Goal: Task Accomplishment & Management: Manage account settings

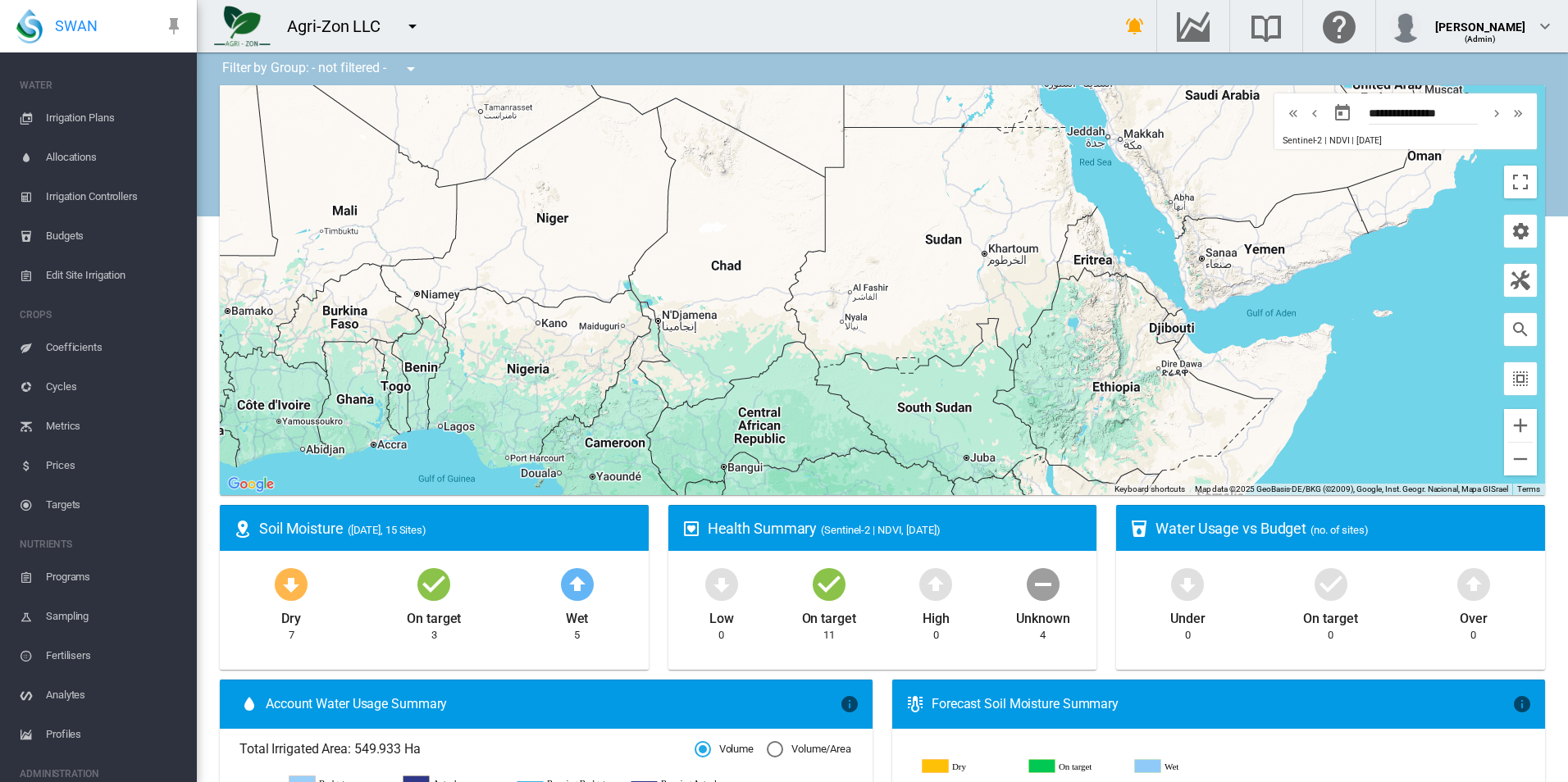
scroll to position [300, 0]
click at [98, 574] on span "Fertilisers" at bounding box center [115, 572] width 138 height 40
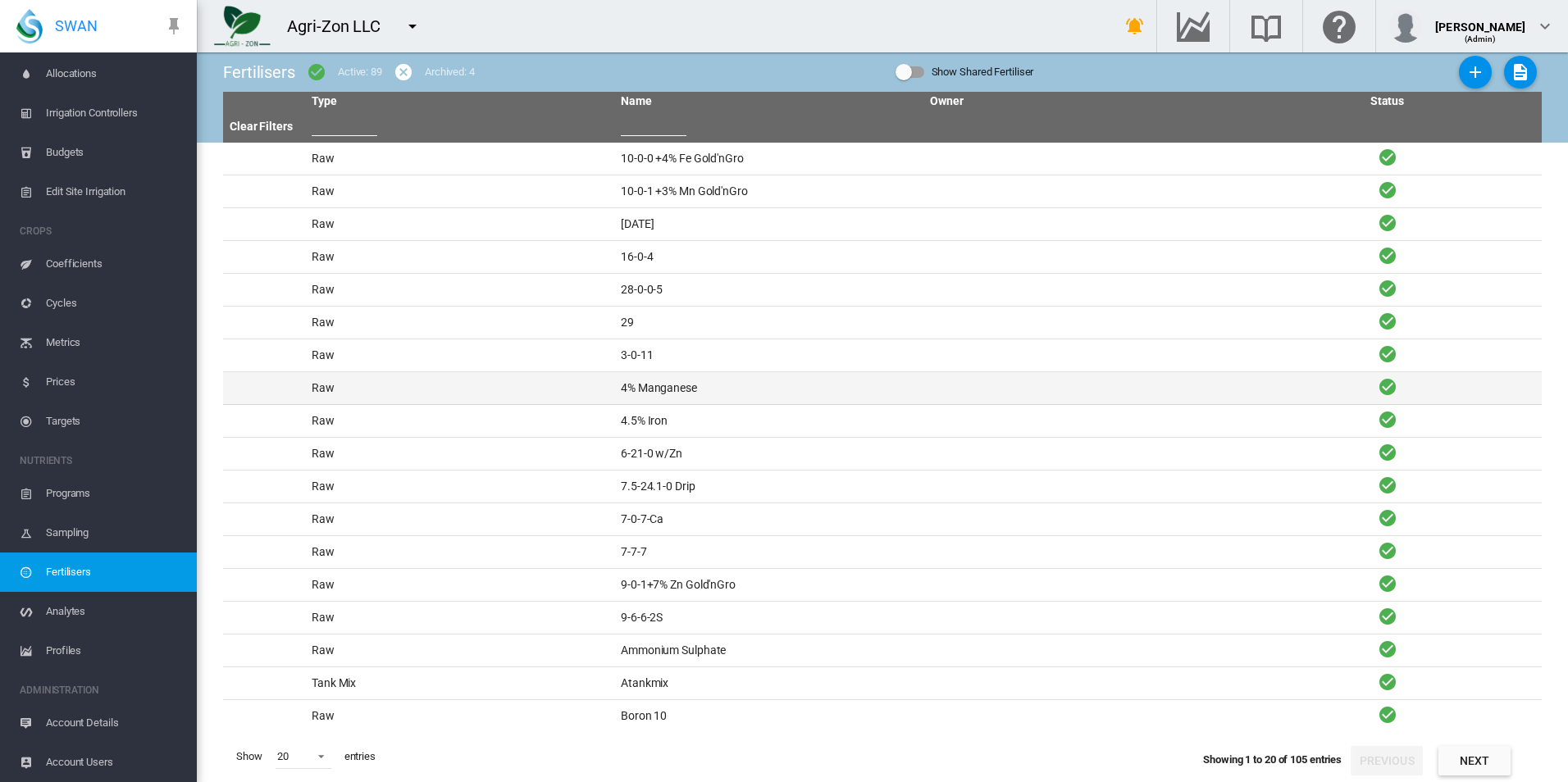
click at [703, 376] on td "4% Manganese" at bounding box center [768, 388] width 309 height 32
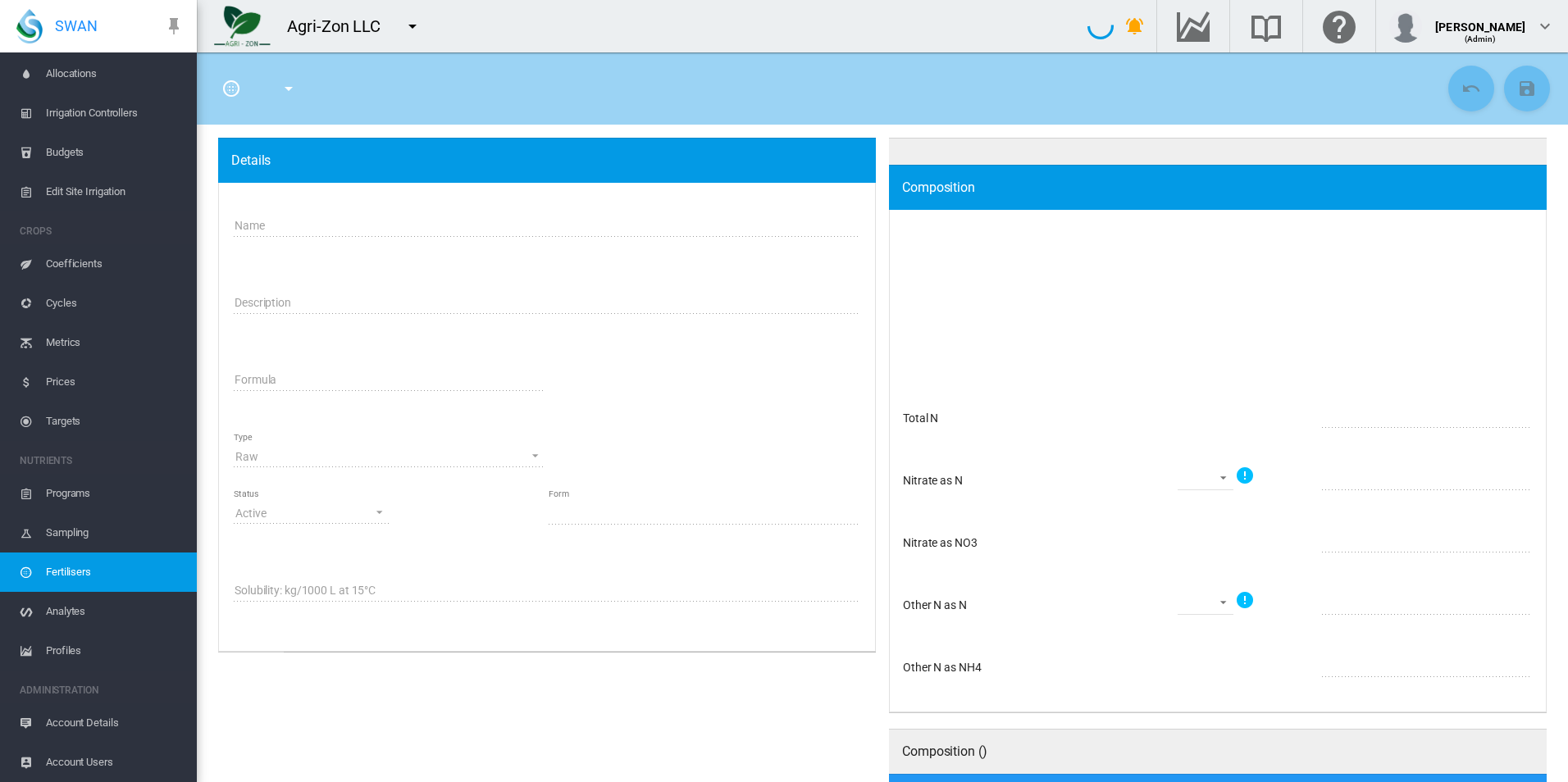
type input "**********"
type textarea "**********"
type input "****"
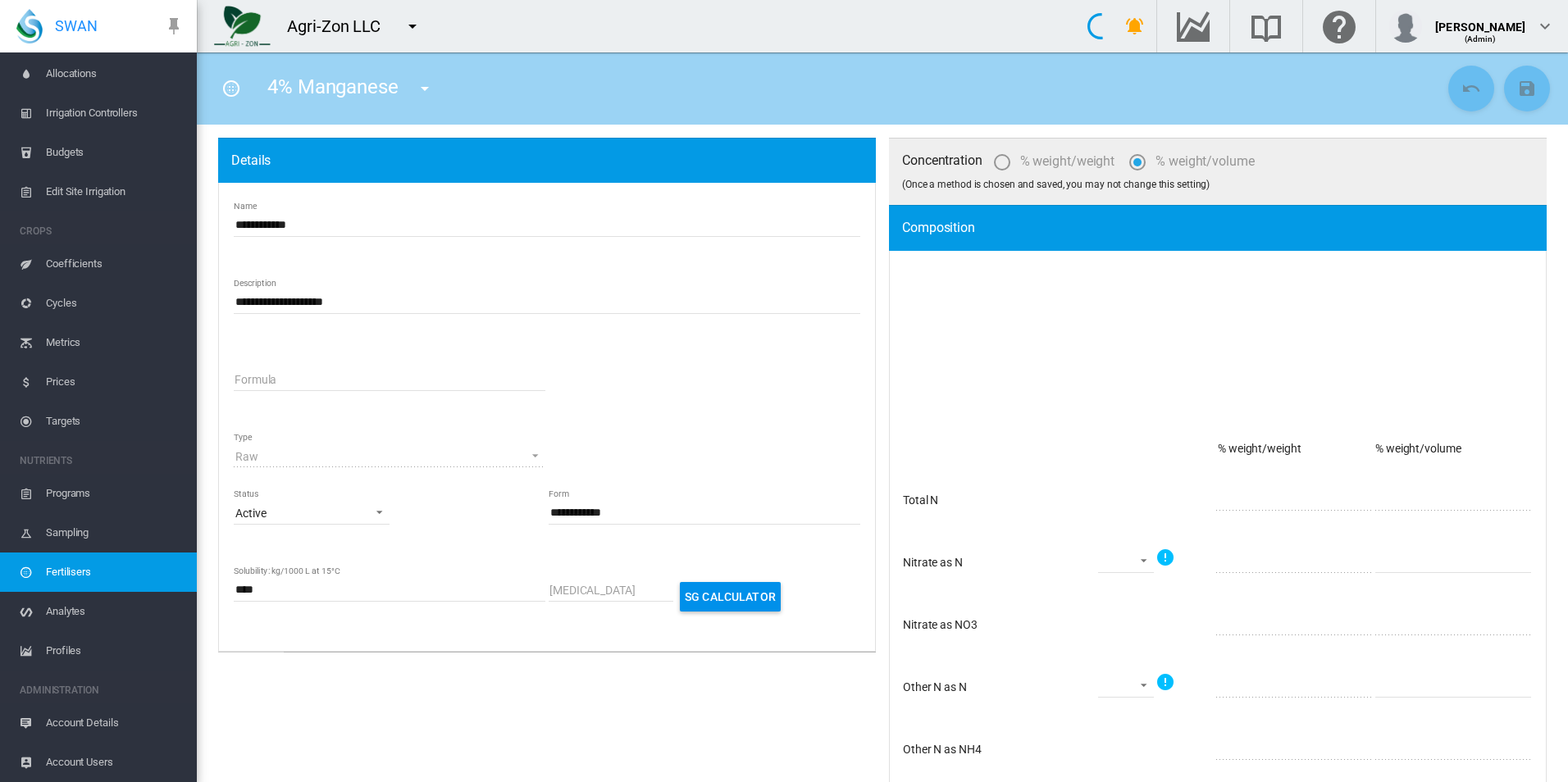
type input "****"
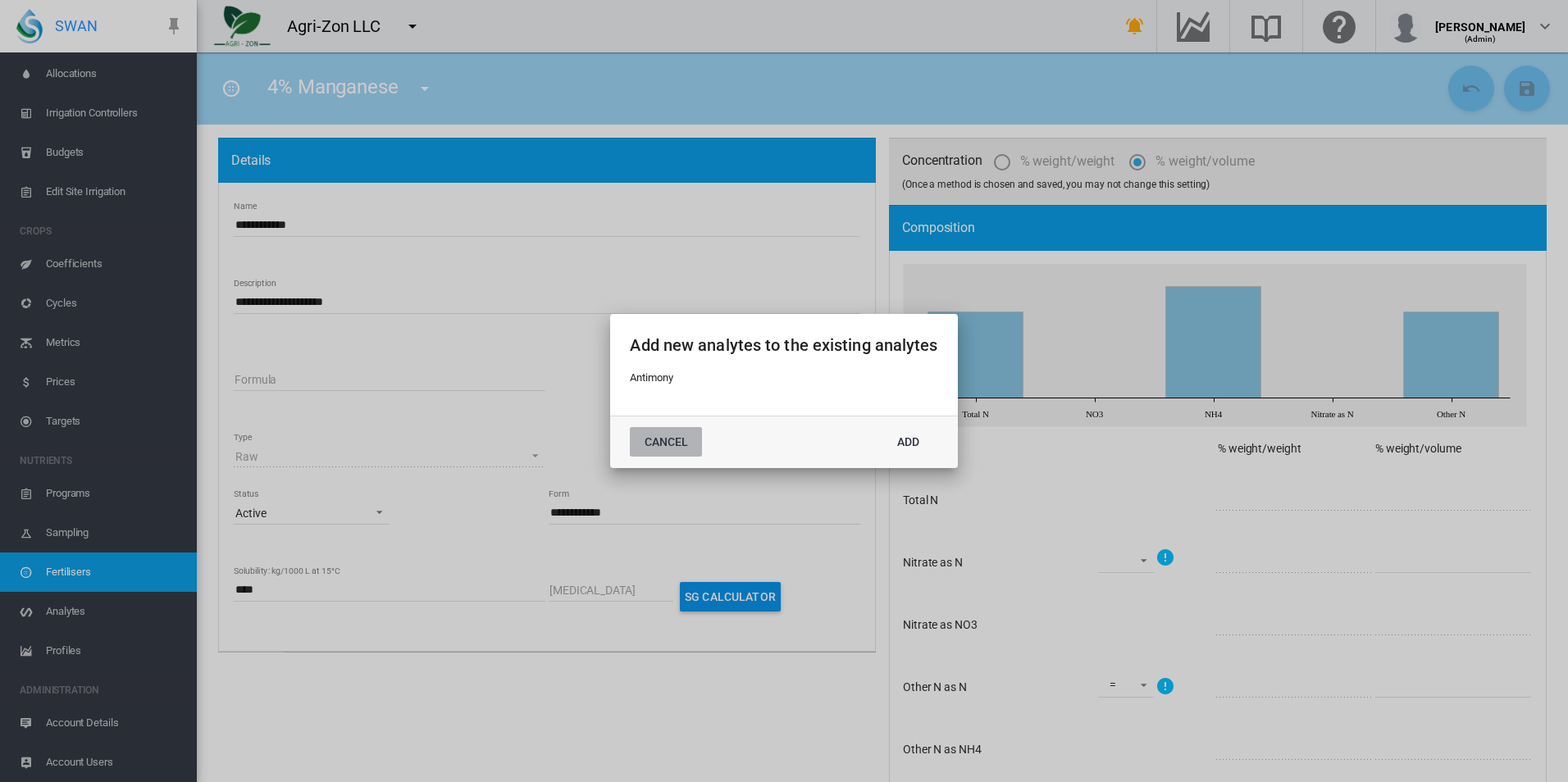
click at [673, 441] on button "Cancel" at bounding box center [667, 442] width 73 height 29
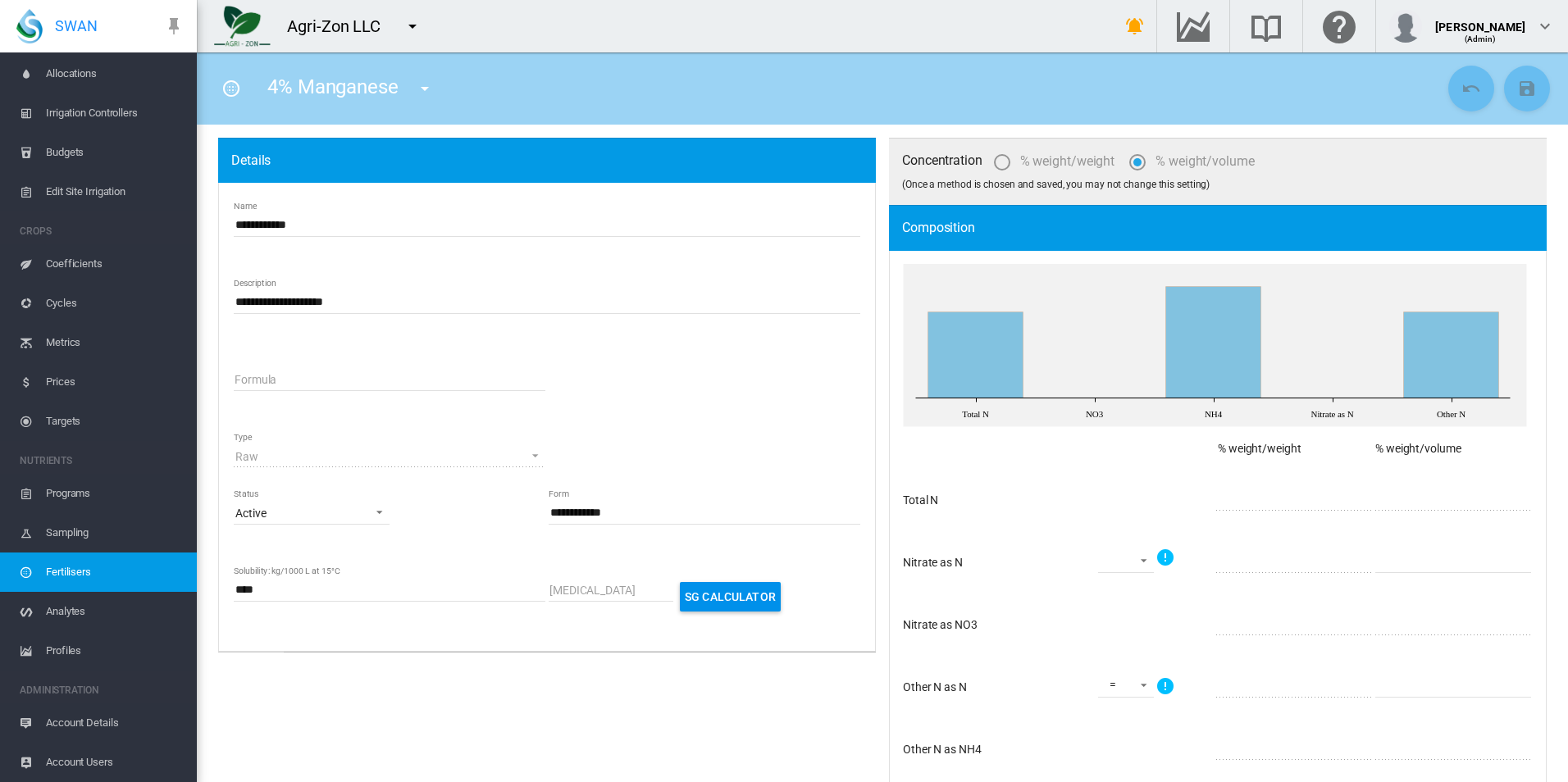
click at [865, 504] on div "**********" at bounding box center [547, 417] width 658 height 469
click at [121, 615] on span "Analytes" at bounding box center [115, 612] width 138 height 40
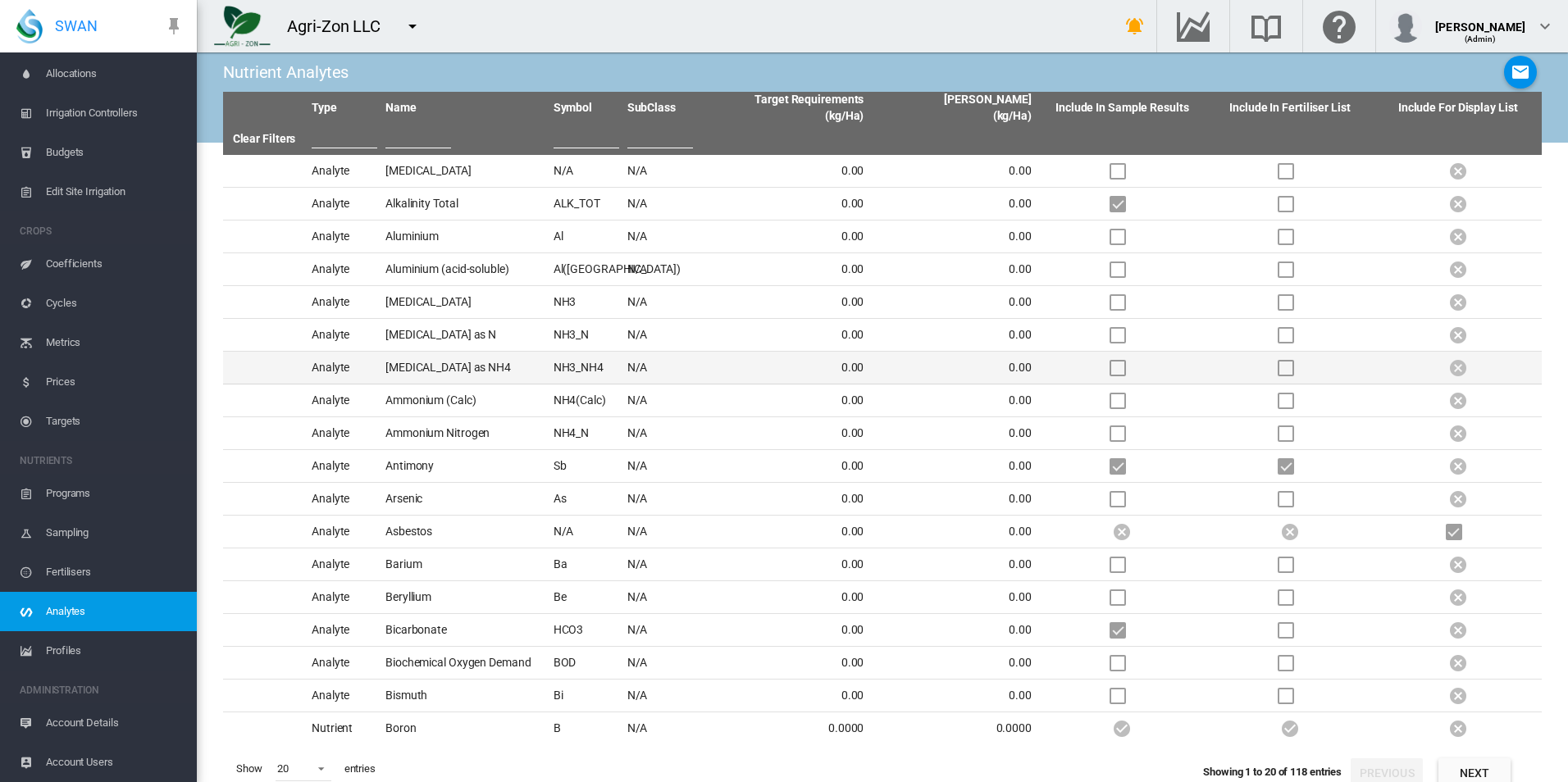
click at [529, 372] on td "[MEDICAL_DATA] as NH4" at bounding box center [463, 368] width 168 height 32
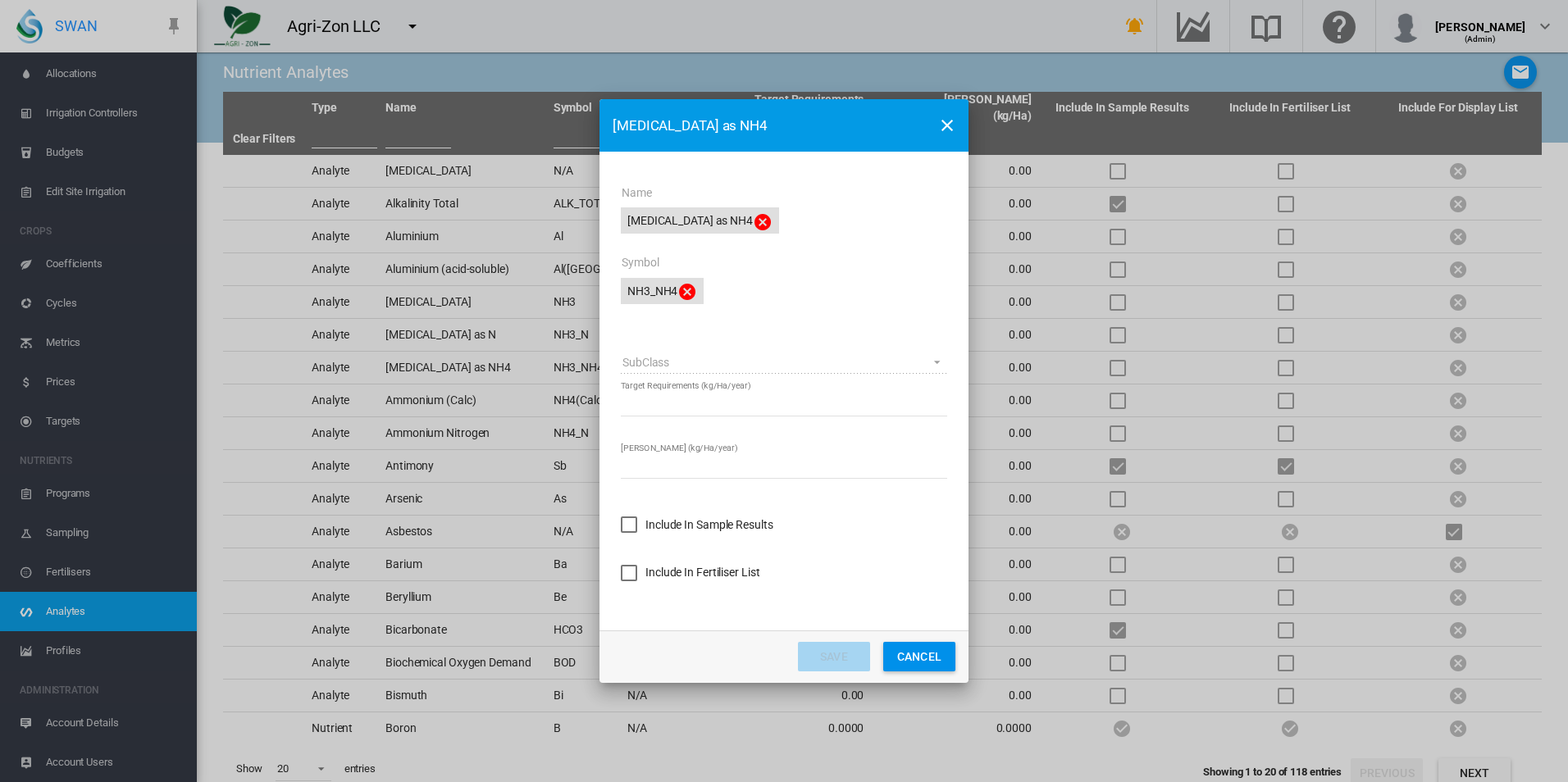
click at [918, 653] on button "CANCEL" at bounding box center [920, 657] width 73 height 29
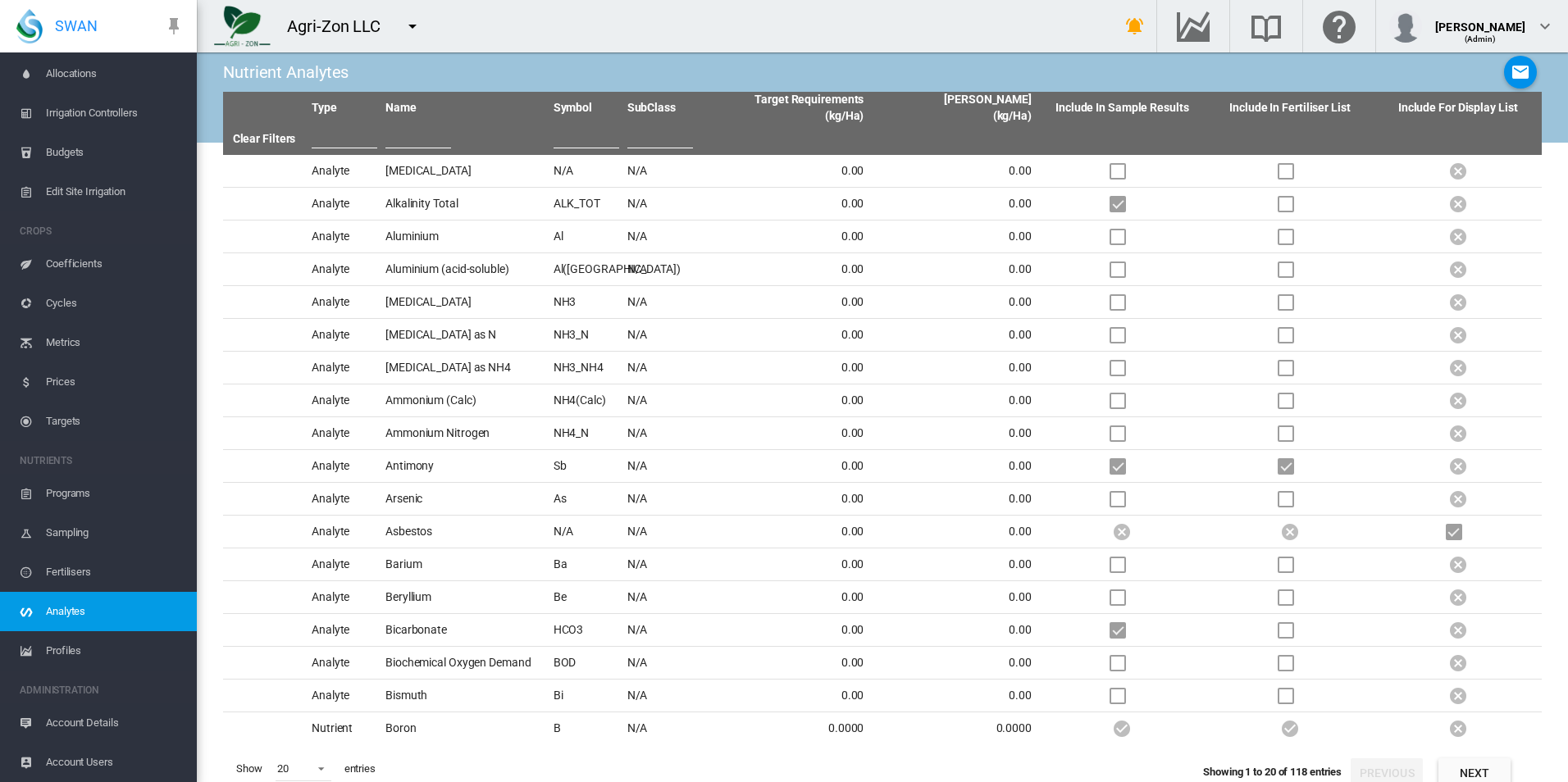
click at [114, 644] on span "Profiles" at bounding box center [115, 651] width 138 height 40
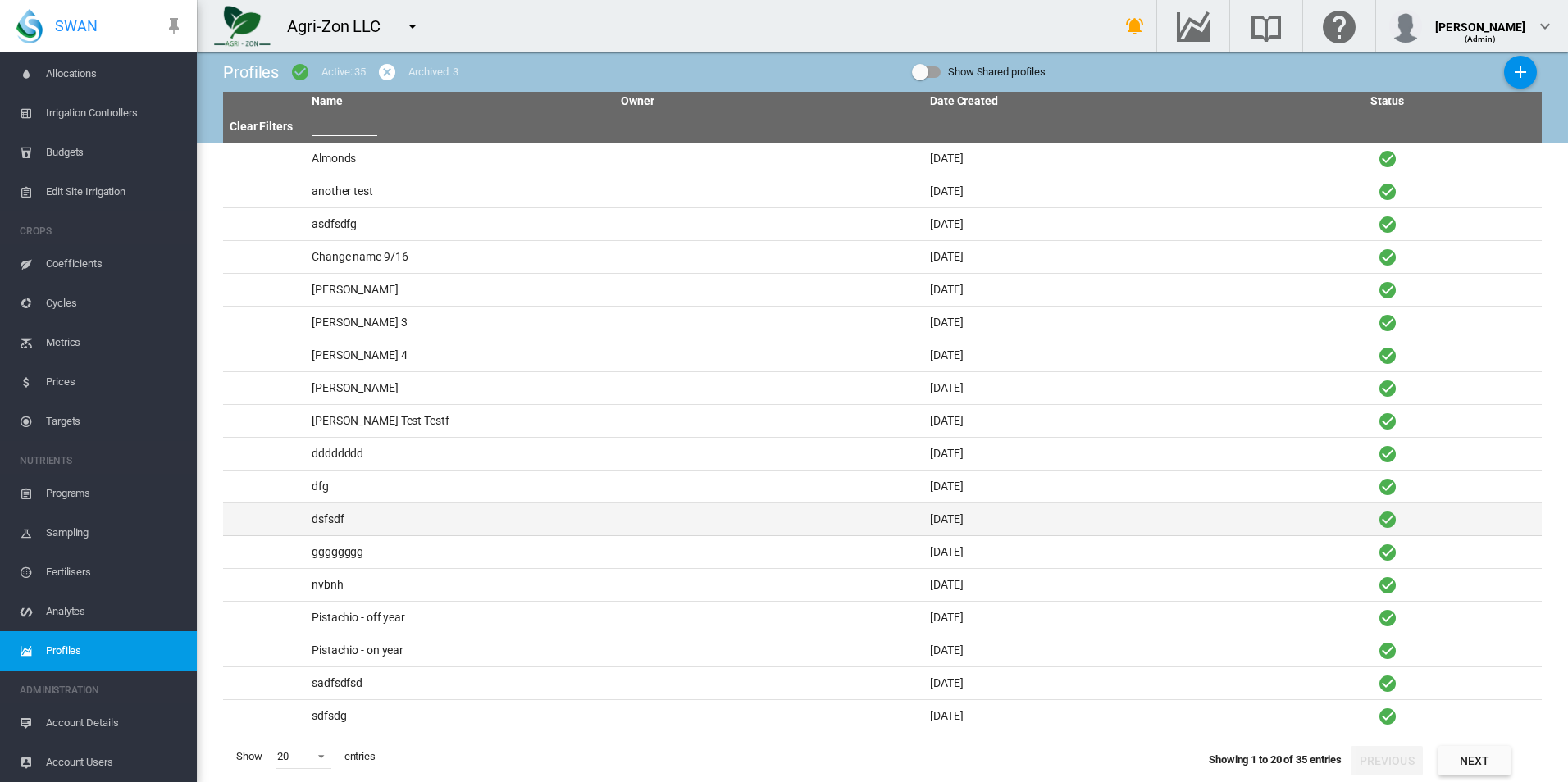
click at [492, 533] on td "dsfsdf" at bounding box center [459, 519] width 309 height 32
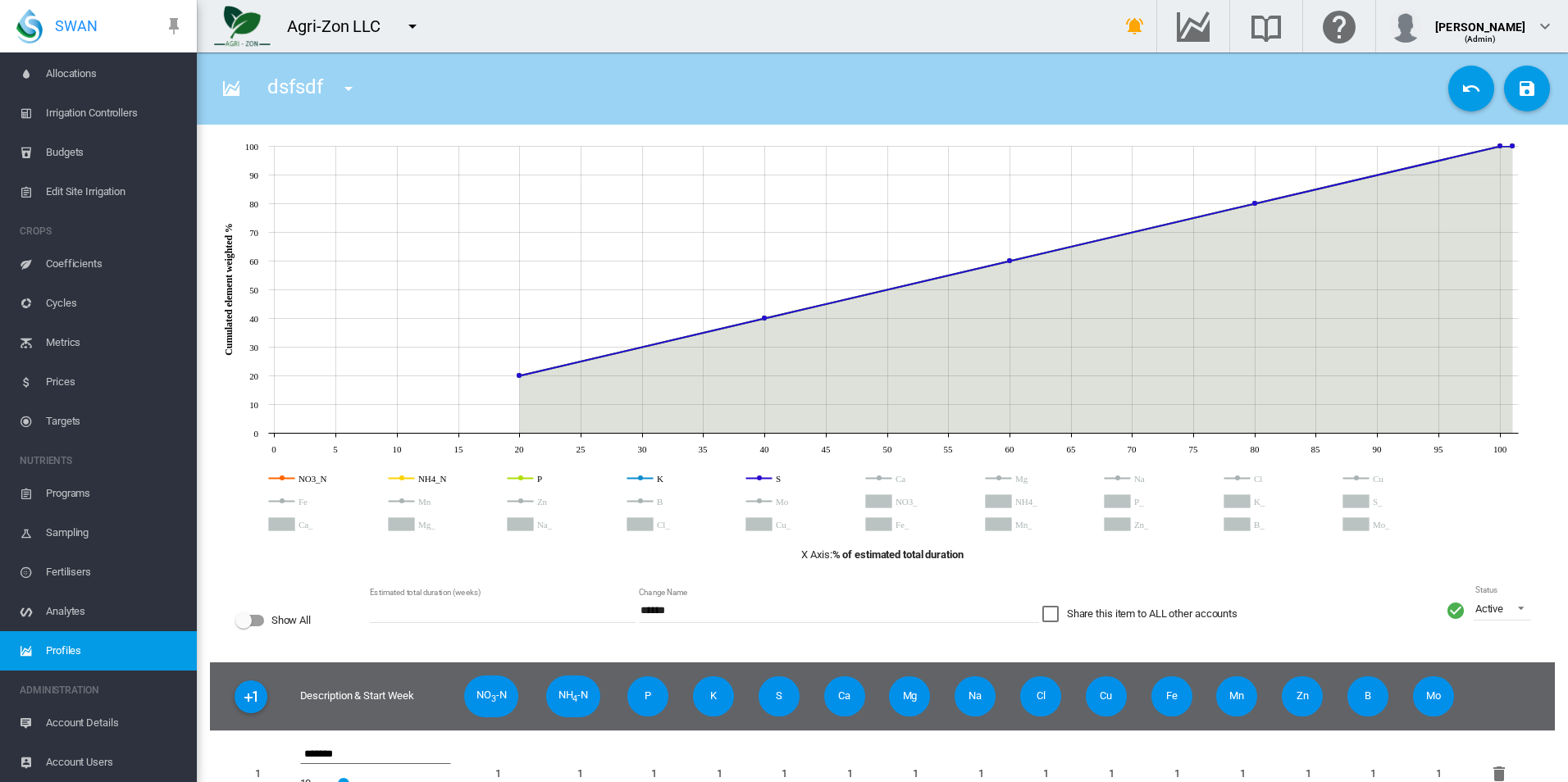
click at [98, 608] on span "Analytes" at bounding box center [115, 612] width 138 height 40
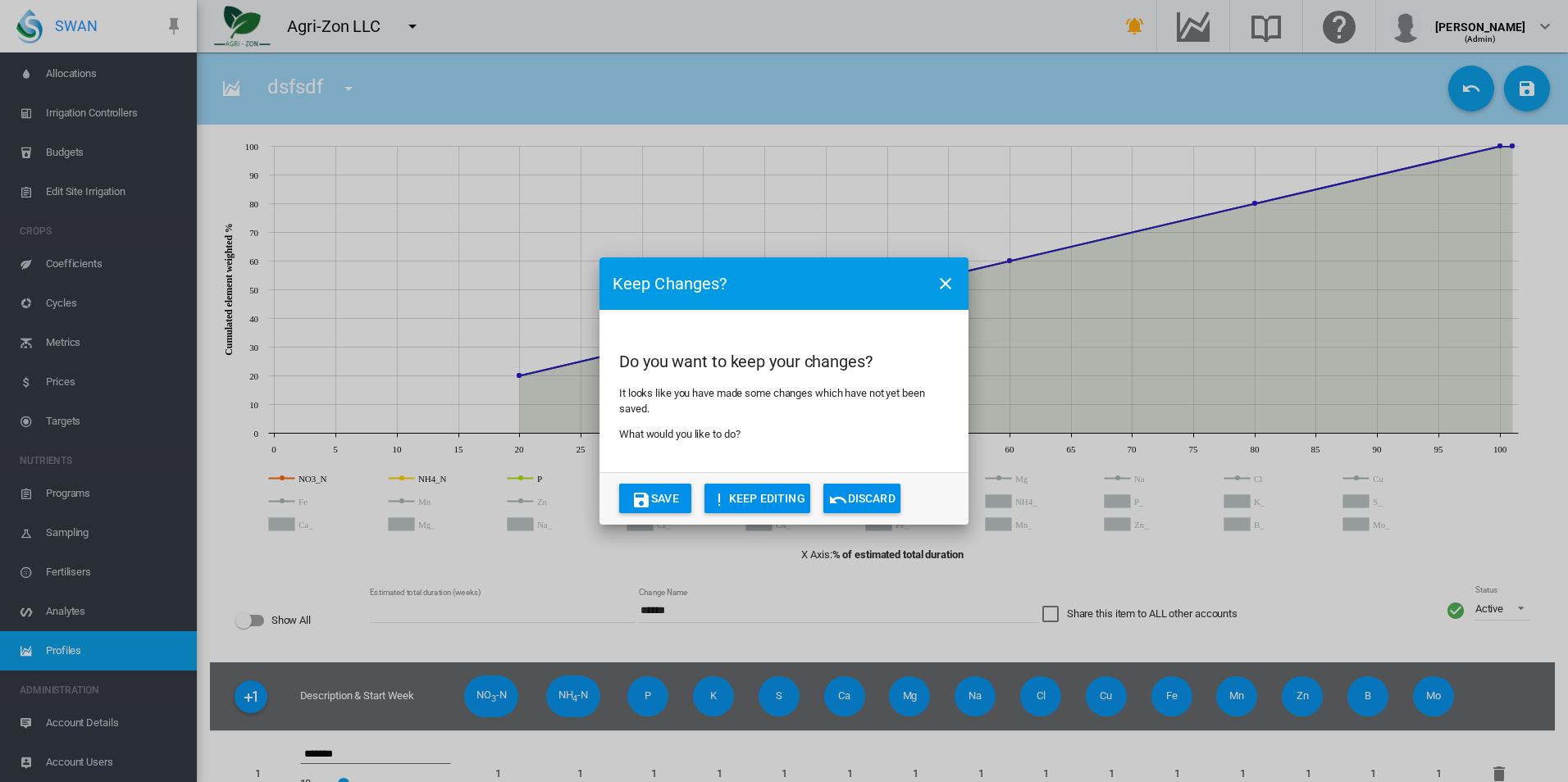
click at [887, 497] on button "Discard" at bounding box center [862, 498] width 77 height 29
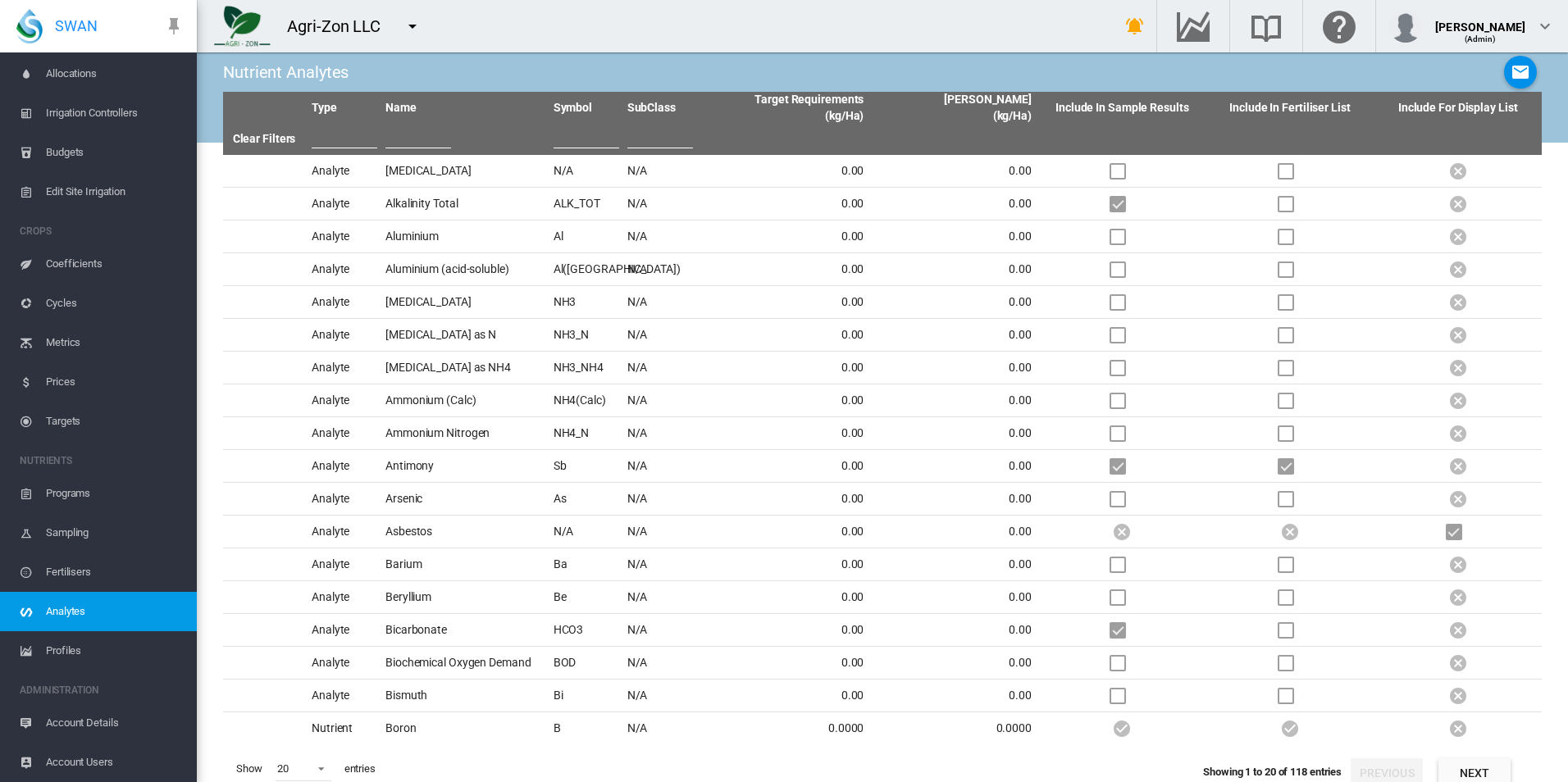
click at [129, 650] on span "Profiles" at bounding box center [115, 651] width 138 height 40
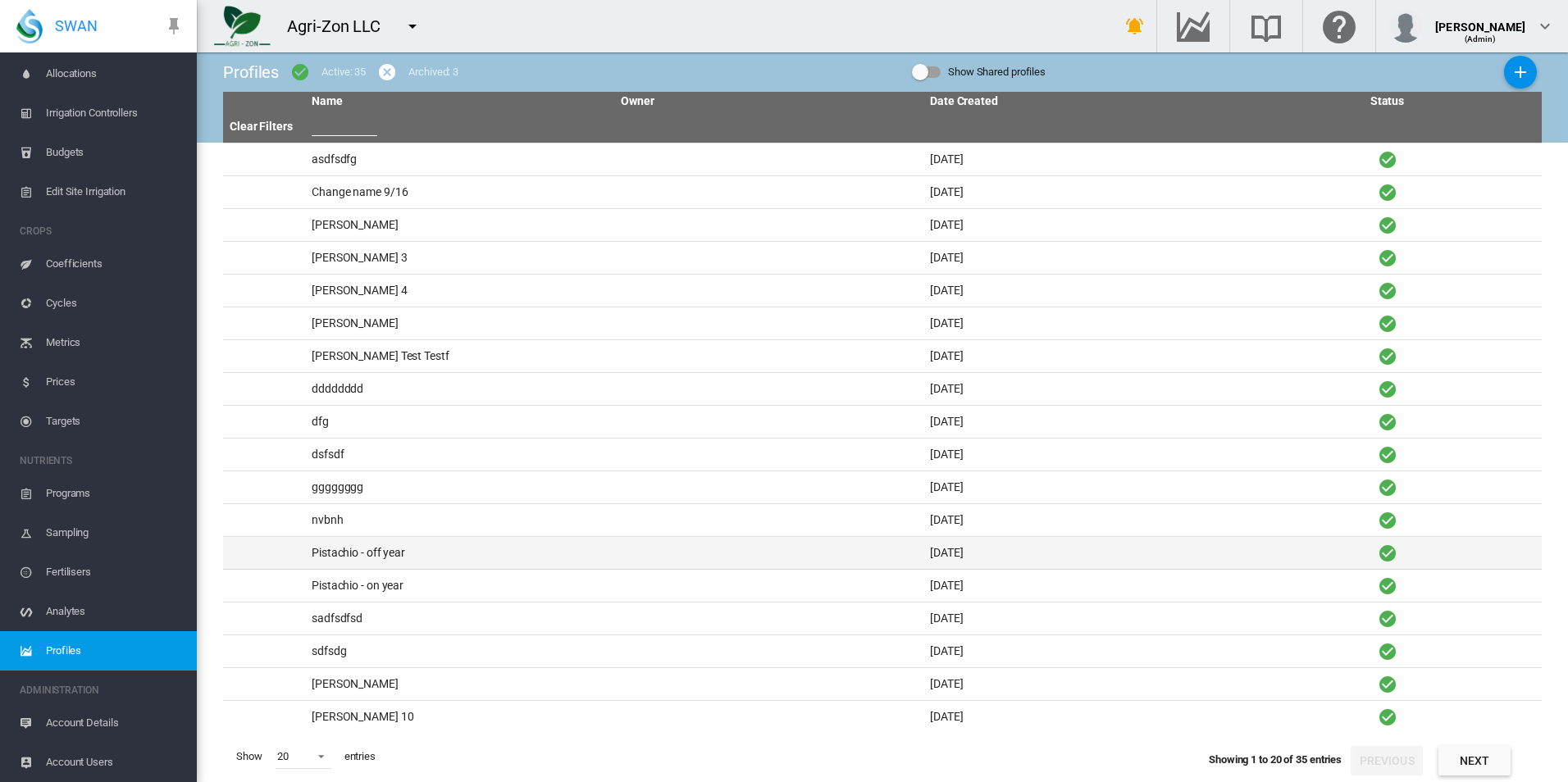
scroll to position [67, 0]
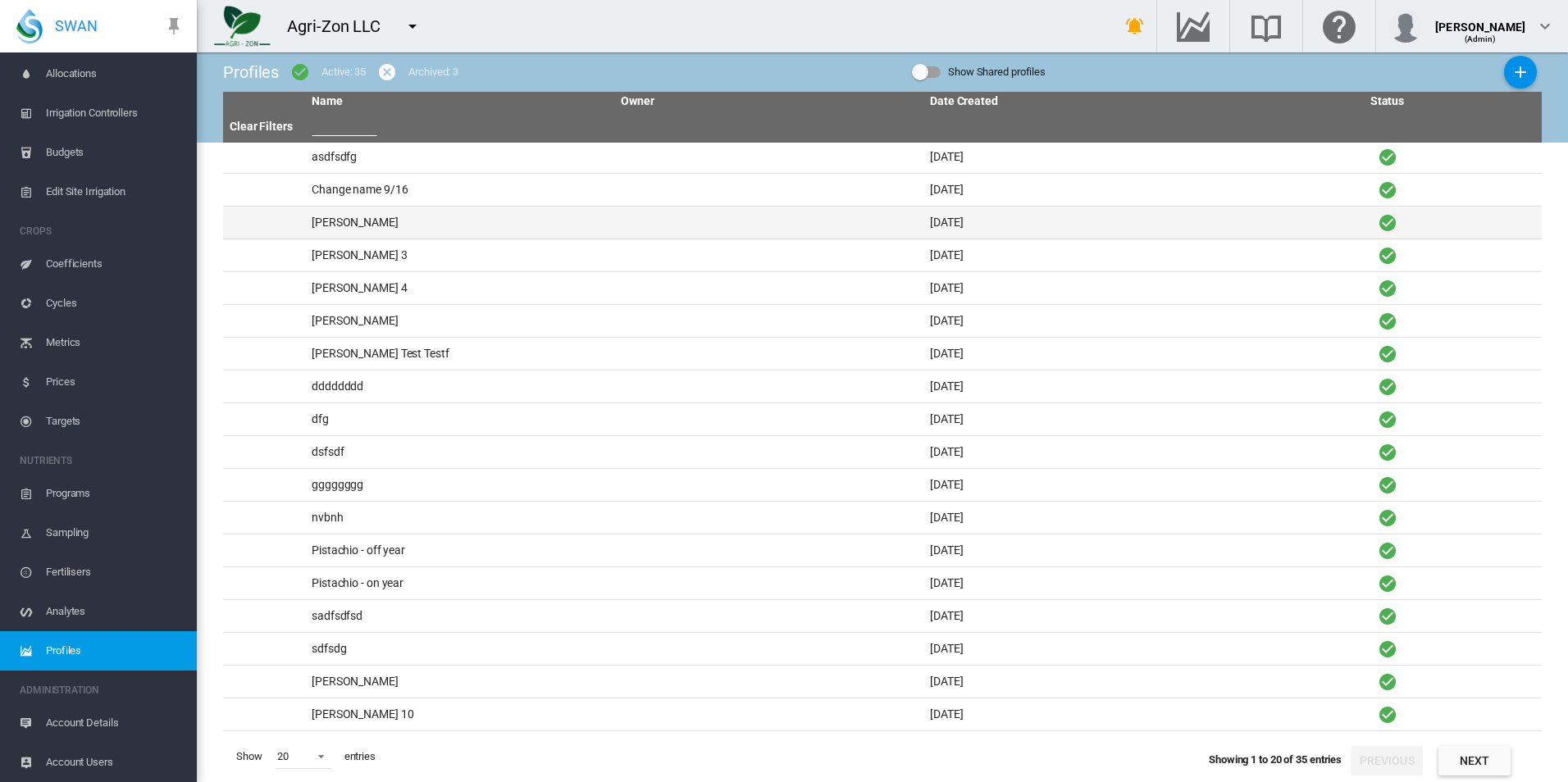
click at [383, 228] on td "[PERSON_NAME]" at bounding box center [459, 222] width 309 height 32
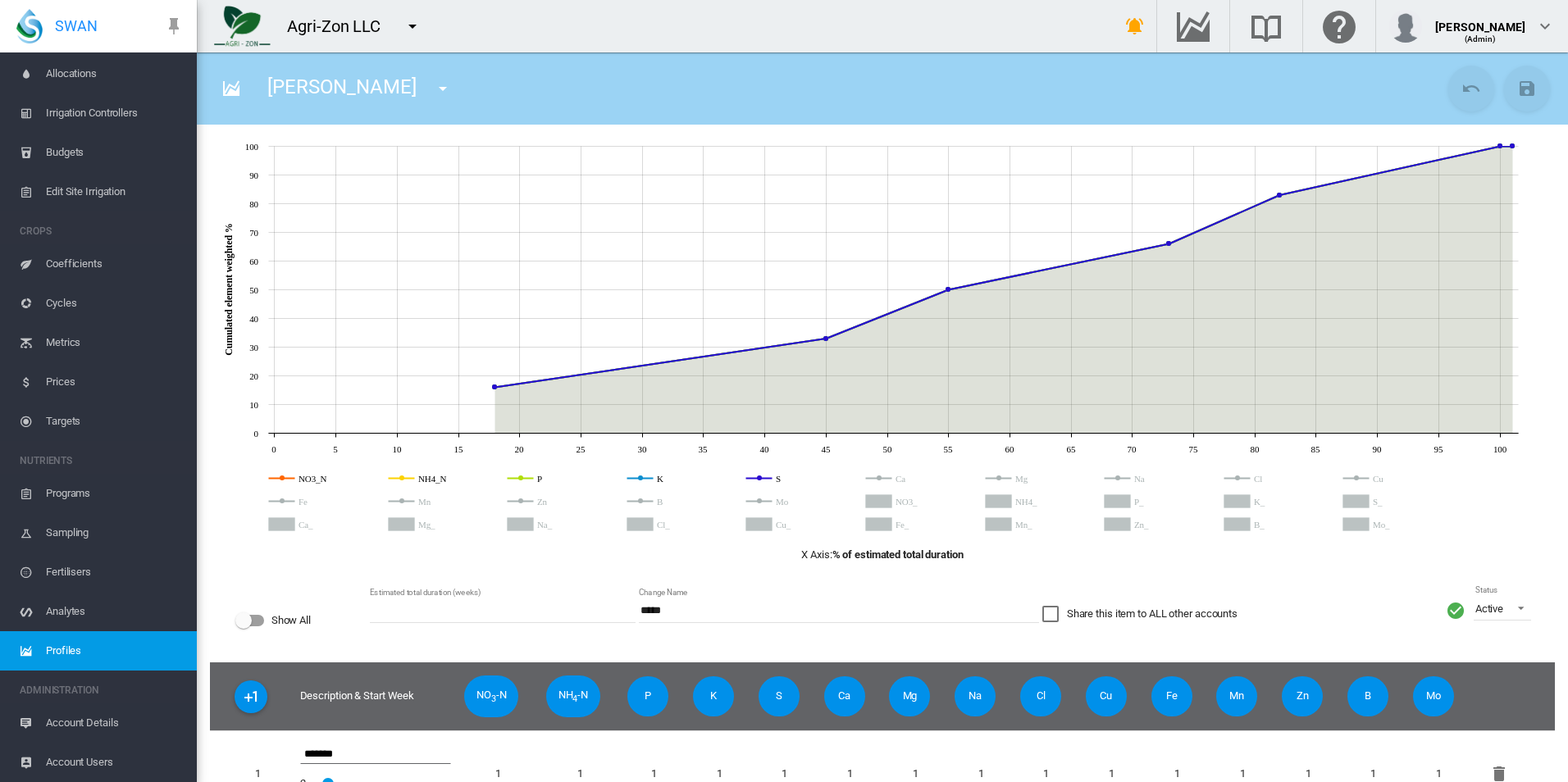
type input "**"
click at [110, 652] on span "Profiles" at bounding box center [115, 651] width 138 height 40
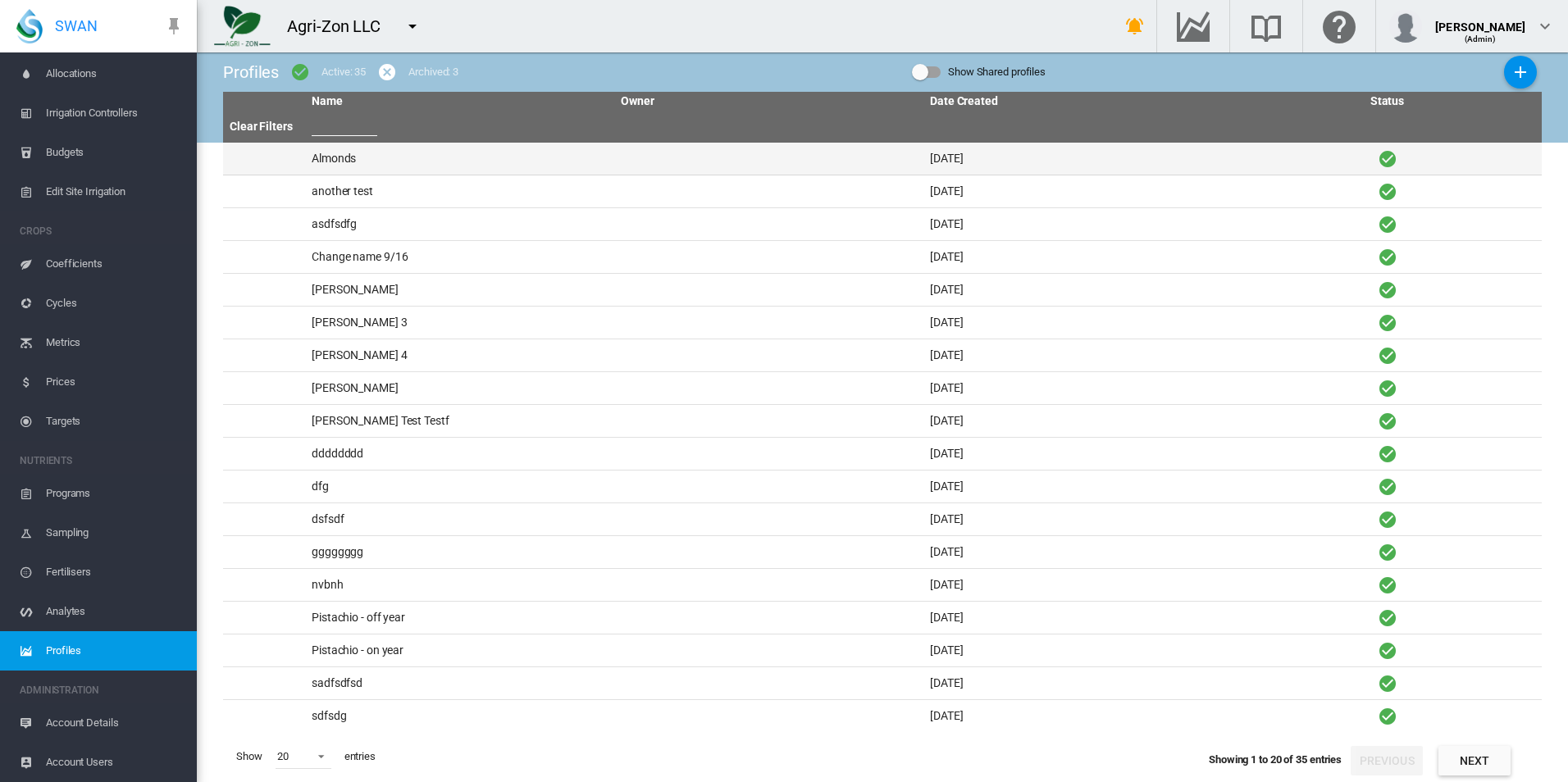
click at [431, 157] on td "Almonds" at bounding box center [459, 158] width 309 height 32
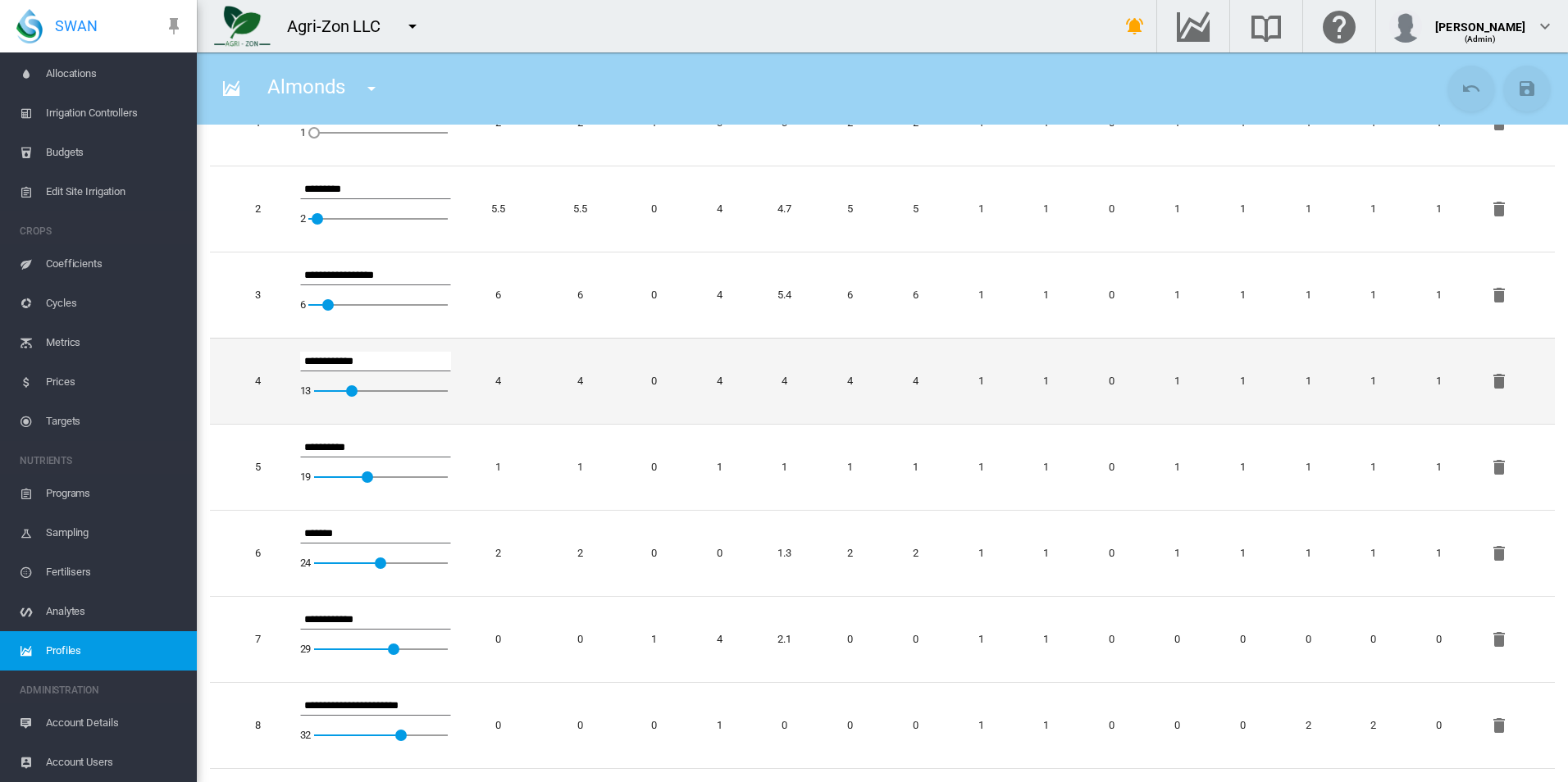
scroll to position [670, 0]
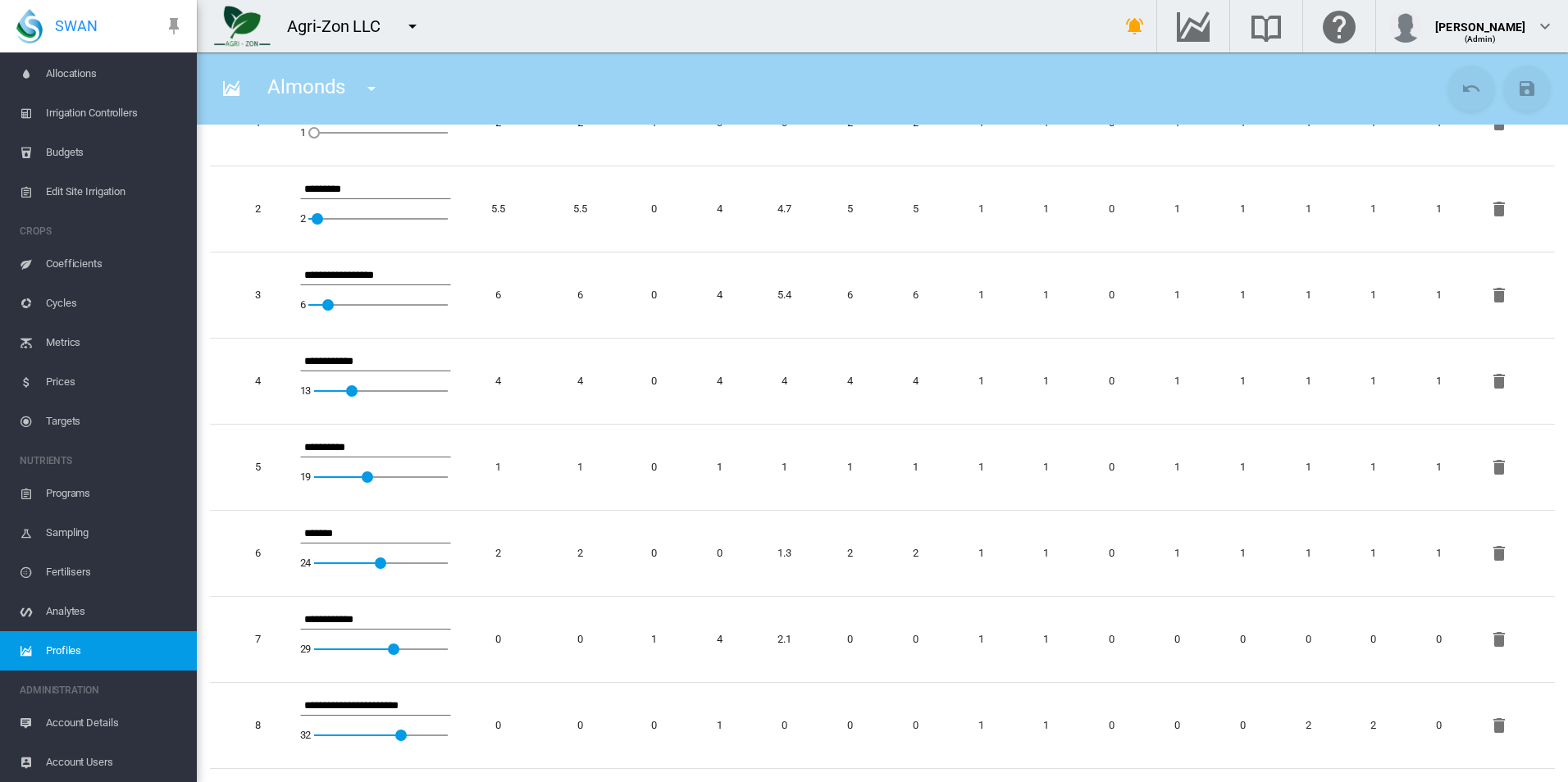
click at [116, 488] on span "Programs" at bounding box center [115, 494] width 138 height 40
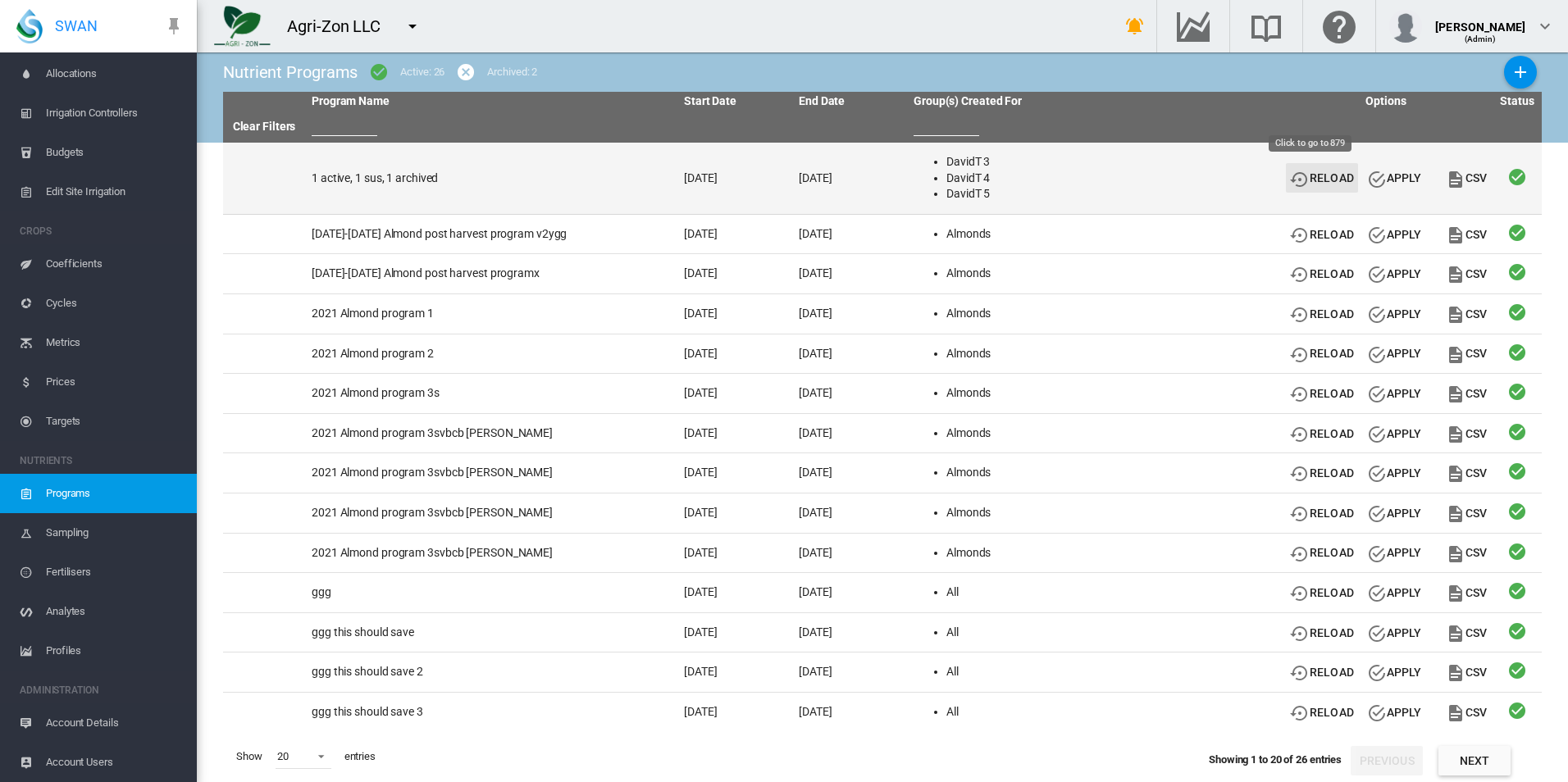
click at [1290, 177] on md-icon "icon-backup-restore" at bounding box center [1299, 180] width 20 height 20
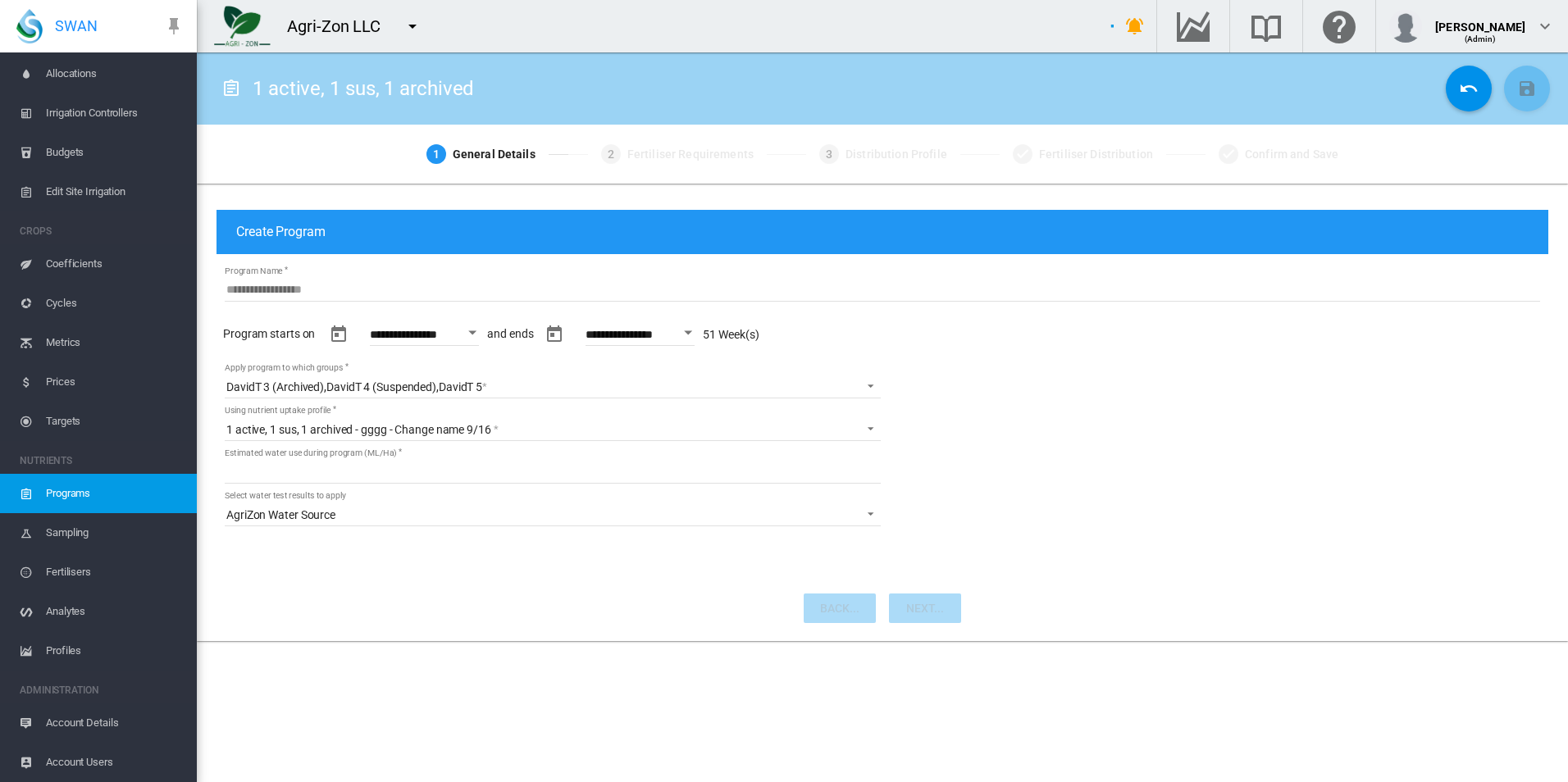
type input "**********"
type input "****"
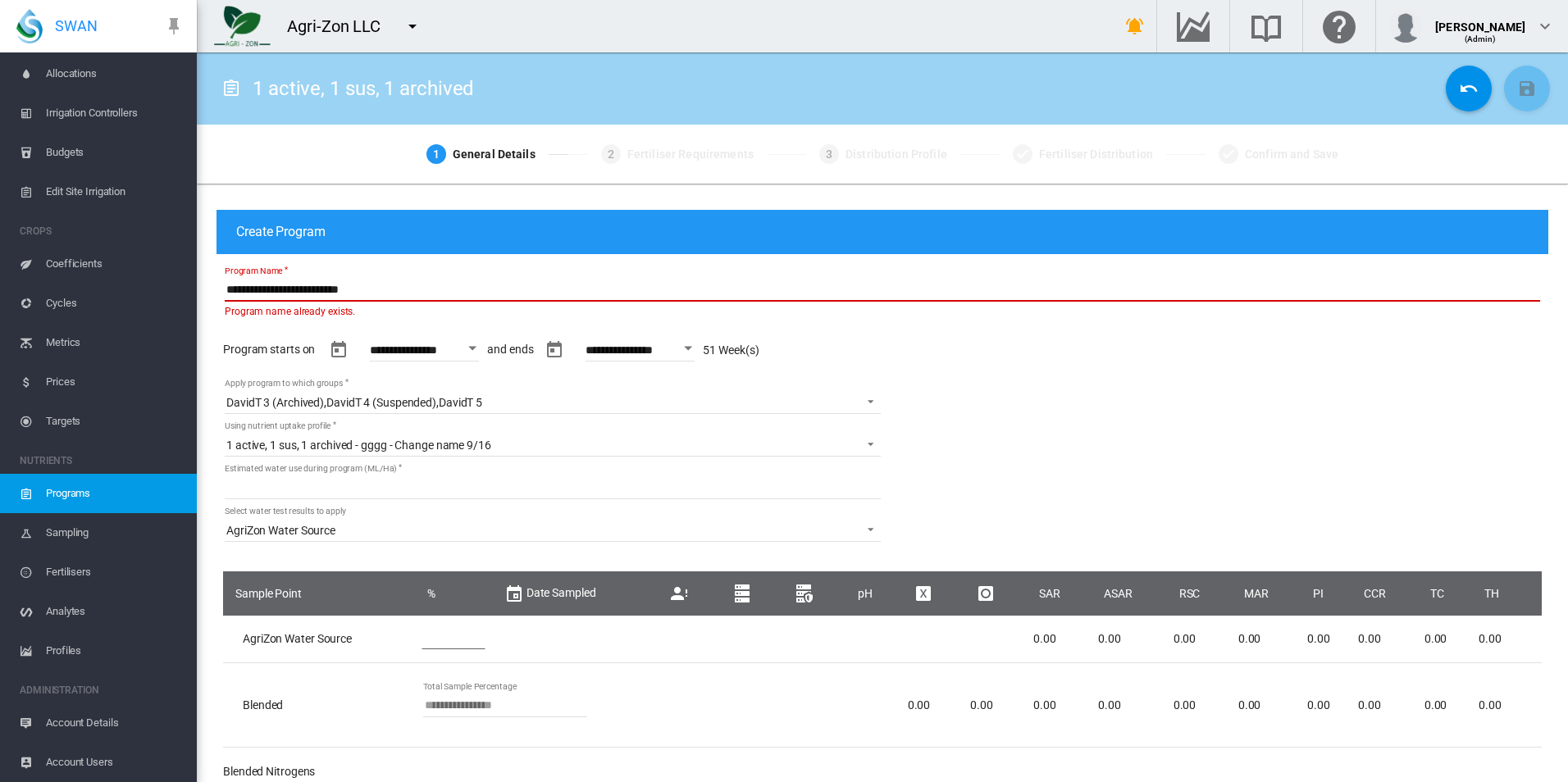
click at [549, 300] on input "**********" at bounding box center [882, 289] width 1316 height 24
type input "**********"
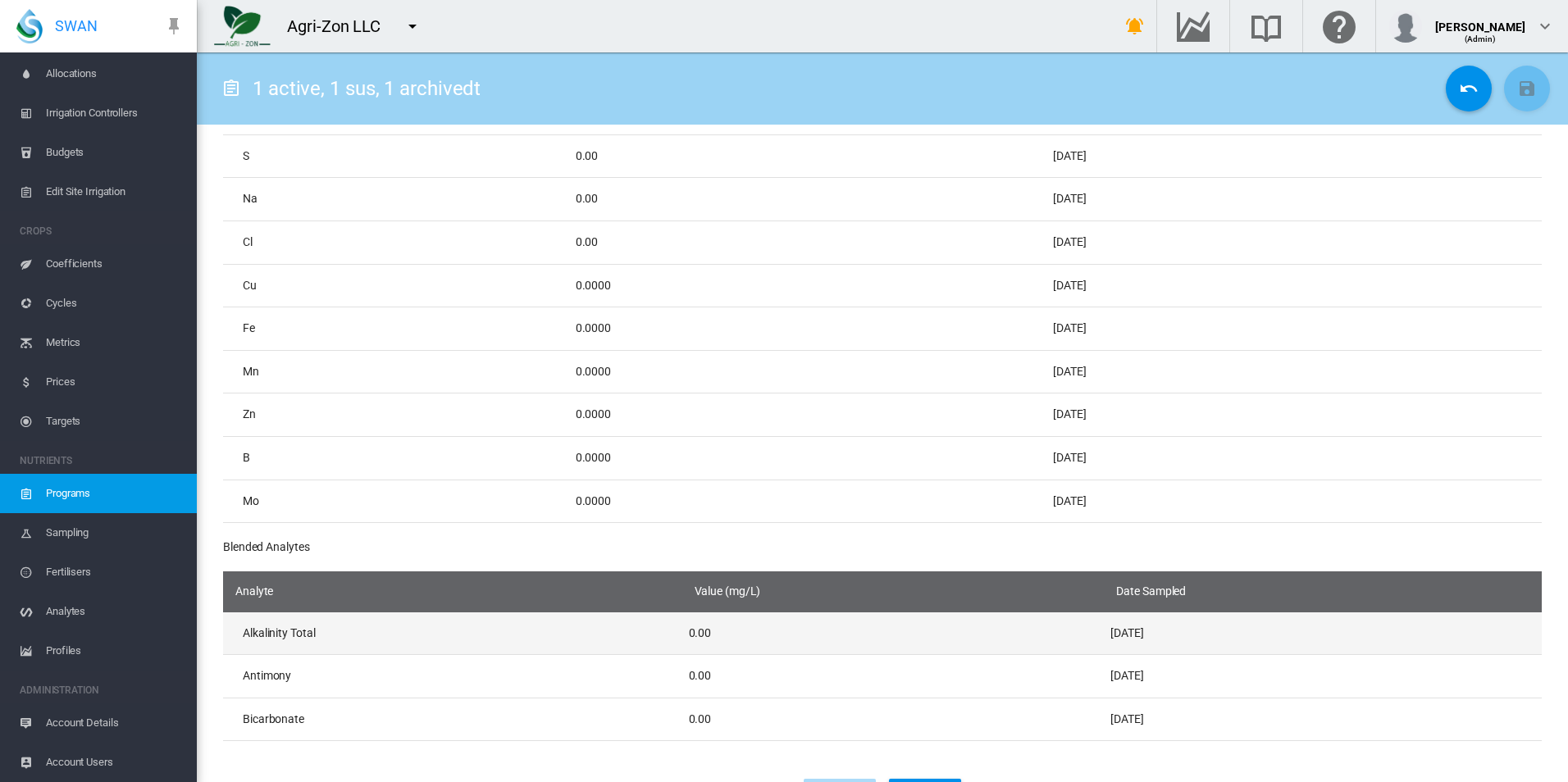
scroll to position [1597, 0]
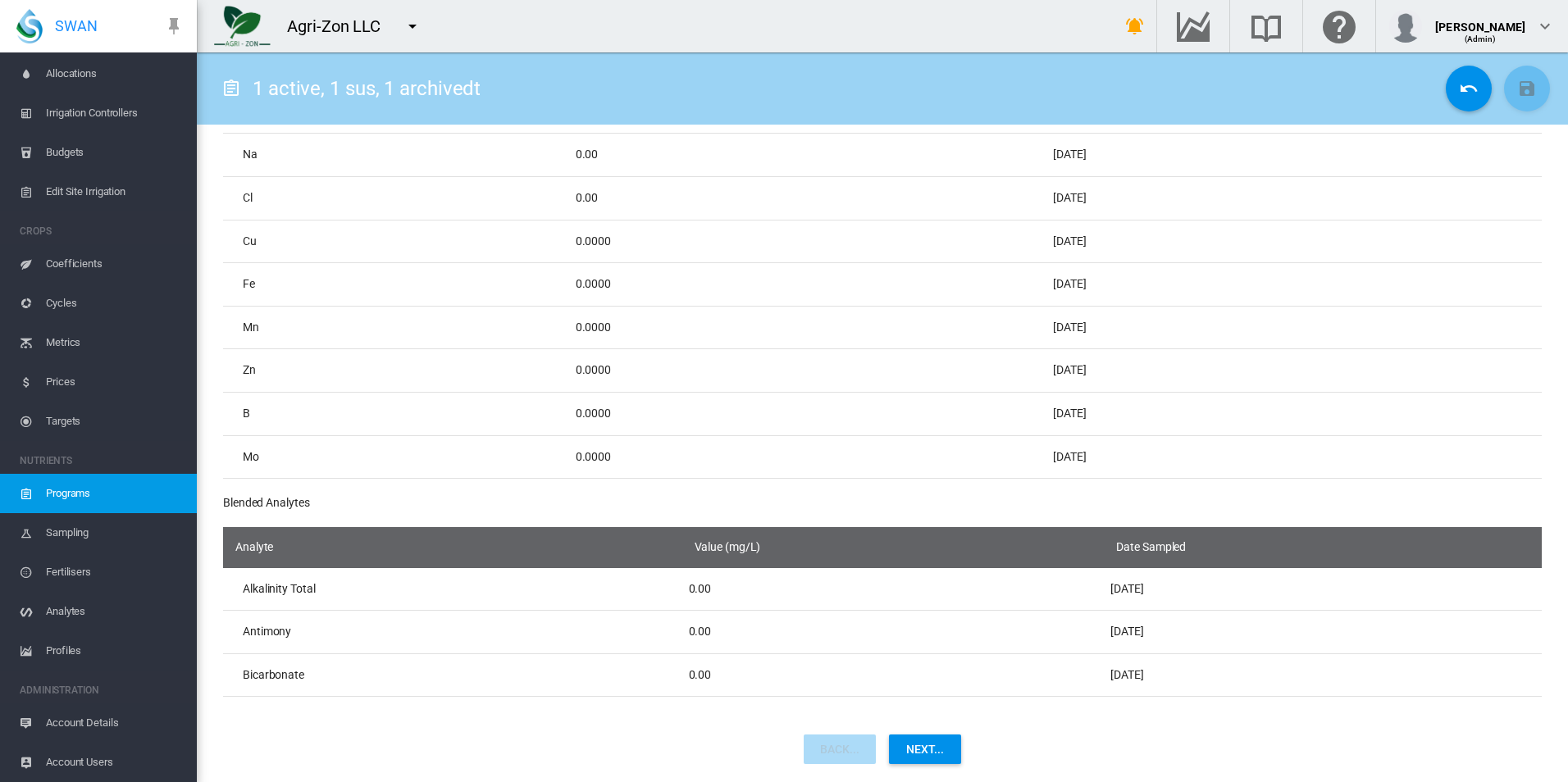
click at [938, 739] on button "Next..." at bounding box center [926, 749] width 73 height 29
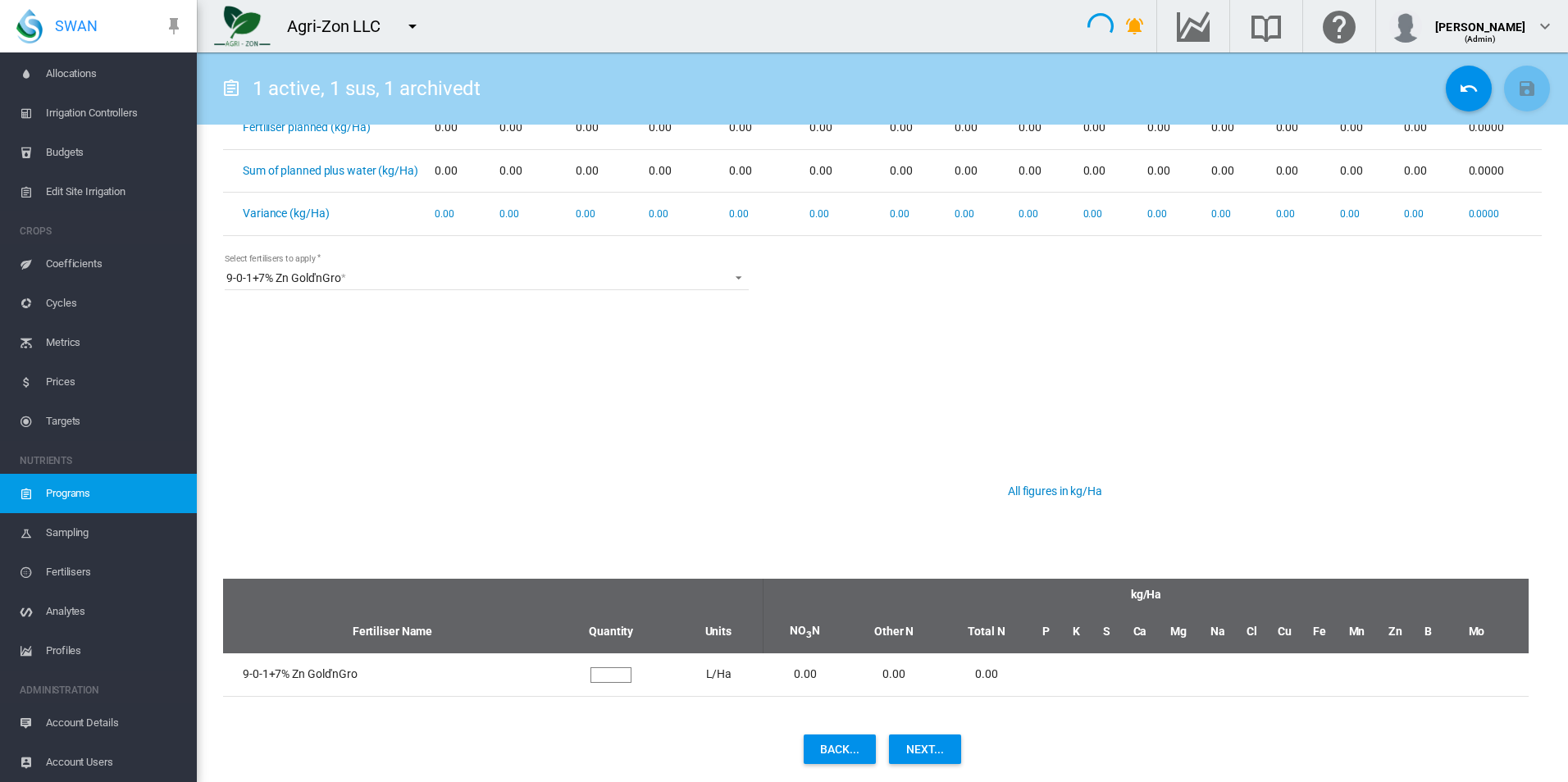
scroll to position [484, 0]
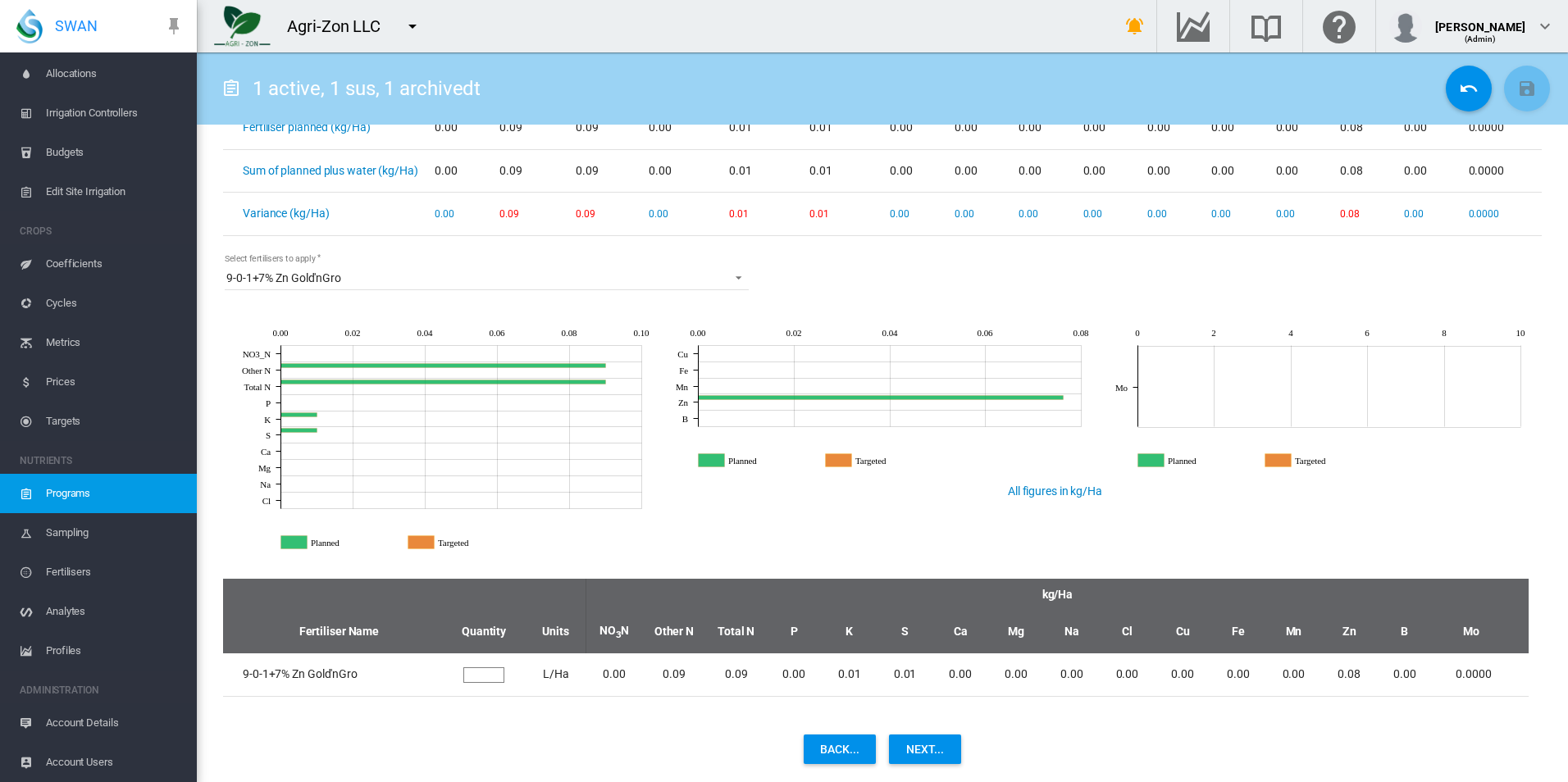
click at [931, 747] on button "Next..." at bounding box center [926, 749] width 73 height 29
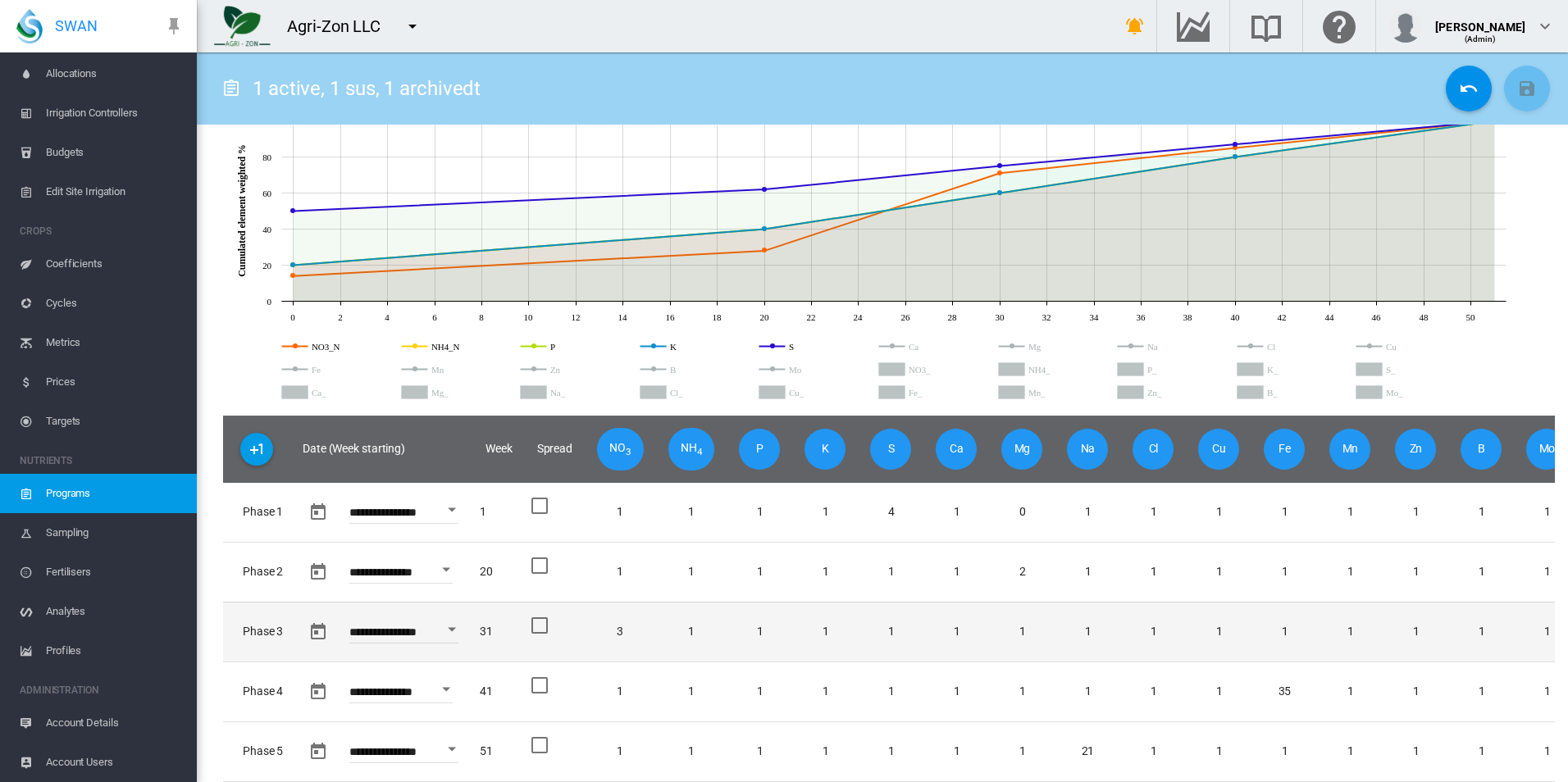
scroll to position [202, 0]
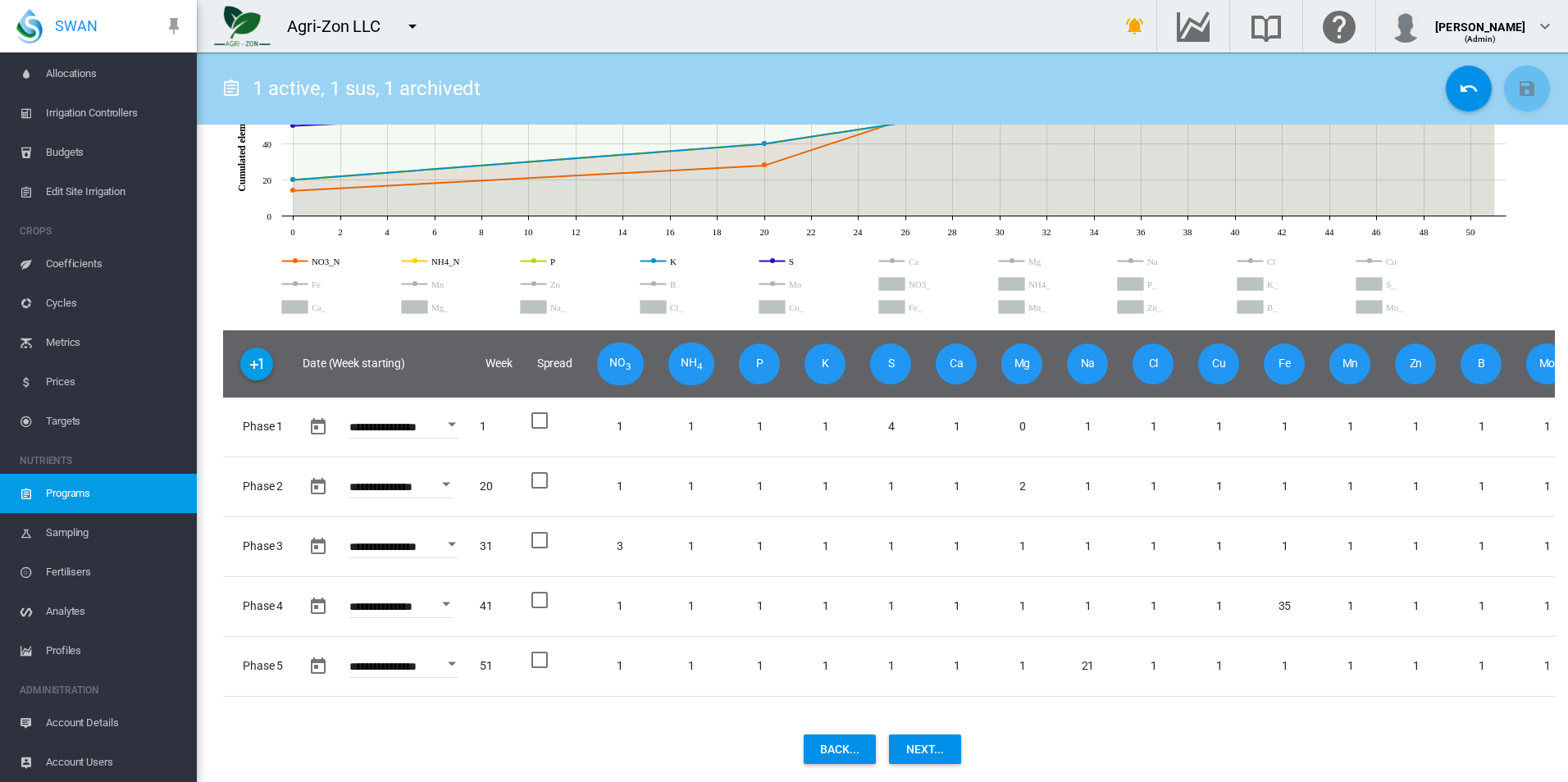
click at [920, 748] on button "Next..." at bounding box center [926, 749] width 73 height 29
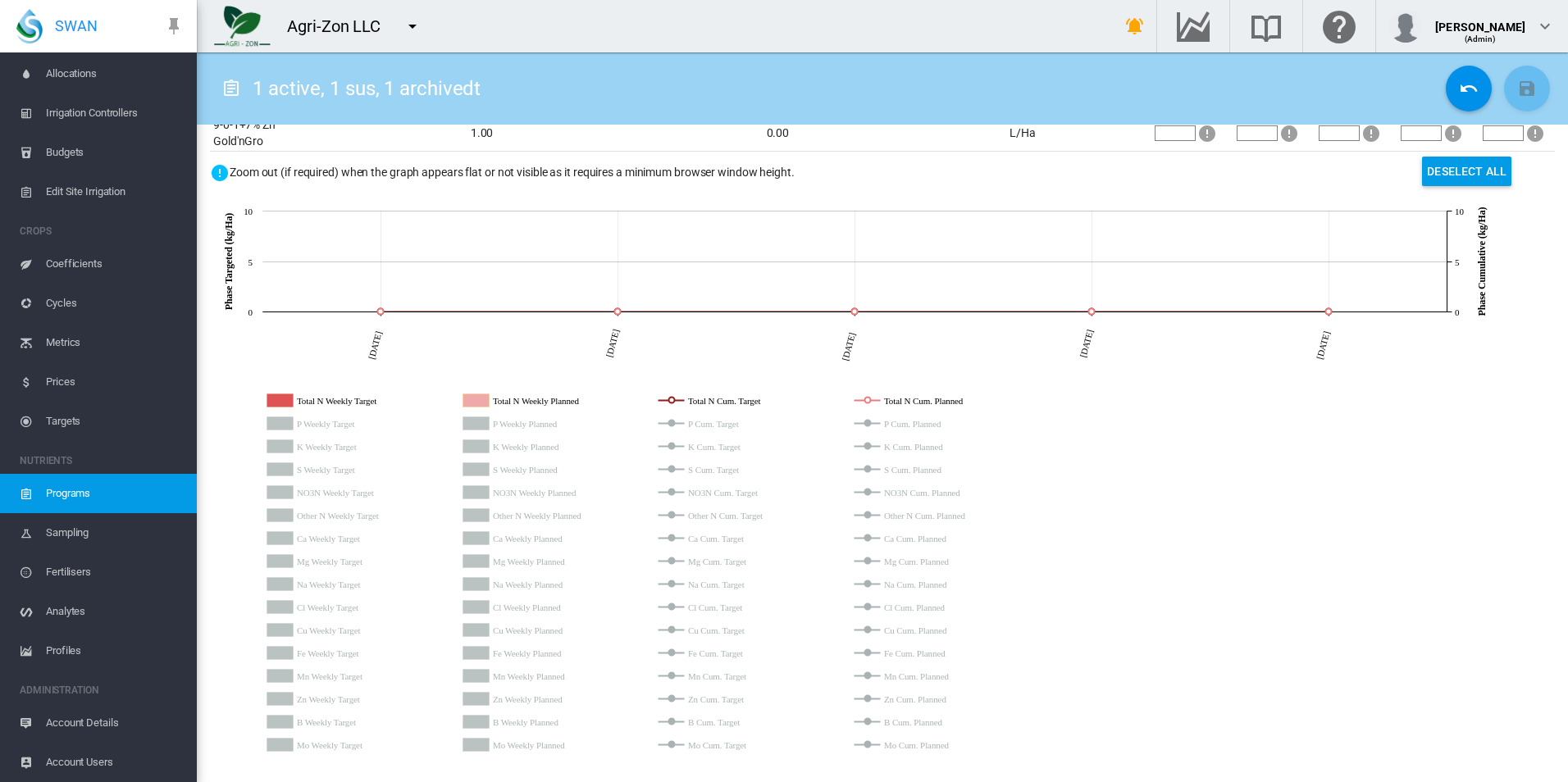
scroll to position [203, 0]
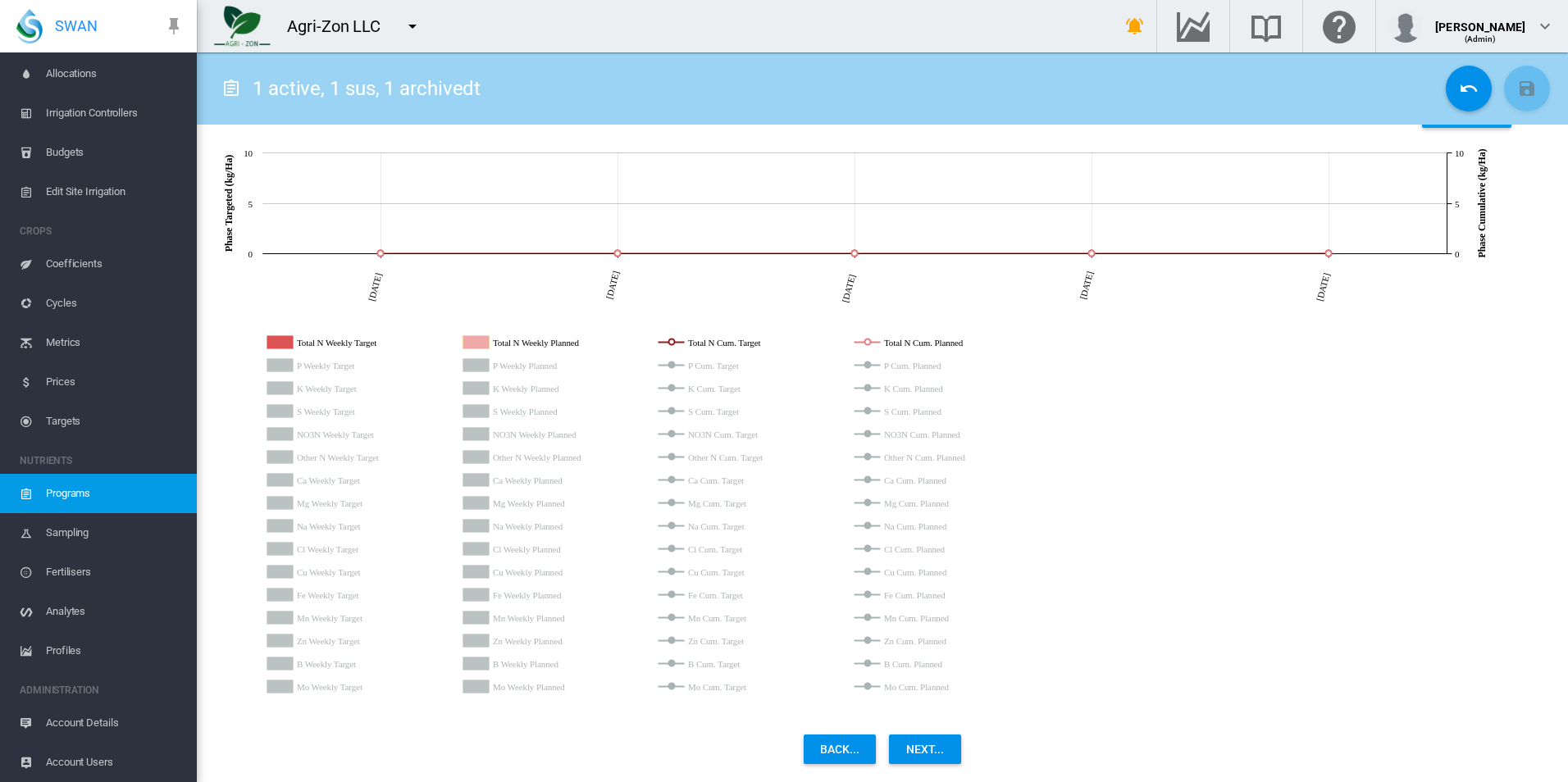
click at [934, 757] on button "Next..." at bounding box center [926, 749] width 73 height 29
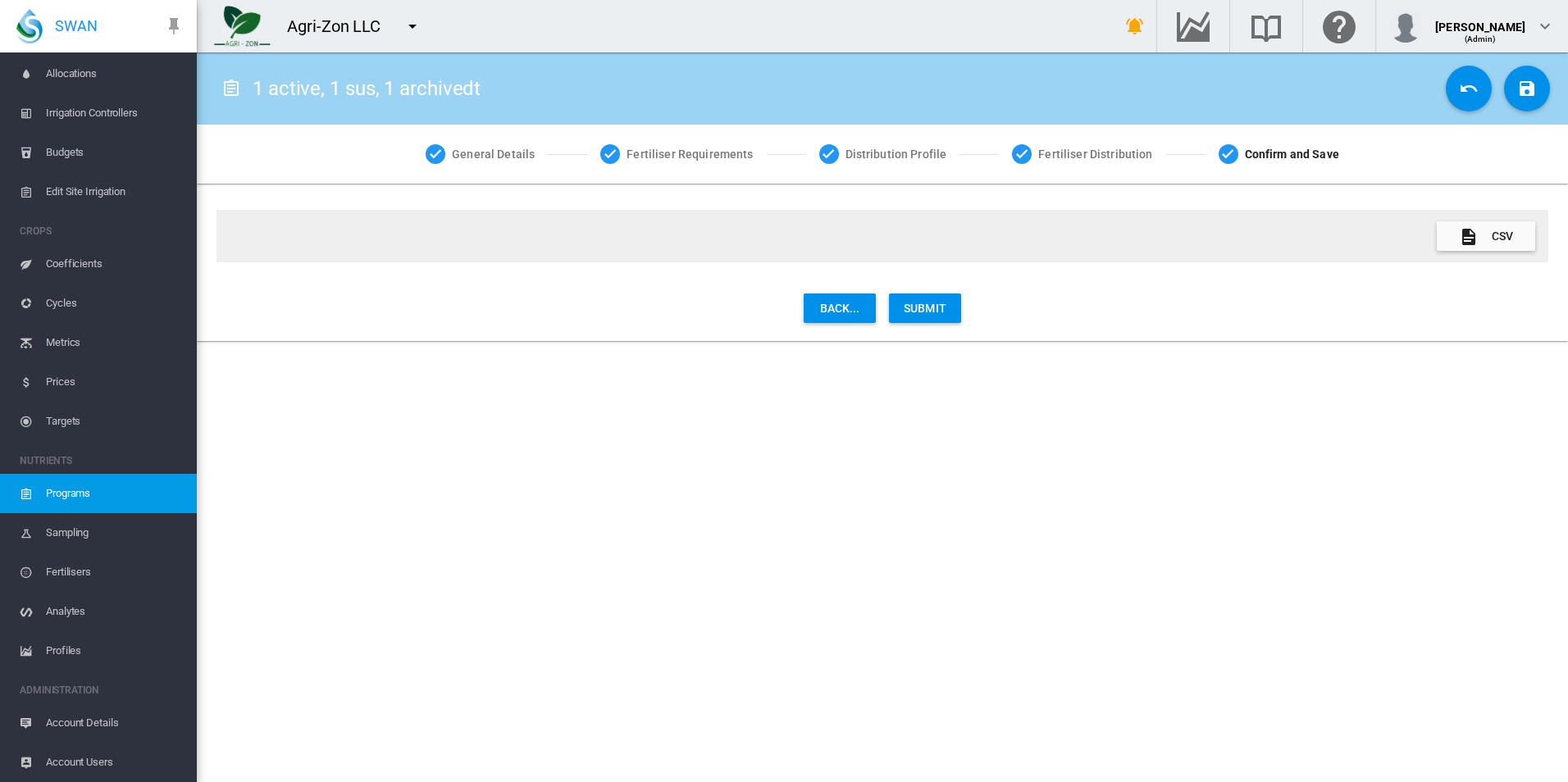
scroll to position [0, 0]
click at [1477, 98] on button "Cancel Changes" at bounding box center [1469, 88] width 46 height 46
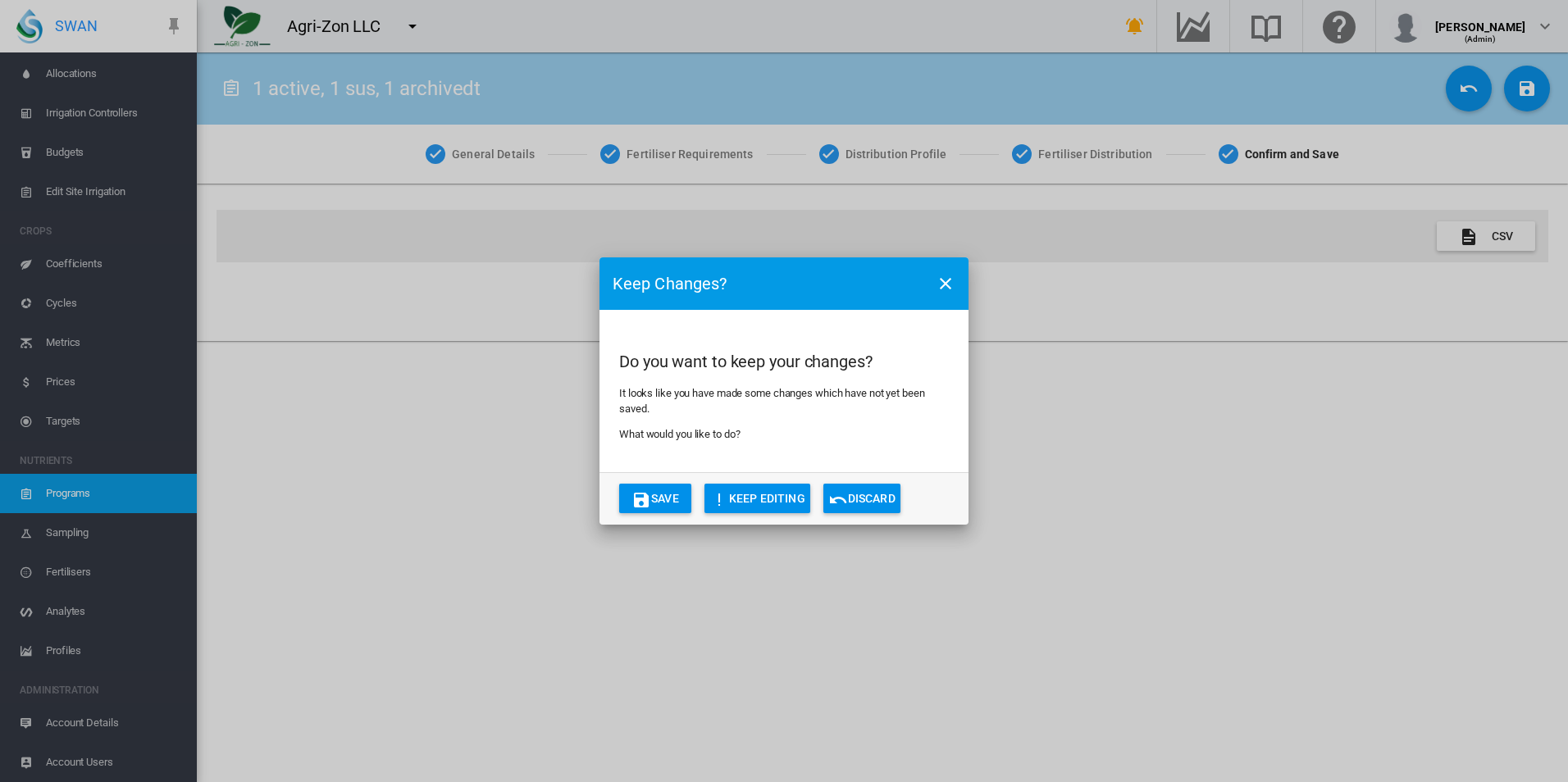
click at [880, 495] on button "Discard" at bounding box center [862, 498] width 77 height 29
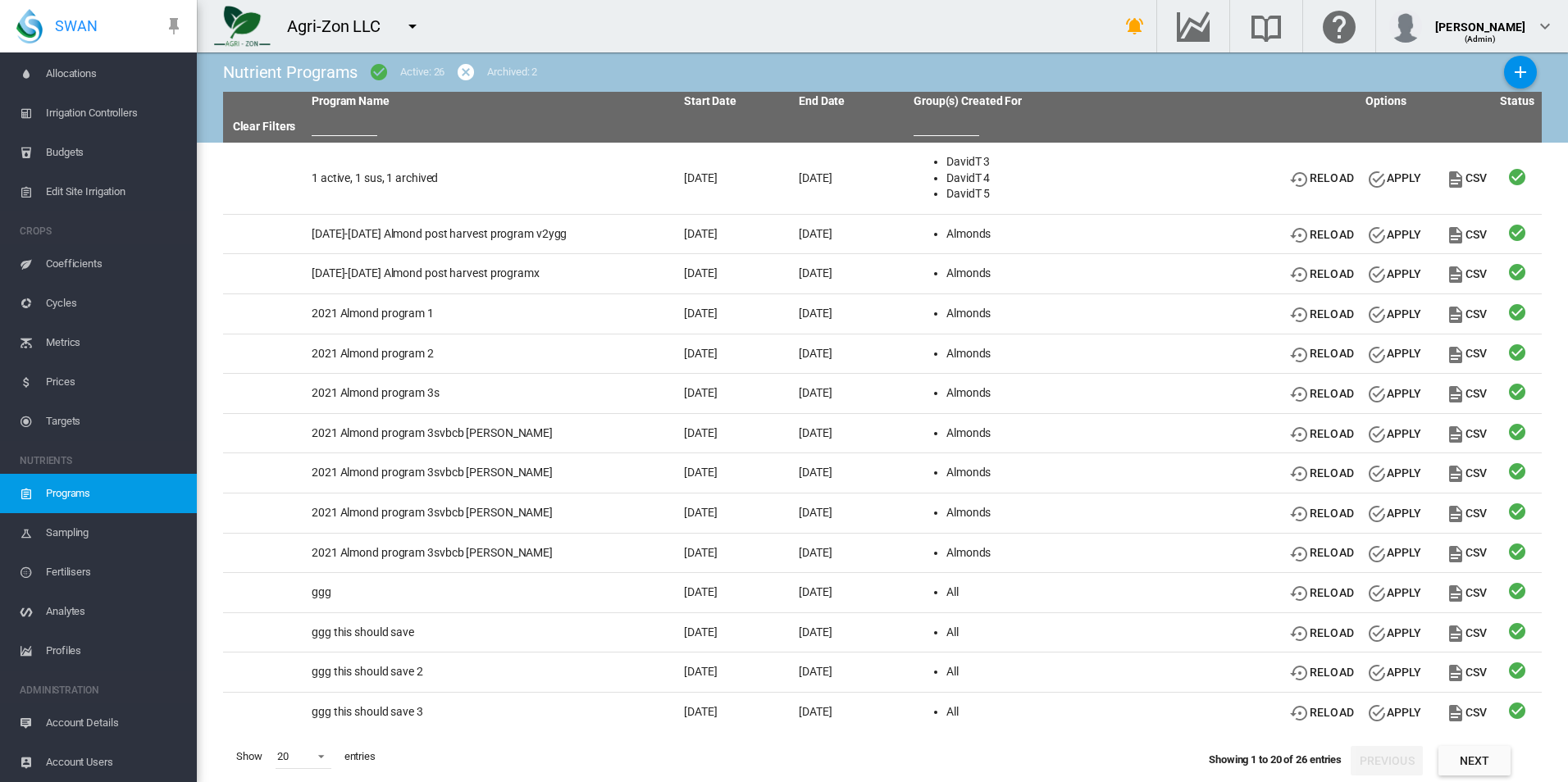
click at [918, 91] on th "Group(s) Created For" at bounding box center [1093, 101] width 372 height 20
click at [98, 386] on span "Prices" at bounding box center [115, 382] width 138 height 40
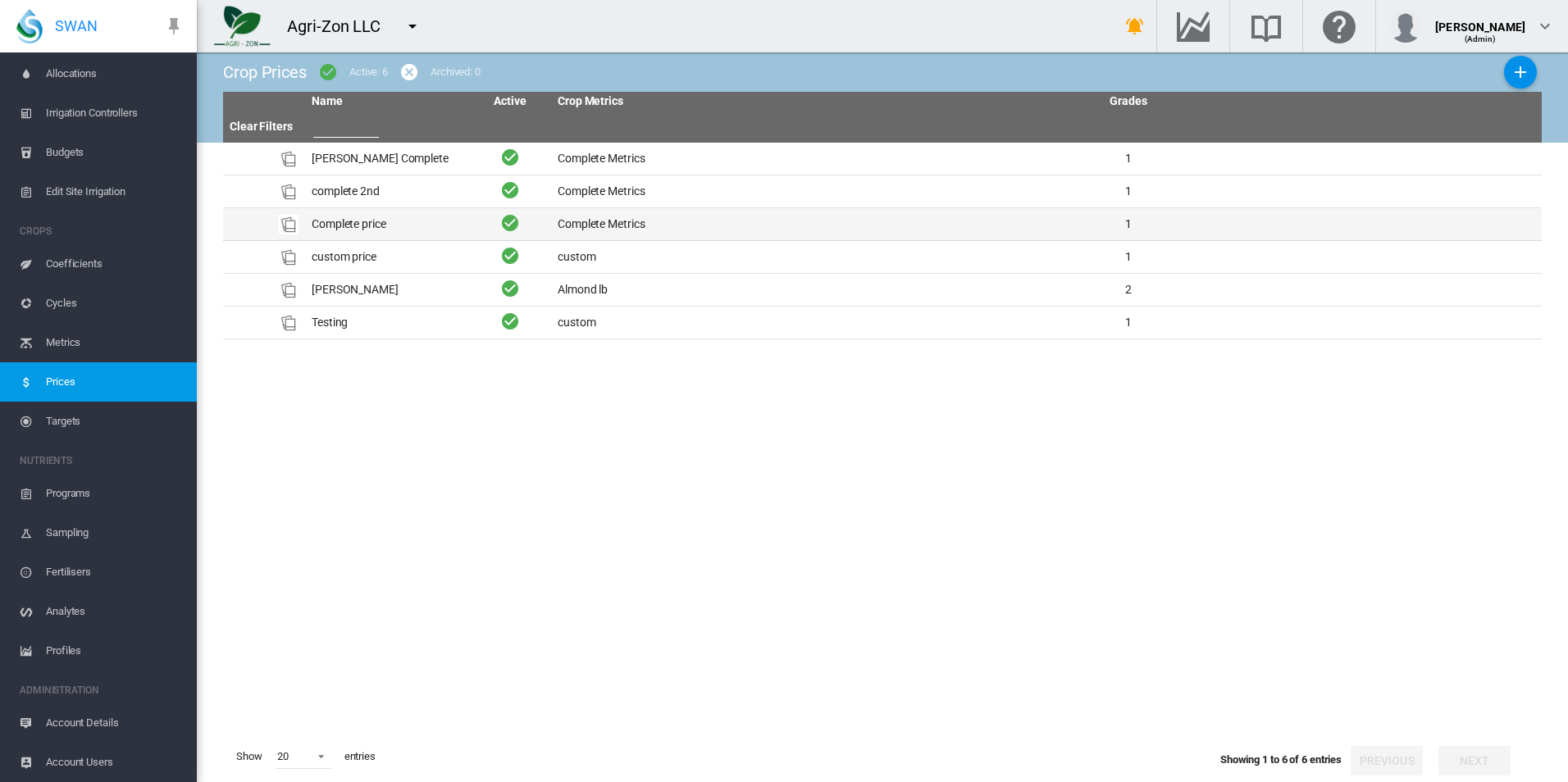
click at [886, 220] on td "1" at bounding box center [1129, 224] width 827 height 32
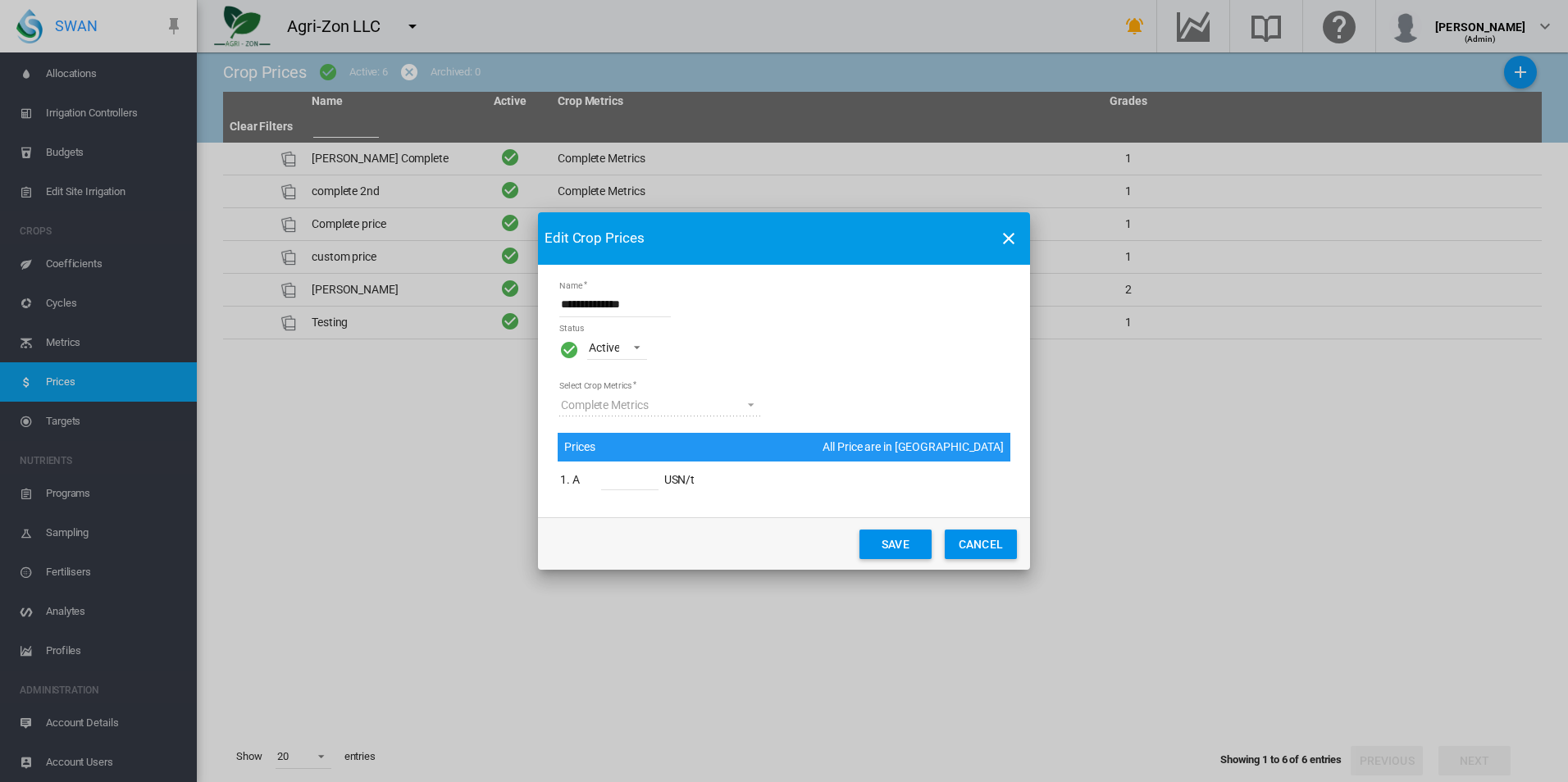
click at [639, 350] on span "\a Status\a : \a Active\a" at bounding box center [632, 345] width 20 height 15
click at [841, 427] on md-backdrop at bounding box center [784, 391] width 1568 height 782
click at [964, 540] on button "CANCEL" at bounding box center [979, 545] width 73 height 29
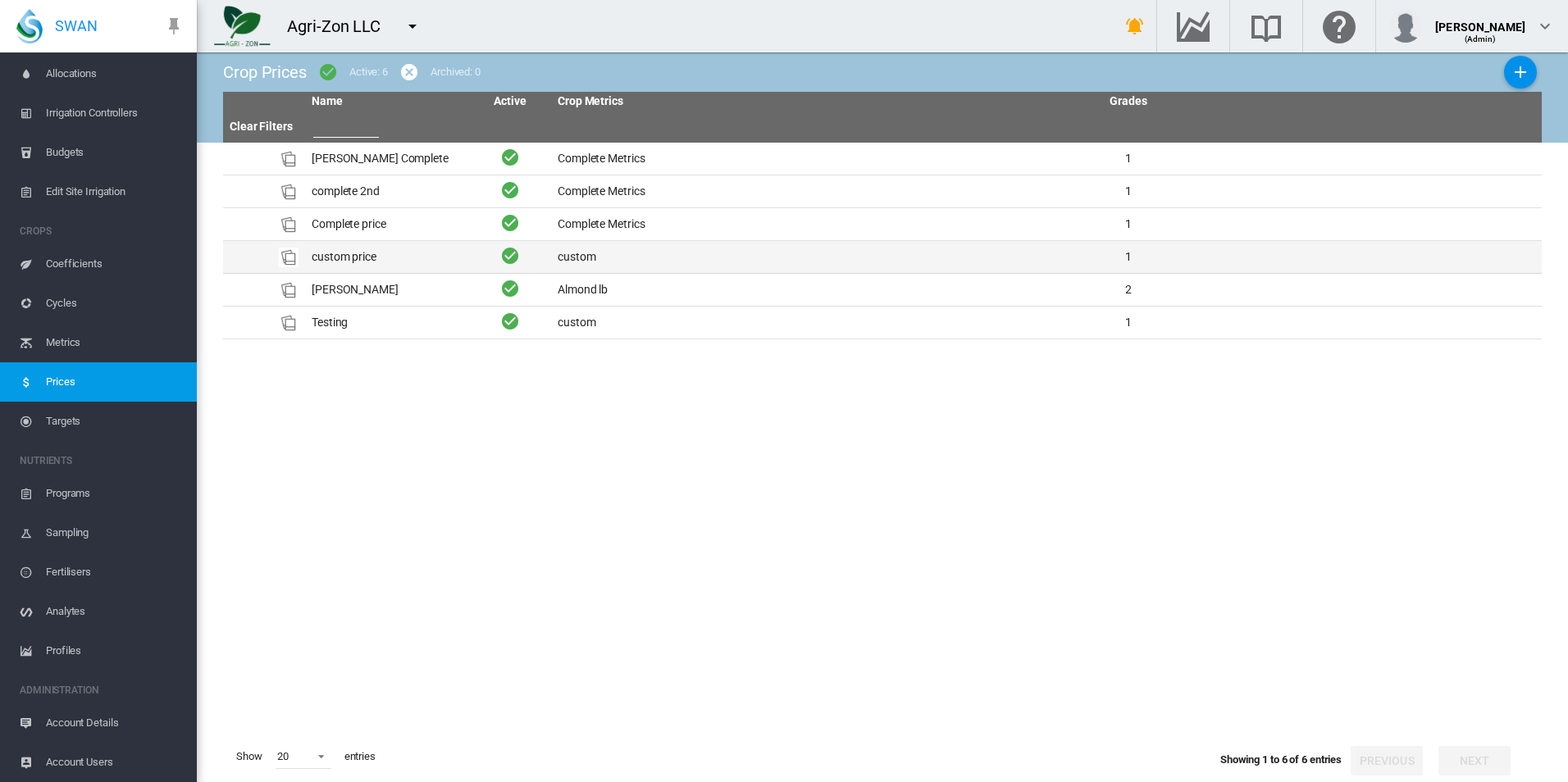
click at [494, 246] on td at bounding box center [509, 256] width 82 height 32
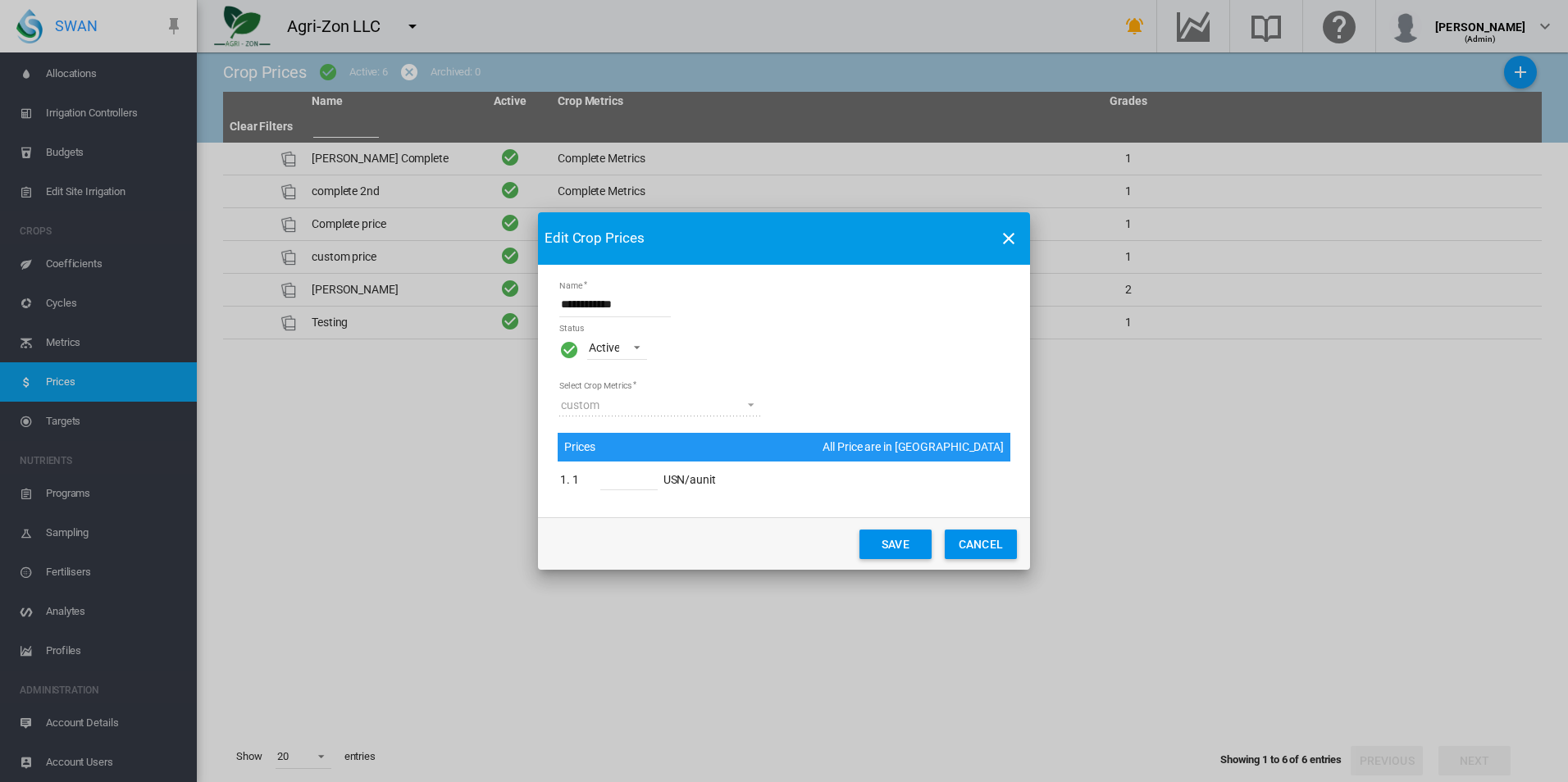
drag, startPoint x: 965, startPoint y: 542, endPoint x: 952, endPoint y: 547, distance: 13.9
click at [967, 546] on button "CANCEL" at bounding box center [981, 545] width 73 height 29
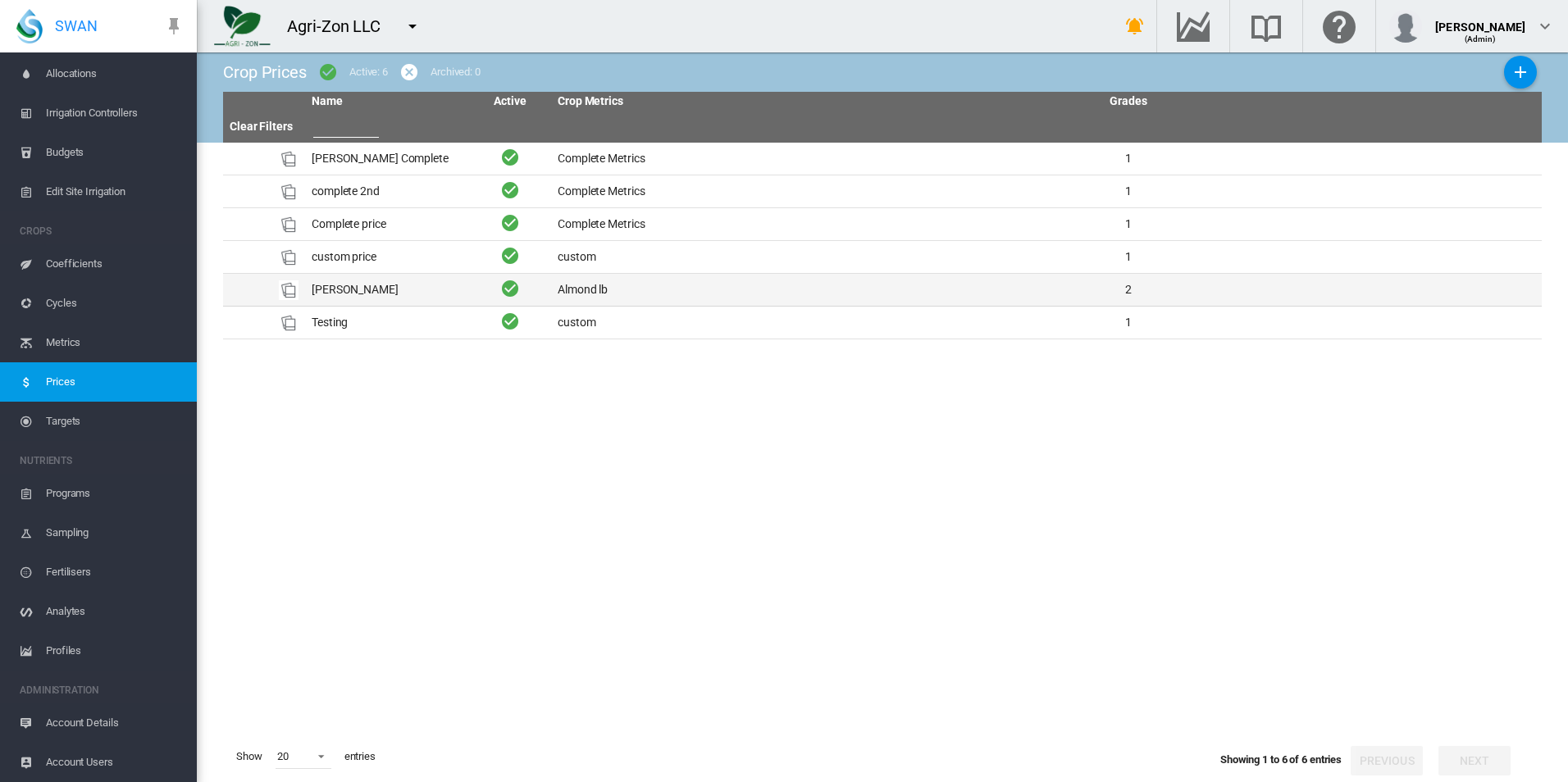
click at [463, 283] on td "[PERSON_NAME]" at bounding box center [387, 289] width 164 height 32
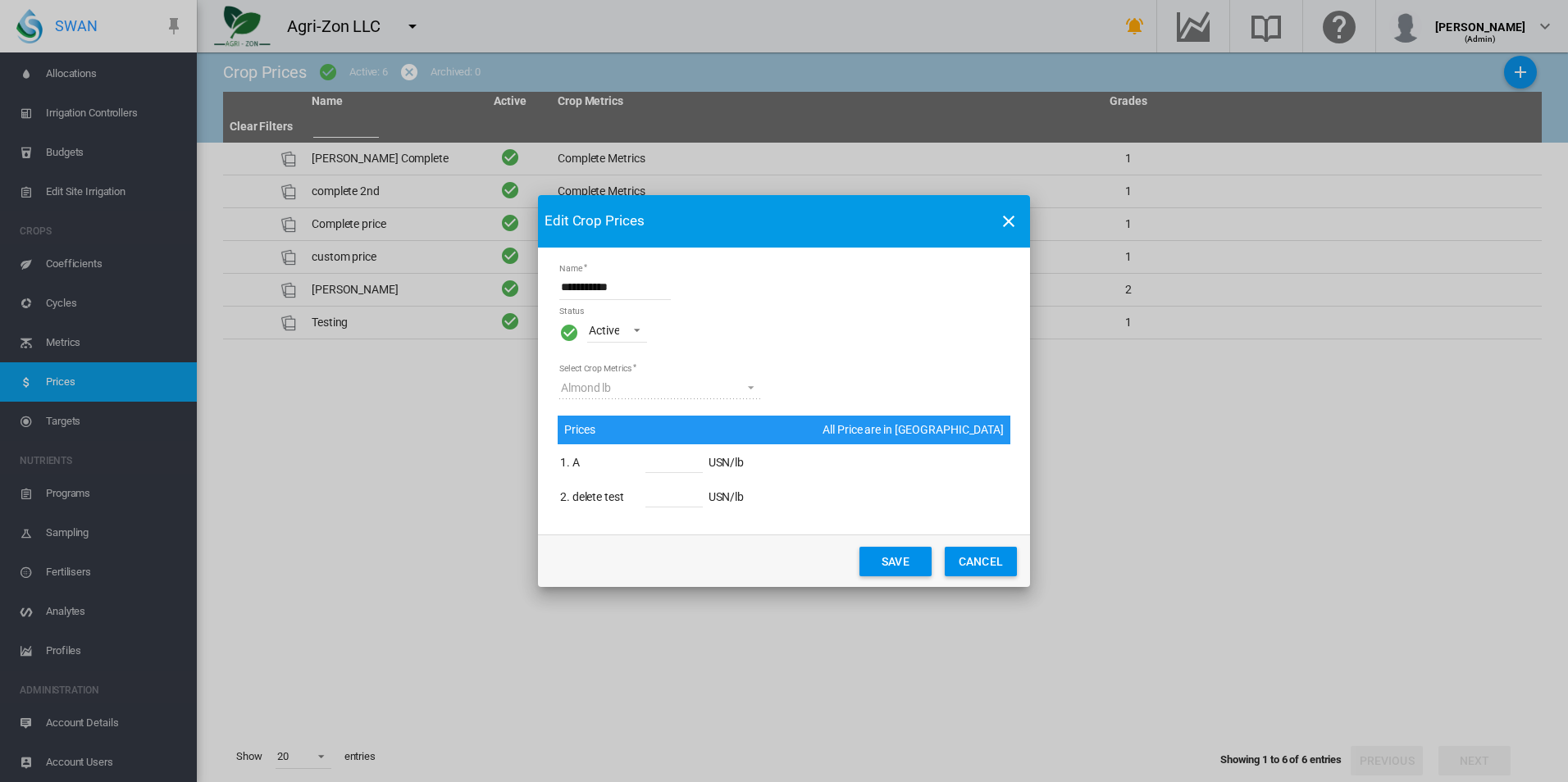
click at [989, 558] on button "CANCEL" at bounding box center [981, 562] width 73 height 29
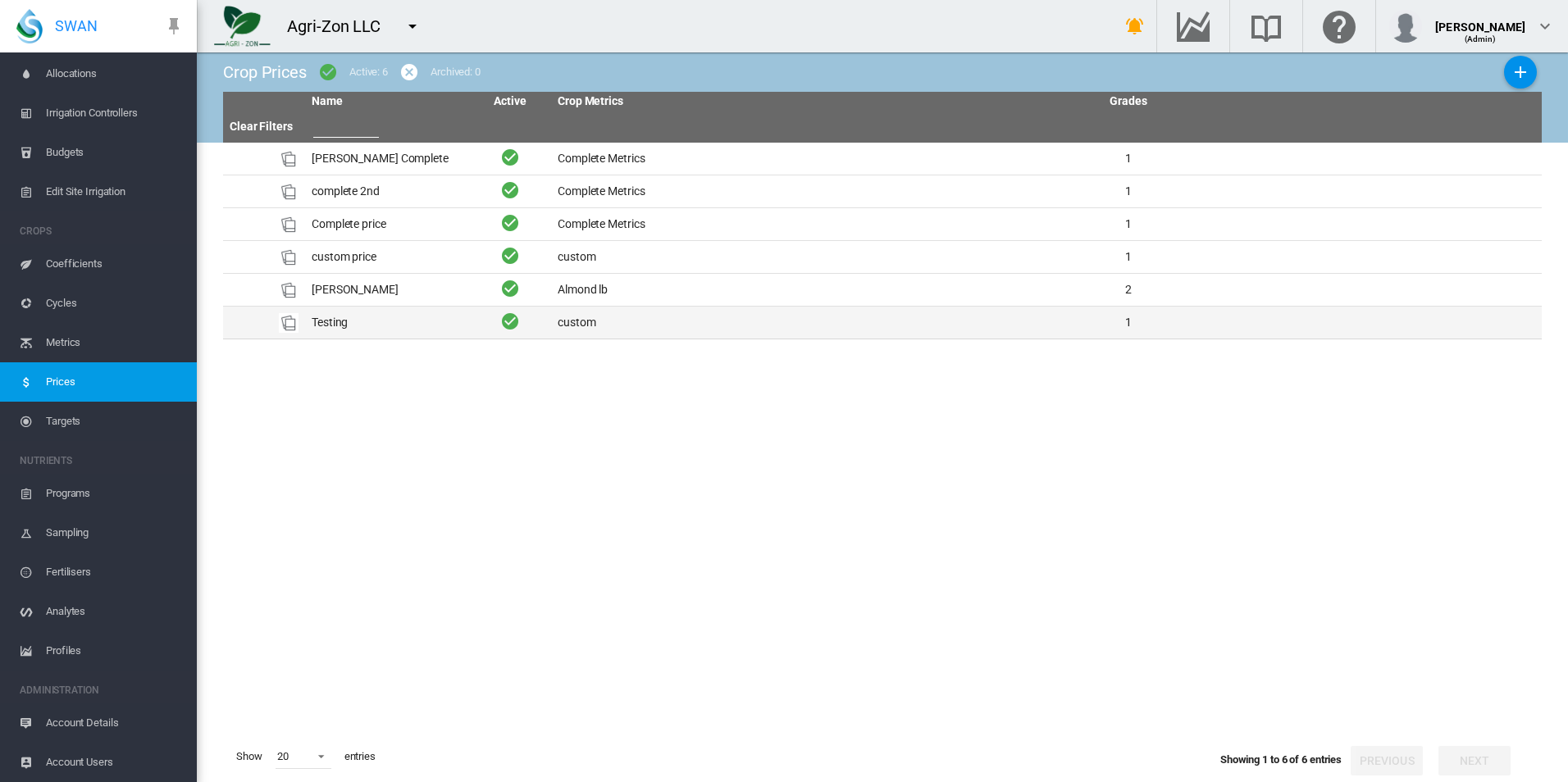
click at [461, 326] on td "Testing" at bounding box center [387, 322] width 164 height 32
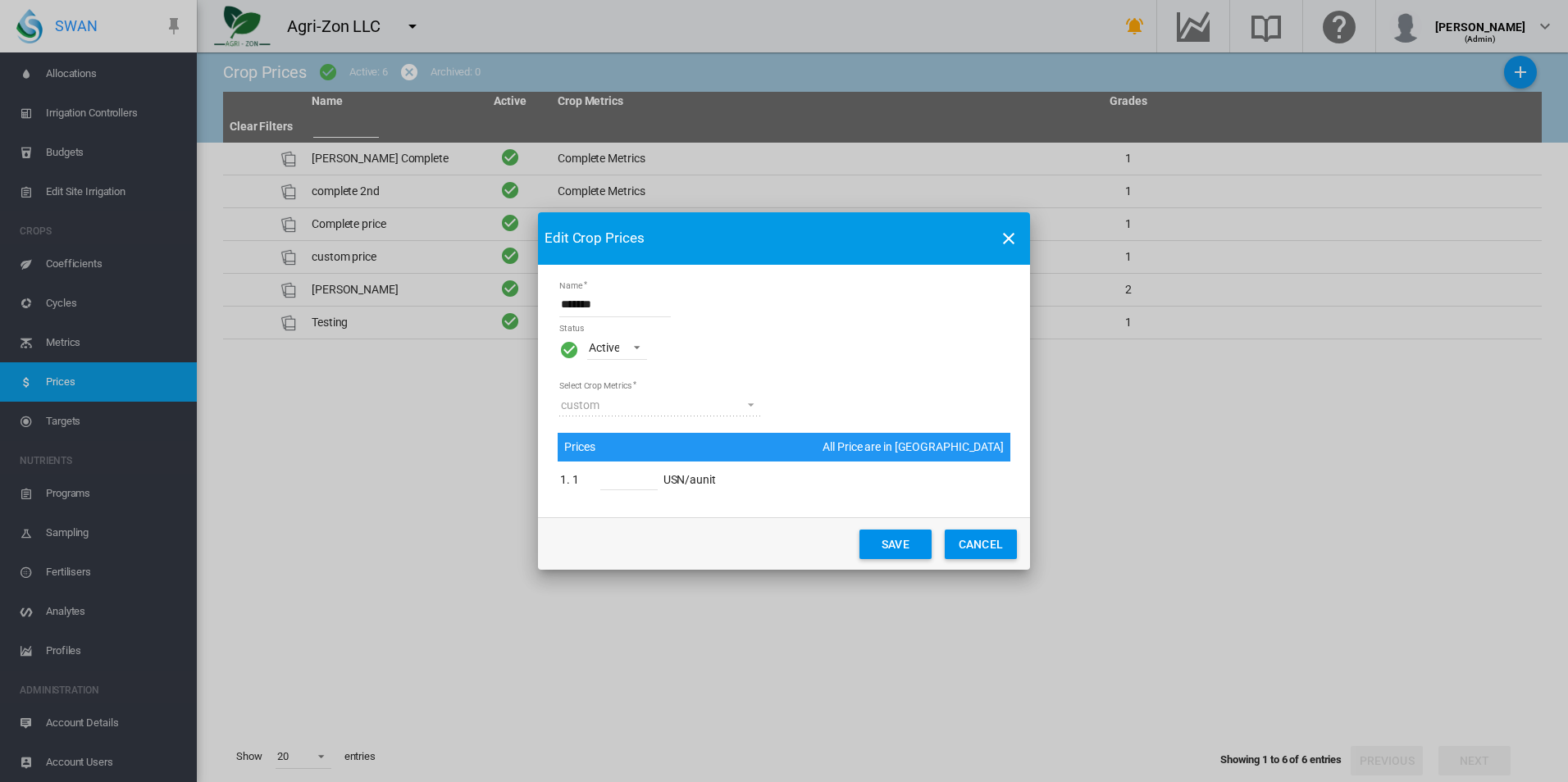
drag, startPoint x: 961, startPoint y: 550, endPoint x: 958, endPoint y: 528, distance: 22.2
click at [962, 549] on button "CANCEL" at bounding box center [981, 545] width 73 height 29
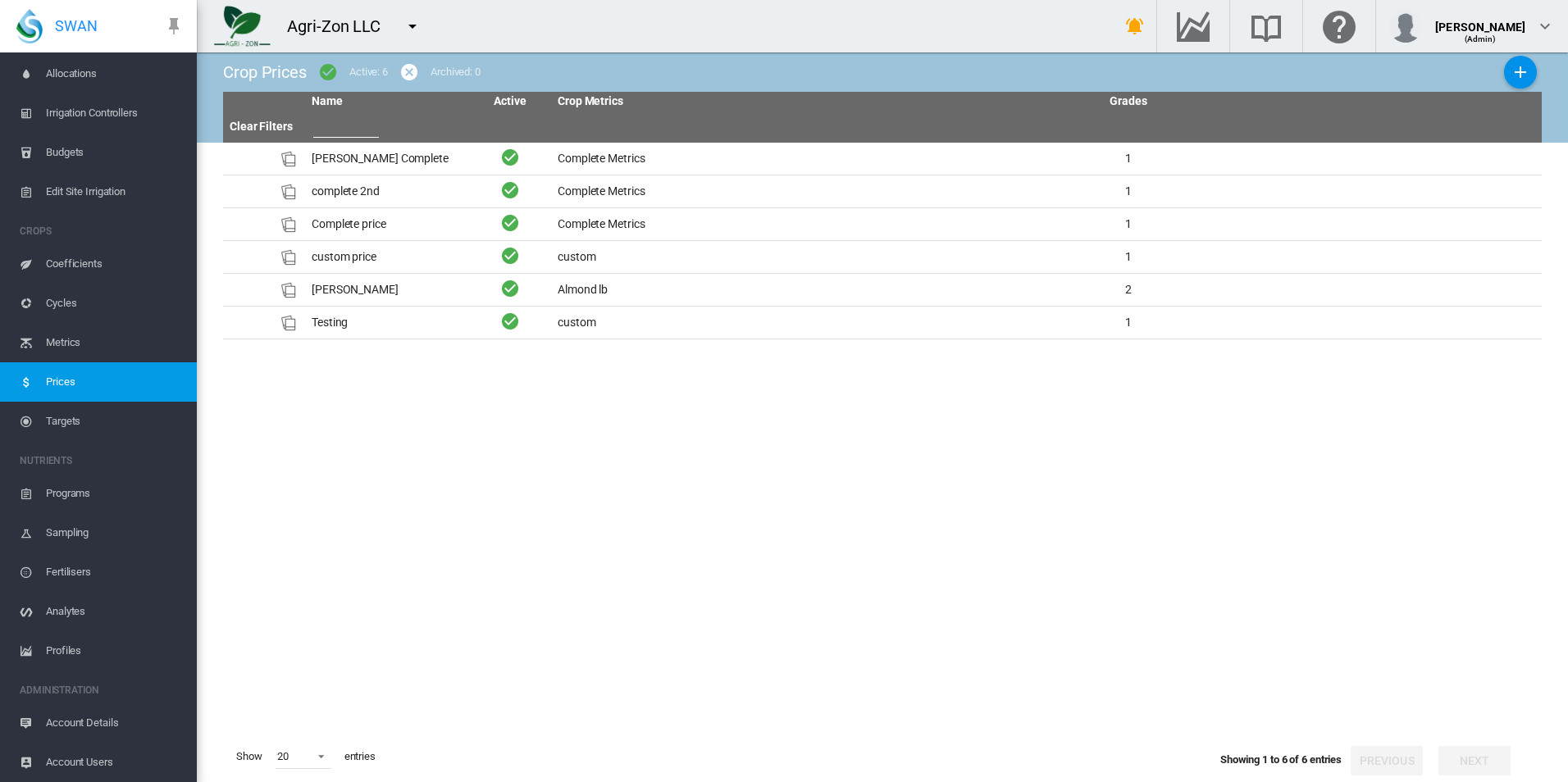
click at [454, 167] on td "[PERSON_NAME] Complete" at bounding box center [387, 158] width 164 height 32
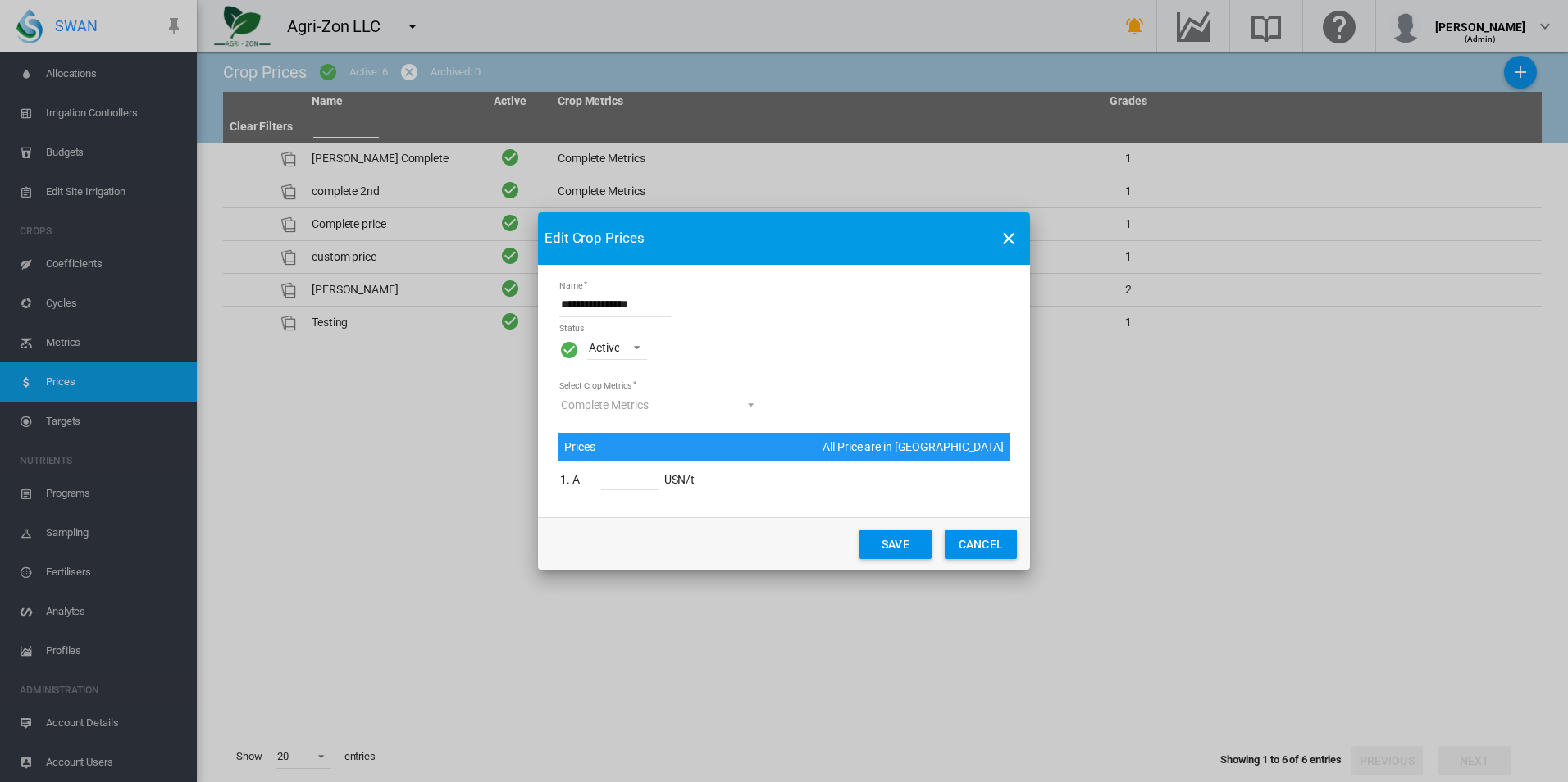
click at [989, 549] on button "CANCEL" at bounding box center [981, 545] width 73 height 29
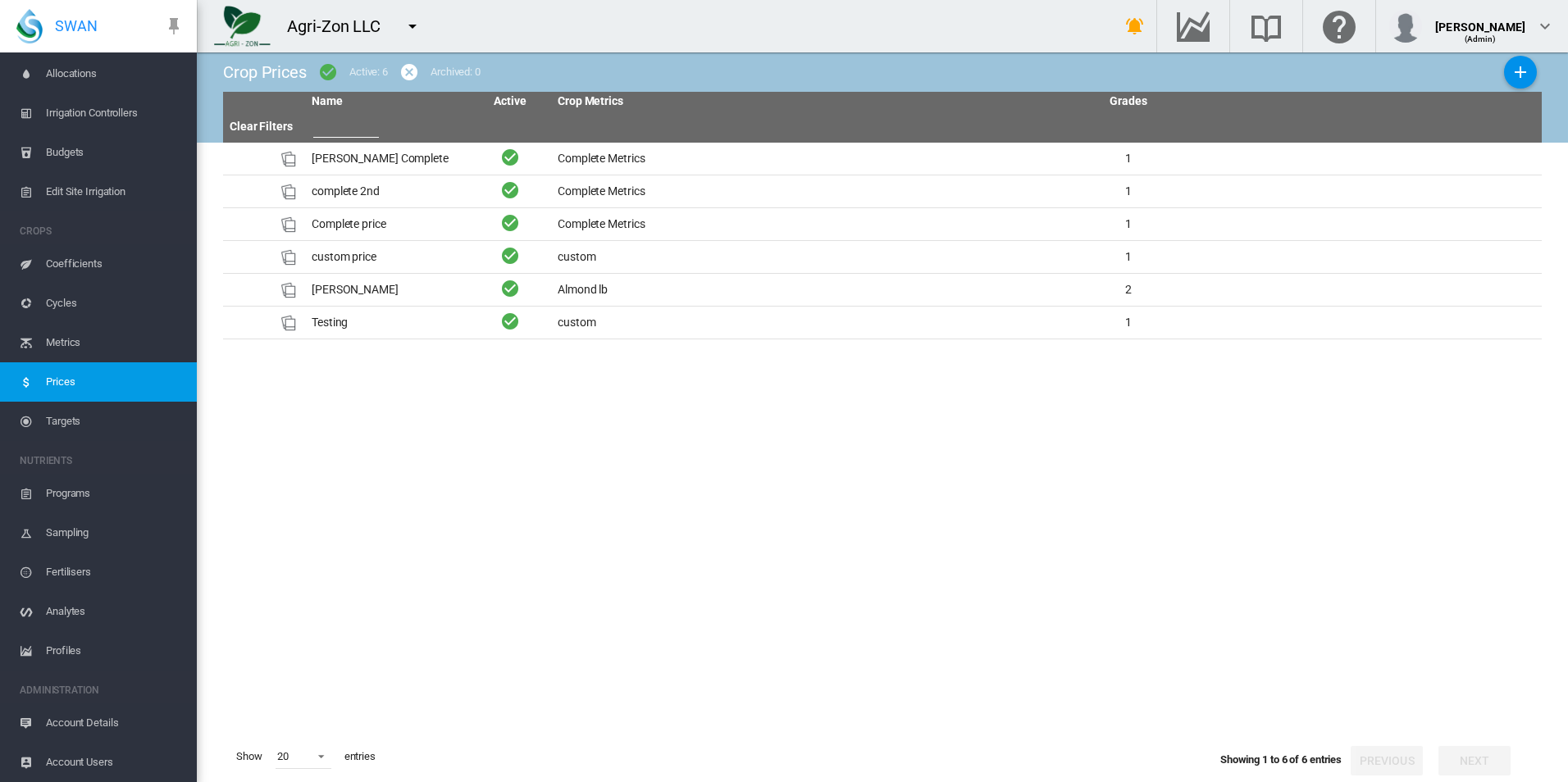
click at [56, 429] on span "Targets" at bounding box center [115, 421] width 138 height 40
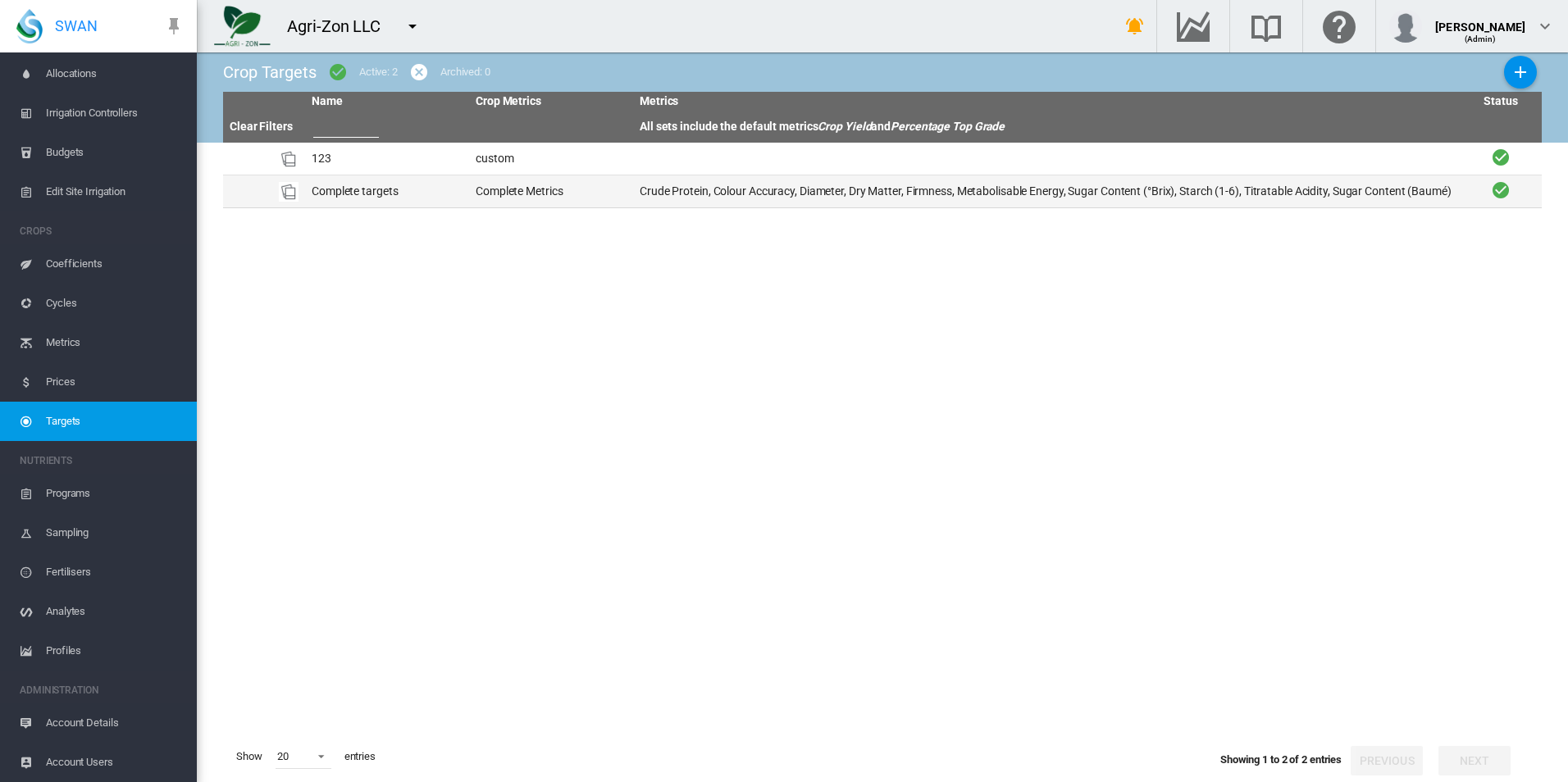
click at [363, 190] on td "Complete targets" at bounding box center [387, 191] width 164 height 32
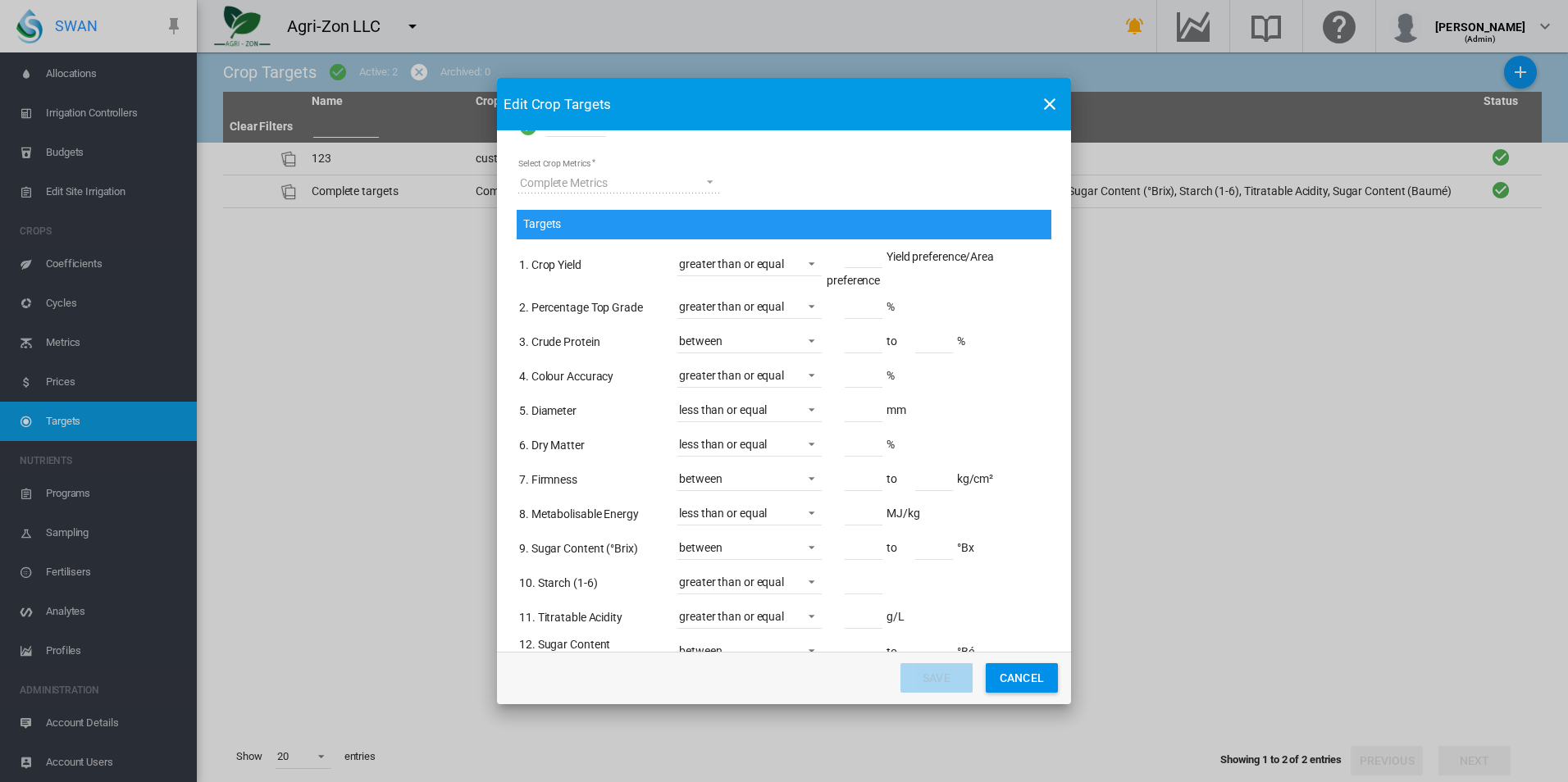
scroll to position [128, 0]
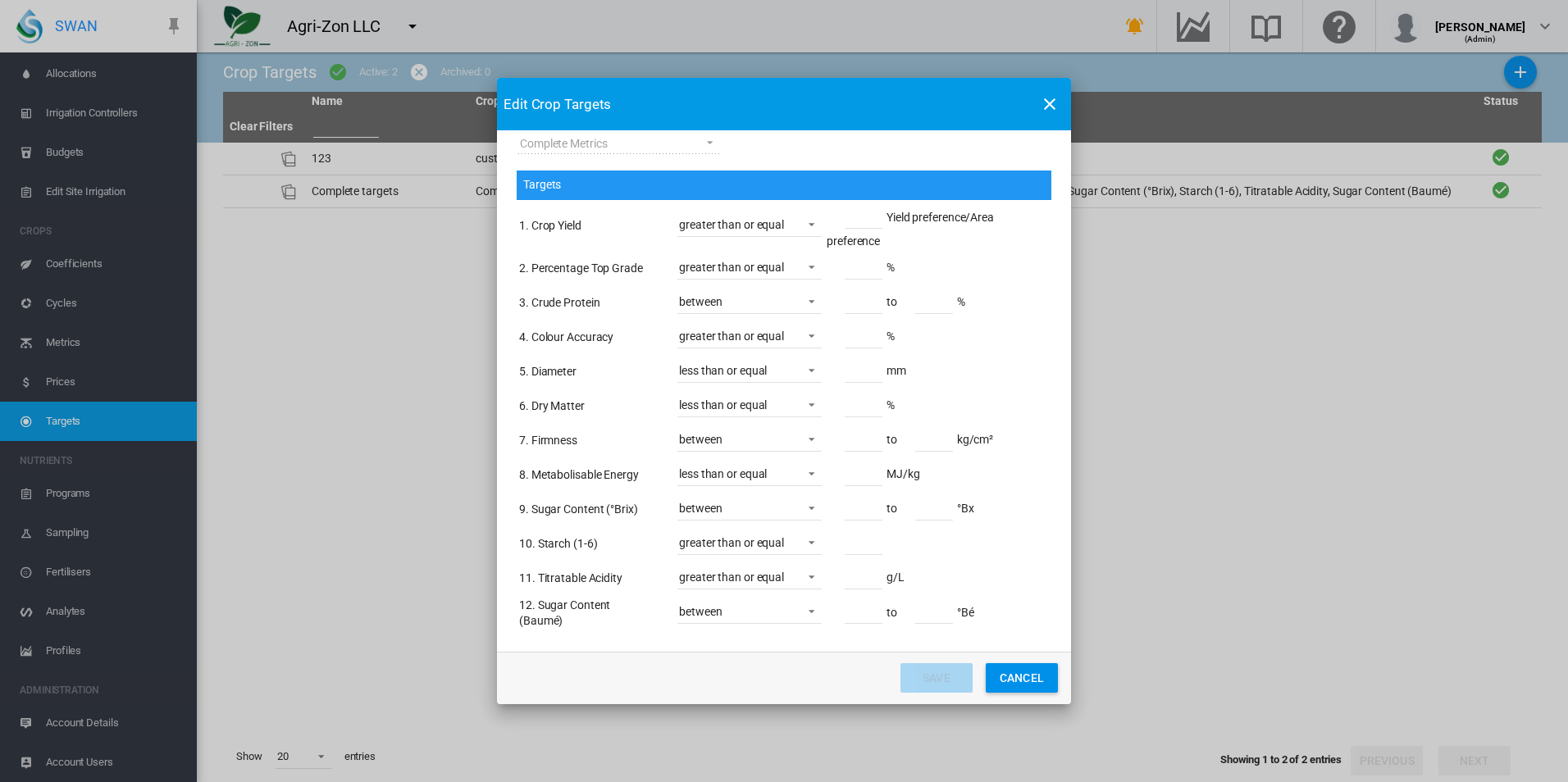
click at [857, 215] on input "Name Status ..." at bounding box center [863, 217] width 38 height 24
click at [810, 221] on span "Name Status ..." at bounding box center [806, 223] width 20 height 15
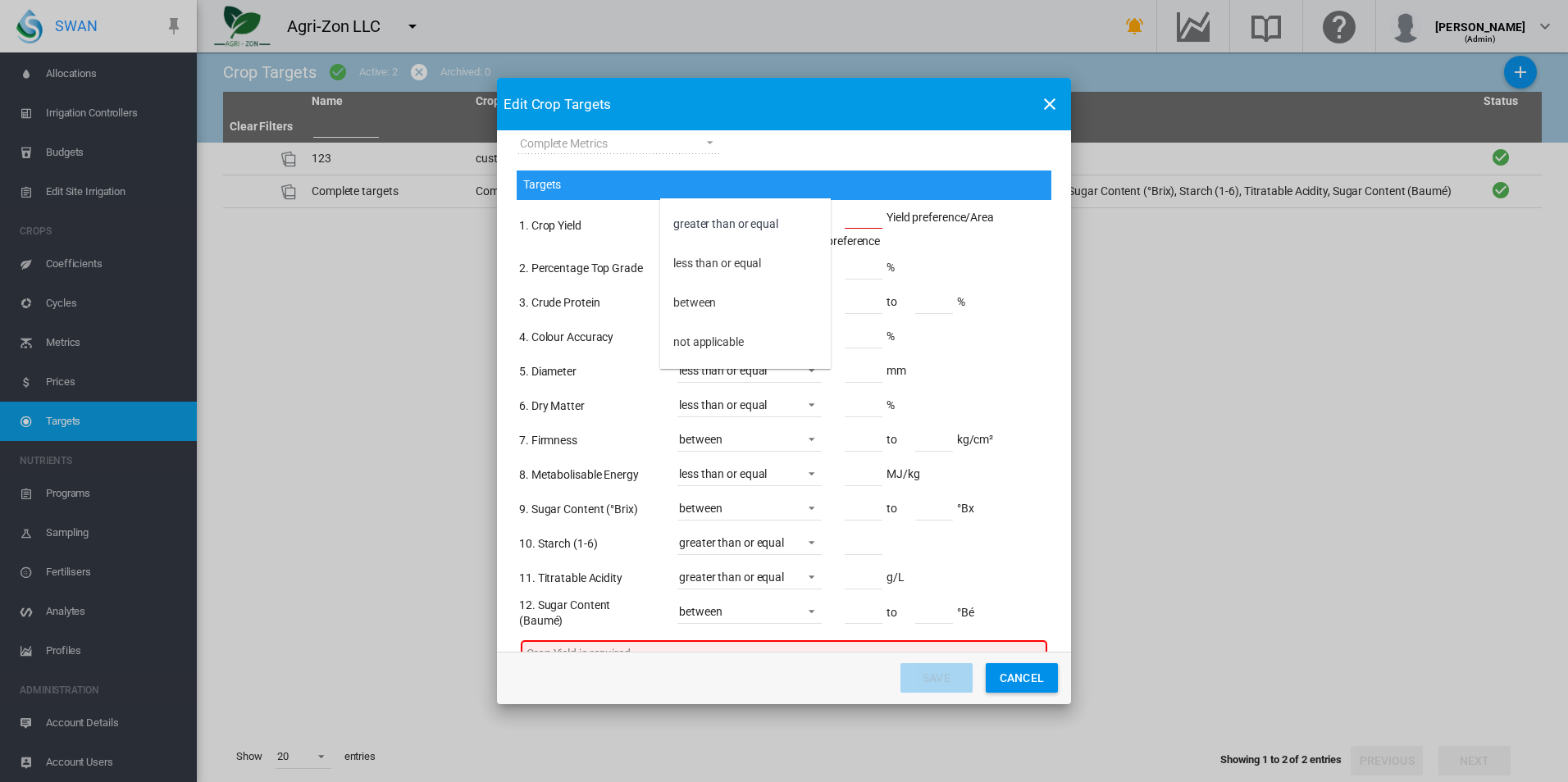
click at [846, 186] on md-backdrop at bounding box center [784, 391] width 1568 height 782
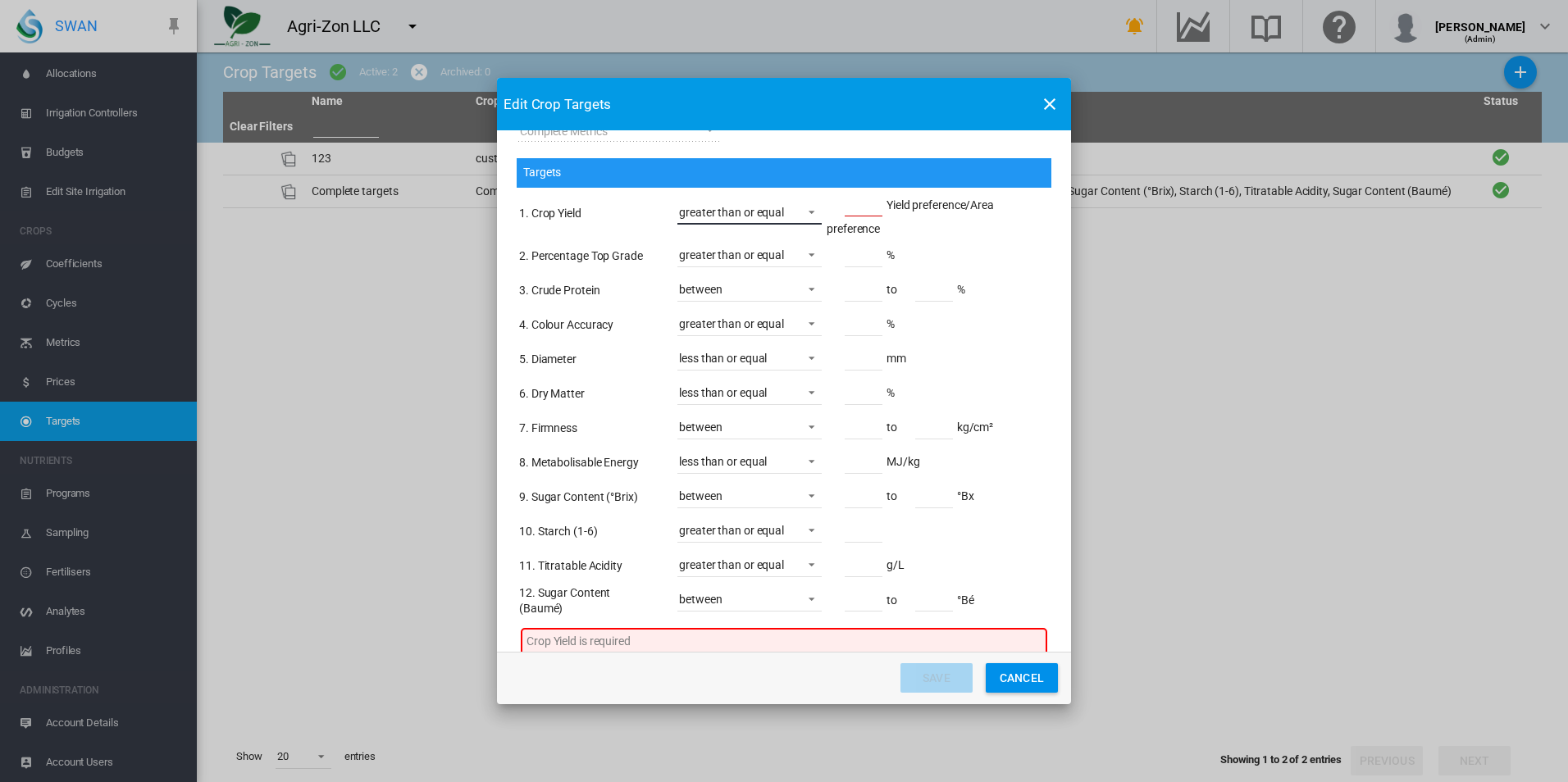
scroll to position [188, 0]
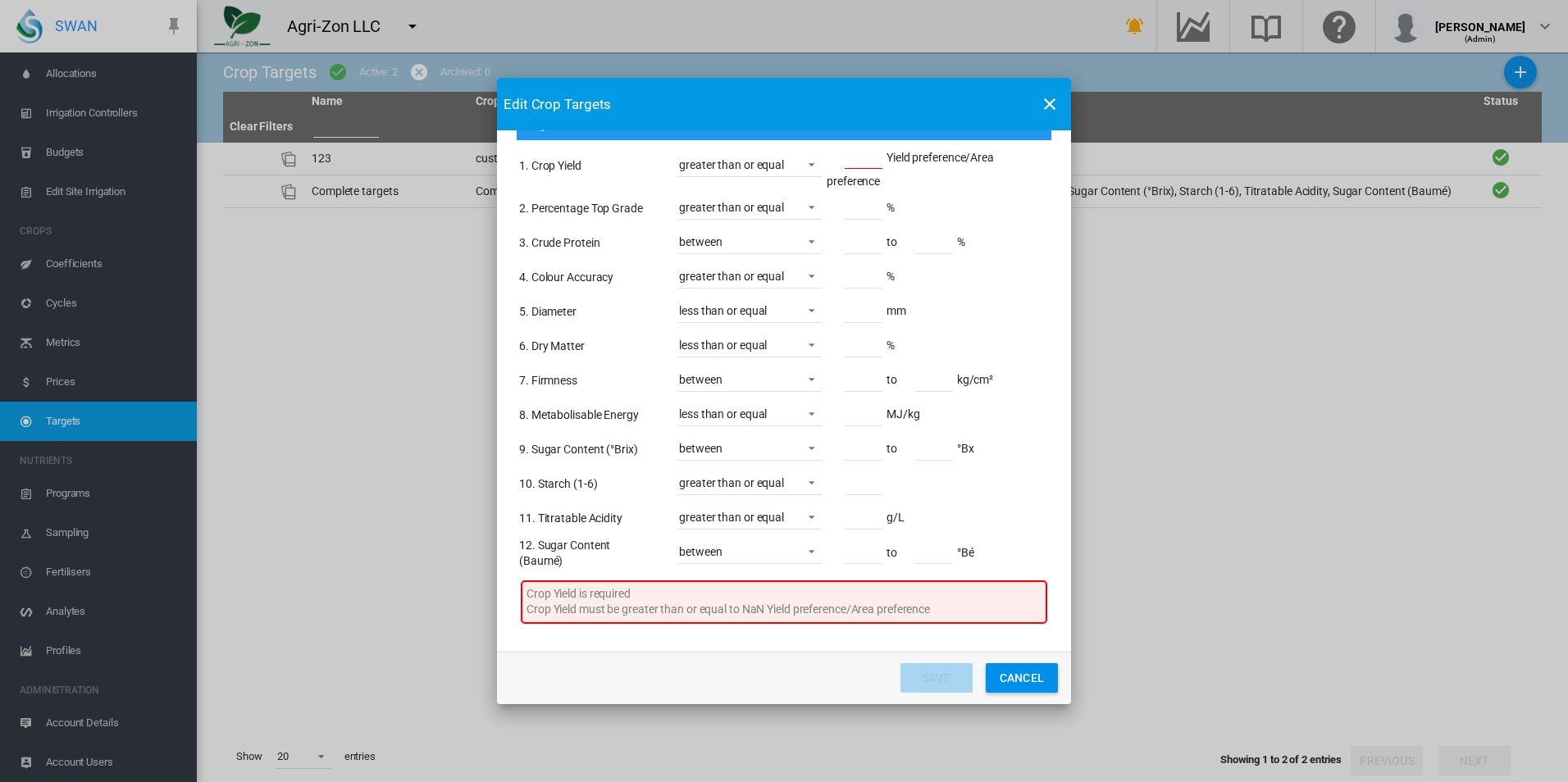
click at [927, 663] on md-dialog-actions "Save Cancel" at bounding box center [784, 678] width 574 height 53
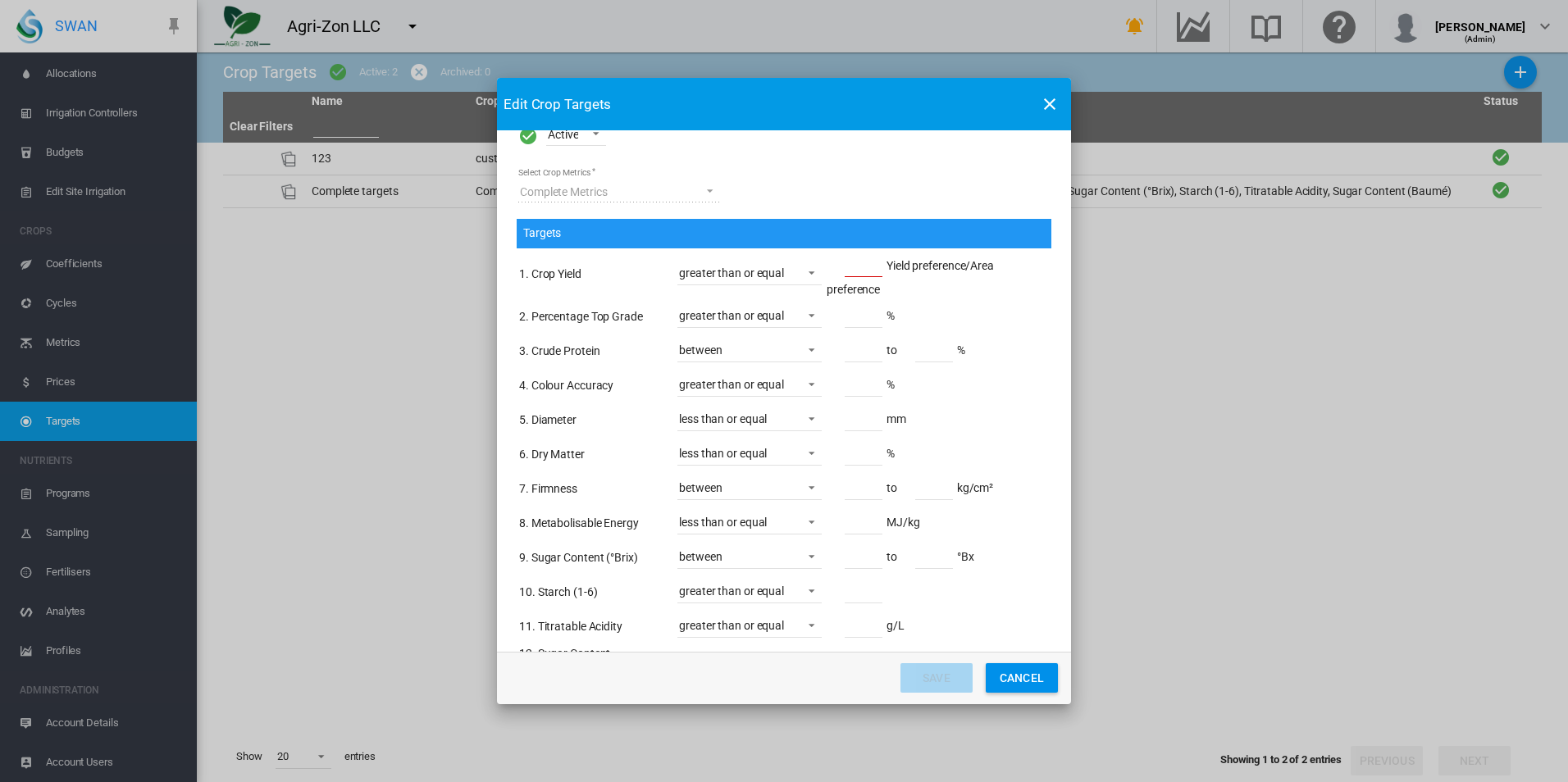
scroll to position [164, 0]
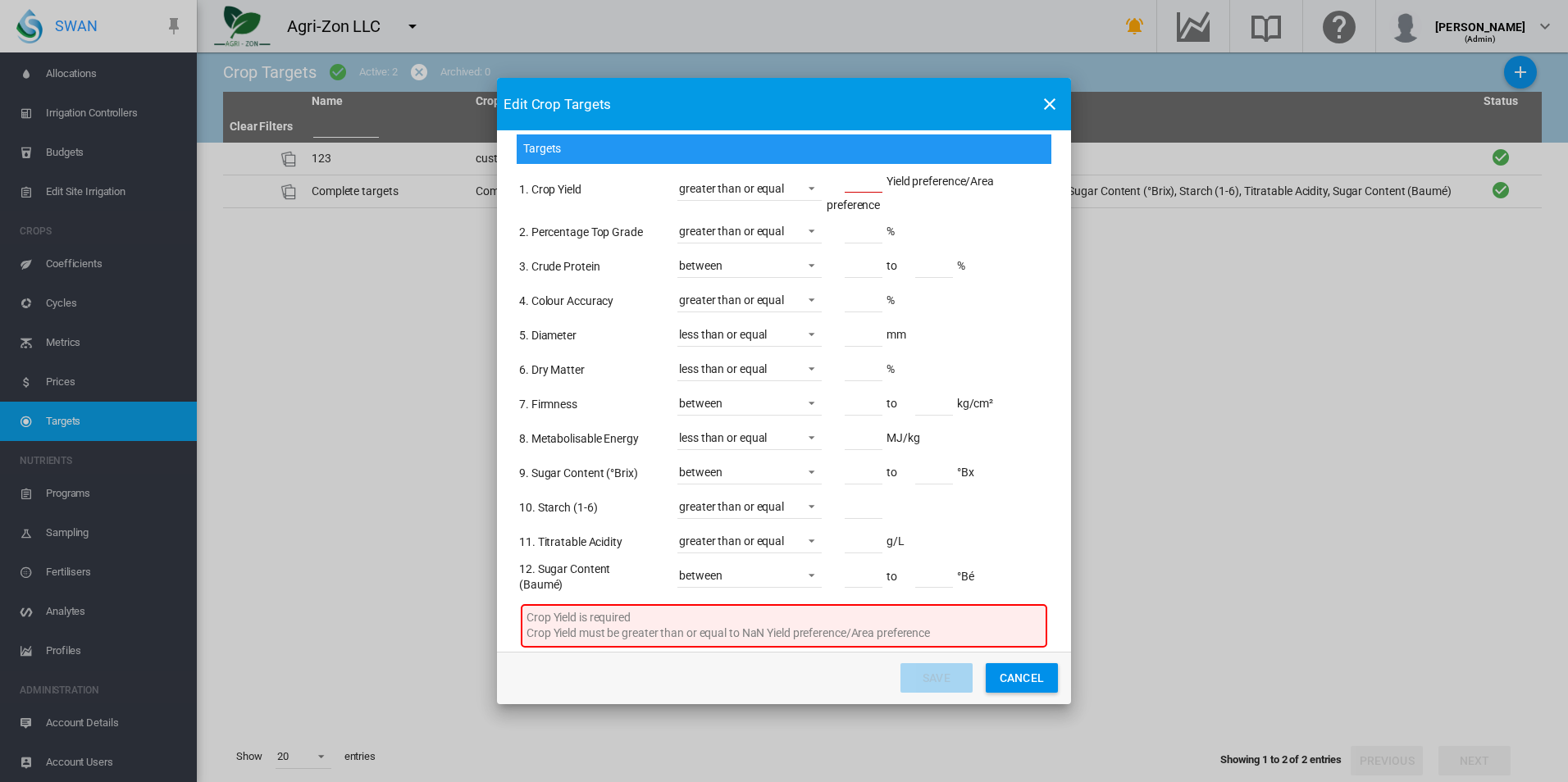
click at [1022, 678] on button "Cancel" at bounding box center [1022, 678] width 73 height 29
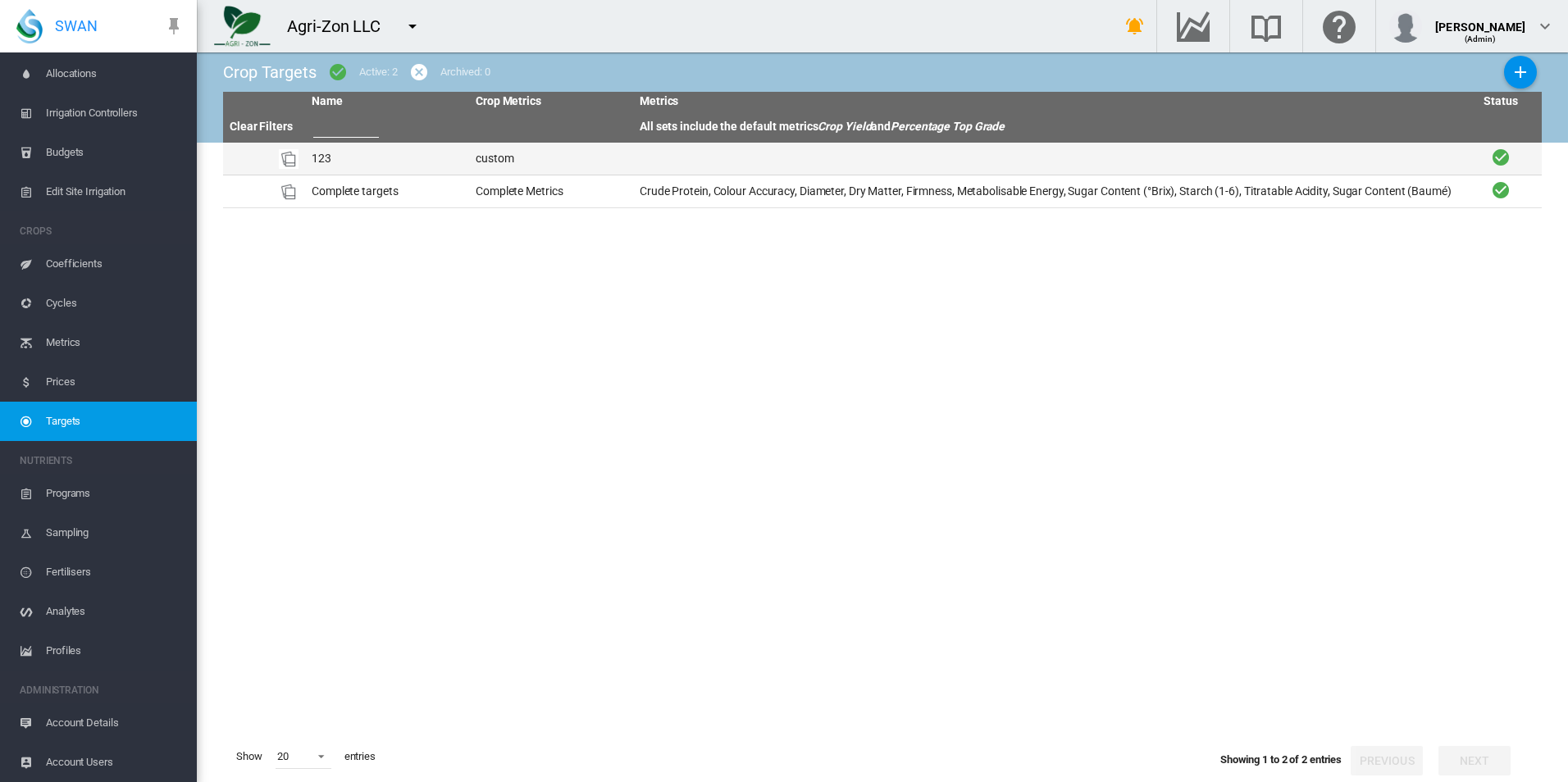
click at [585, 153] on td "custom" at bounding box center [551, 158] width 164 height 32
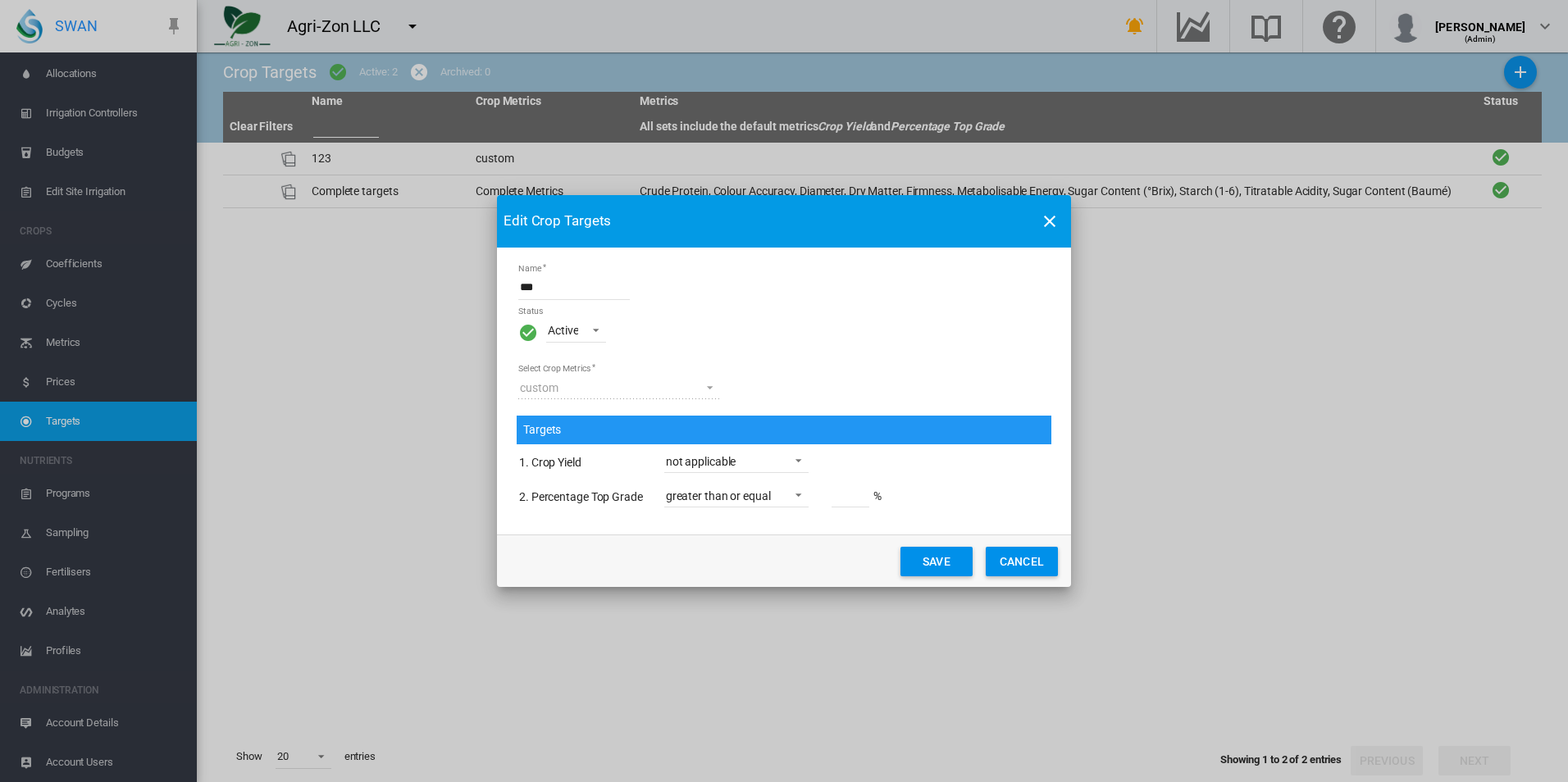
click at [1024, 554] on button "Cancel" at bounding box center [1022, 562] width 73 height 29
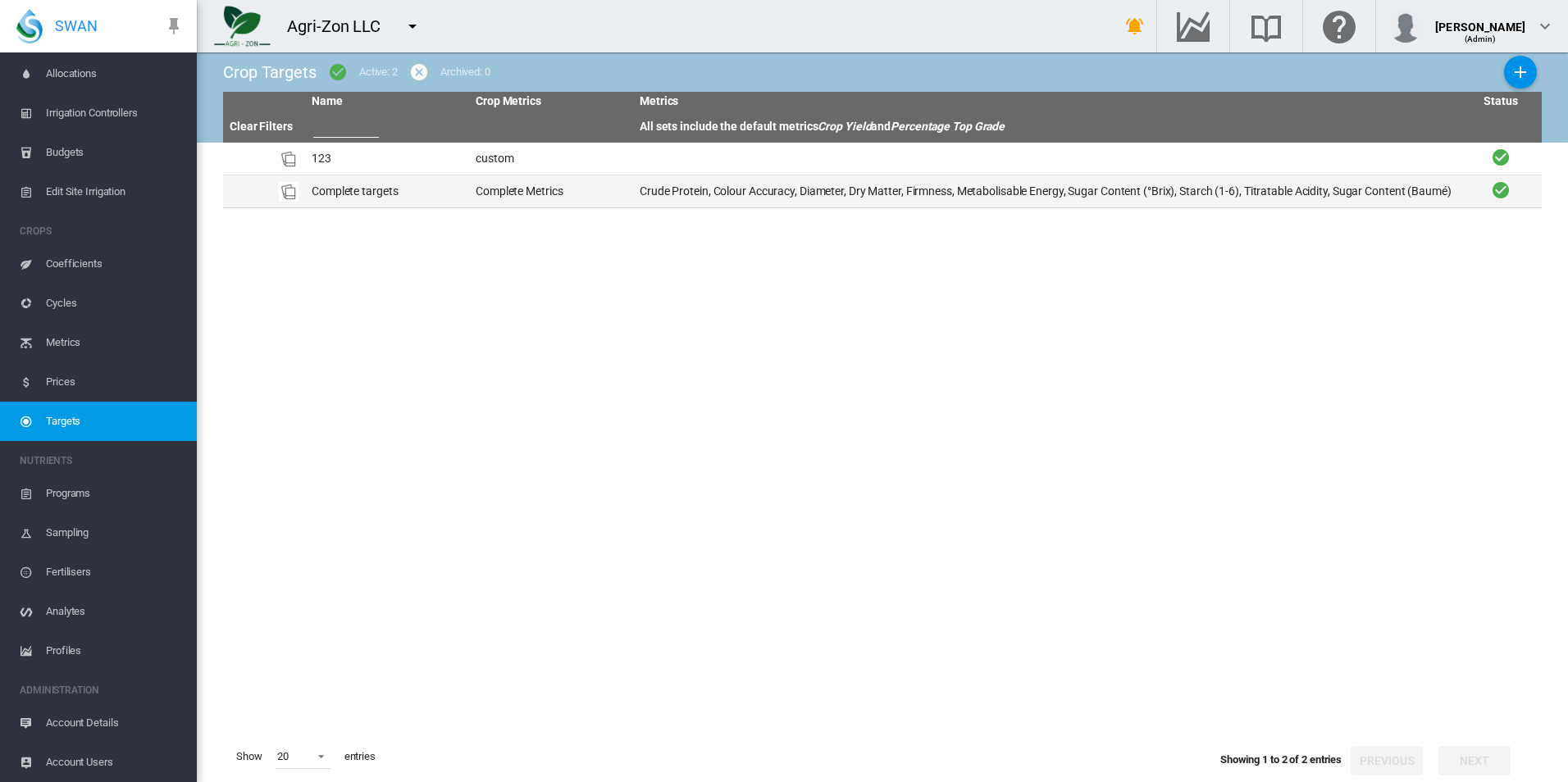
click at [766, 191] on td "Crude Protein, Colour Accuracy, Diameter, Dry Matter, Firmness, Metabolisable E…" at bounding box center [1046, 191] width 827 height 32
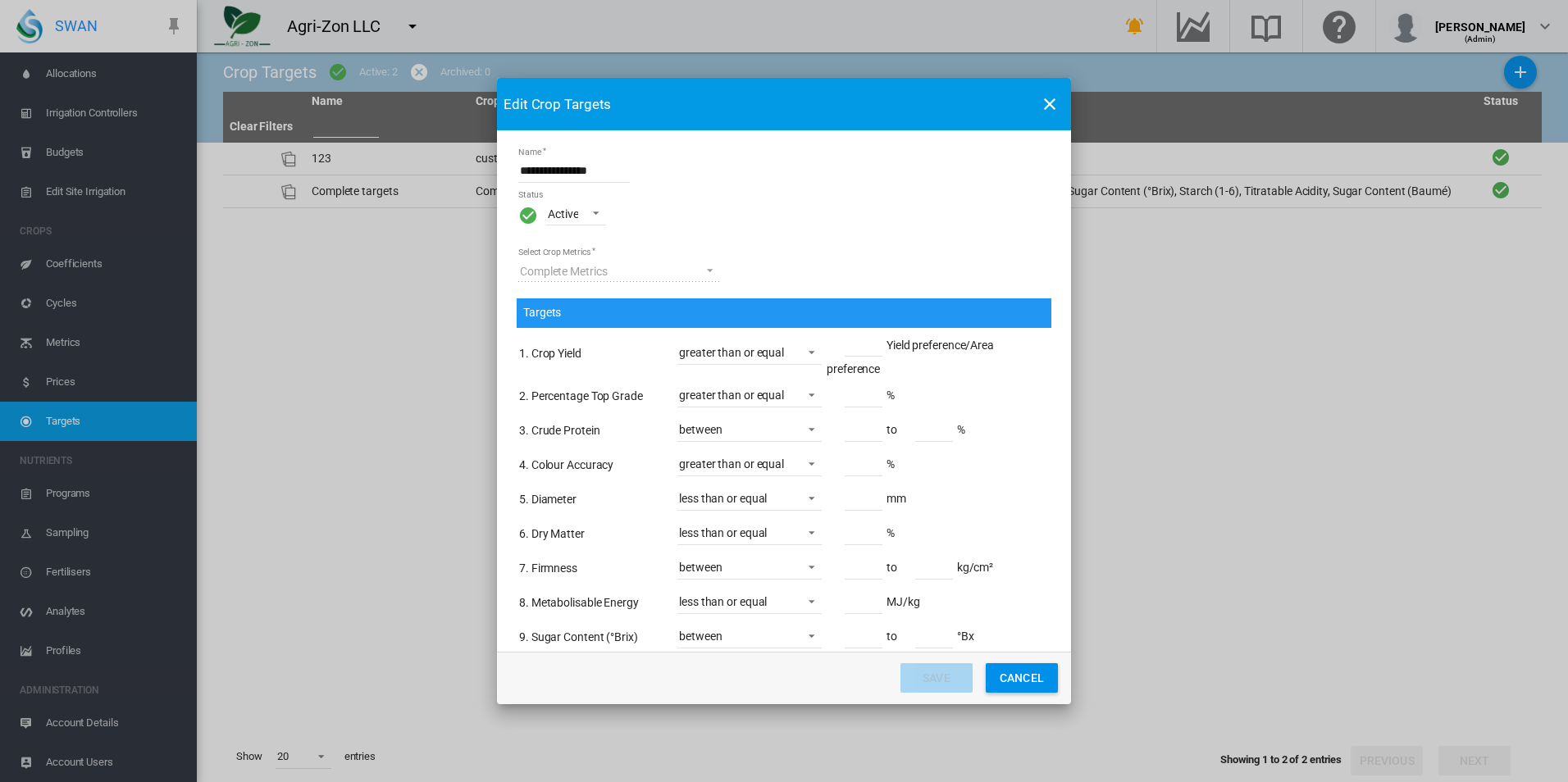
click at [906, 334] on td "Yield preference/Area preference" at bounding box center [938, 354] width 224 height 49
click at [911, 340] on span "Yield preference/Area preference" at bounding box center [911, 356] width 168 height 37
click at [910, 340] on span "Yield preference/Area preference" at bounding box center [909, 356] width 168 height 37
click at [909, 344] on span "Yield preference/Area preference" at bounding box center [910, 357] width 168 height 37
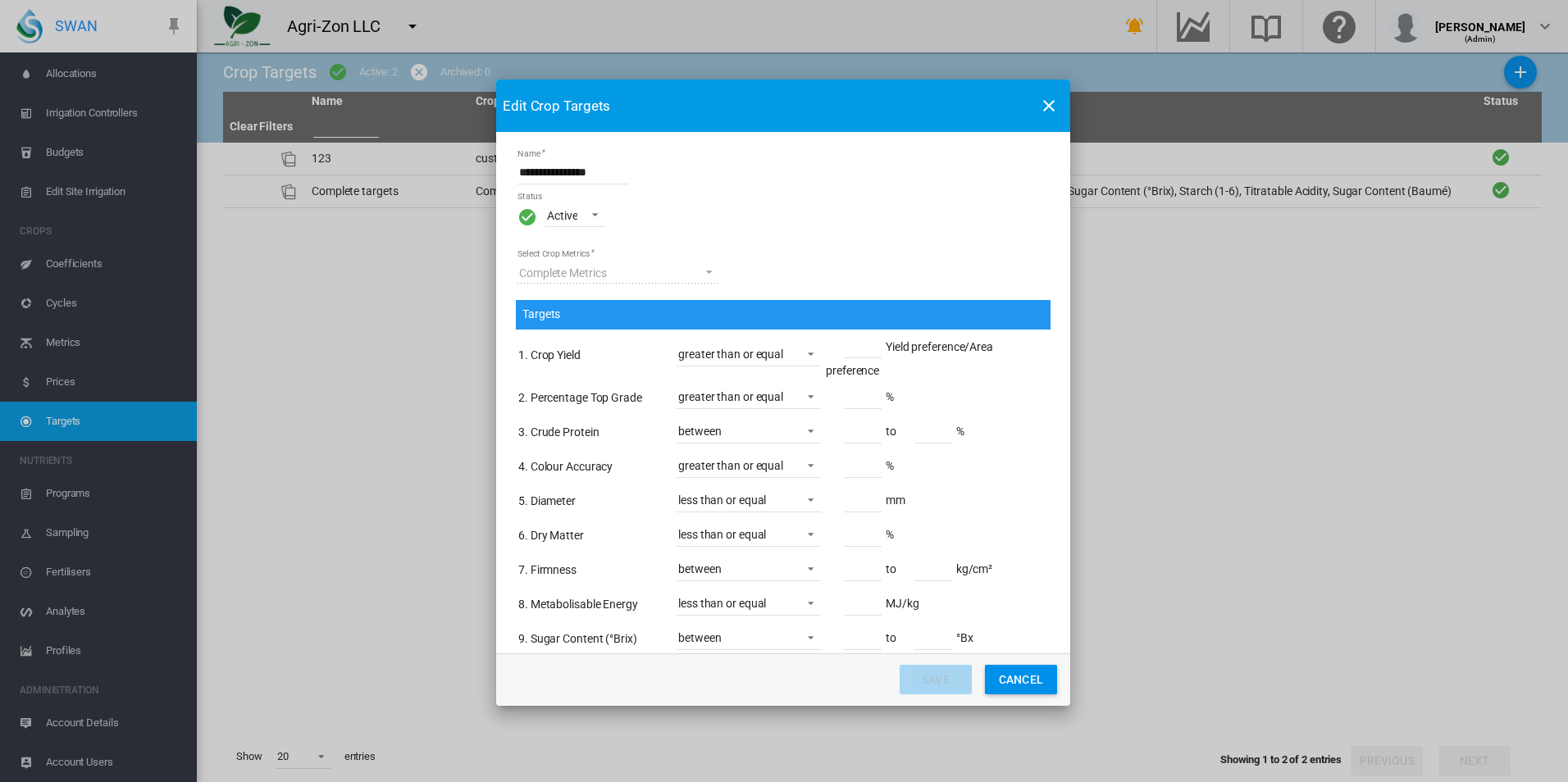
click at [909, 344] on span "Yield preference/Area preference" at bounding box center [910, 358] width 168 height 37
click at [1008, 677] on button "Cancel" at bounding box center [1021, 679] width 73 height 29
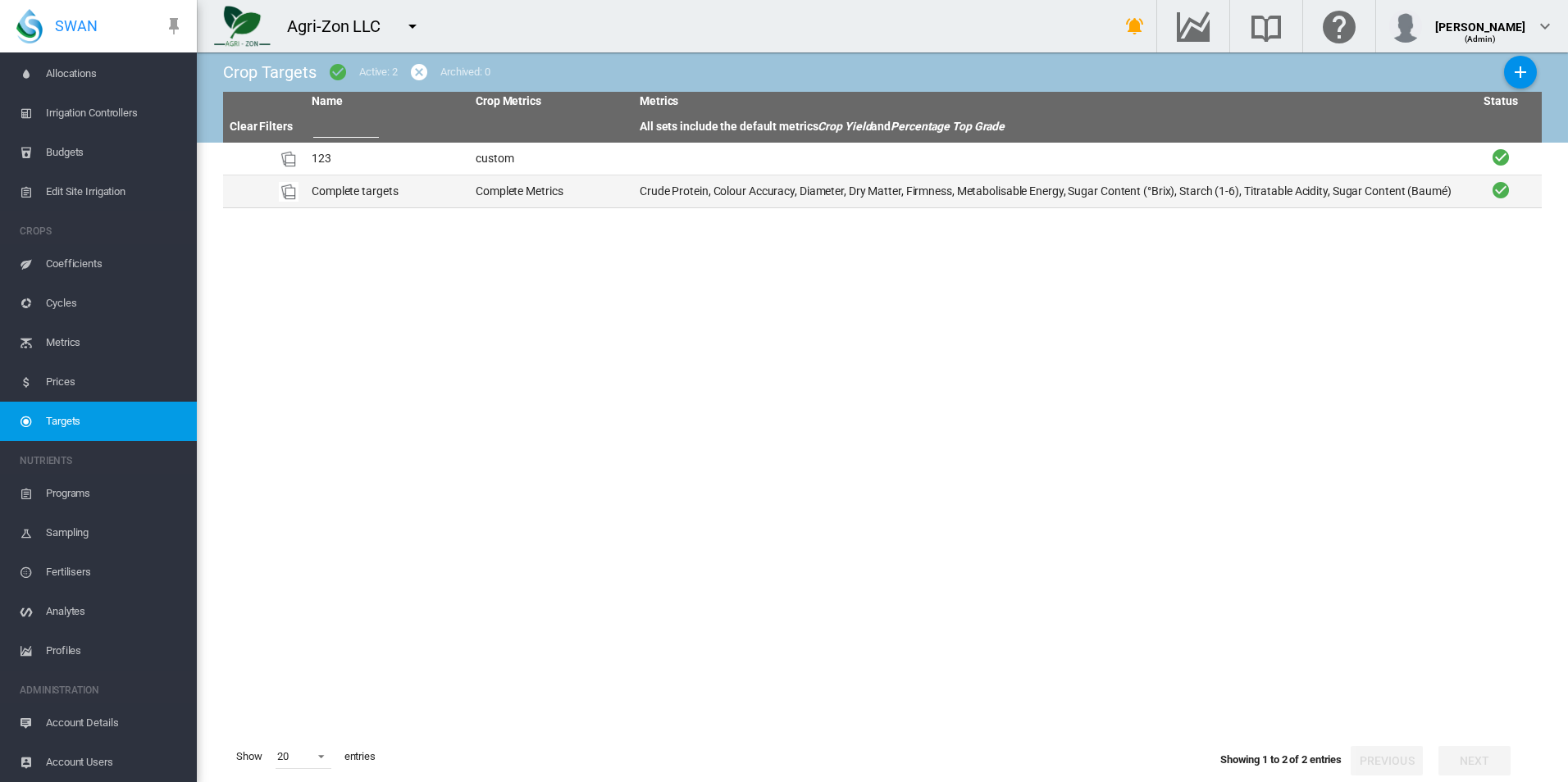
click at [844, 200] on td "Crude Protein, Colour Accuracy, Diameter, Dry Matter, Firmness, Metabolisable E…" at bounding box center [1046, 191] width 827 height 32
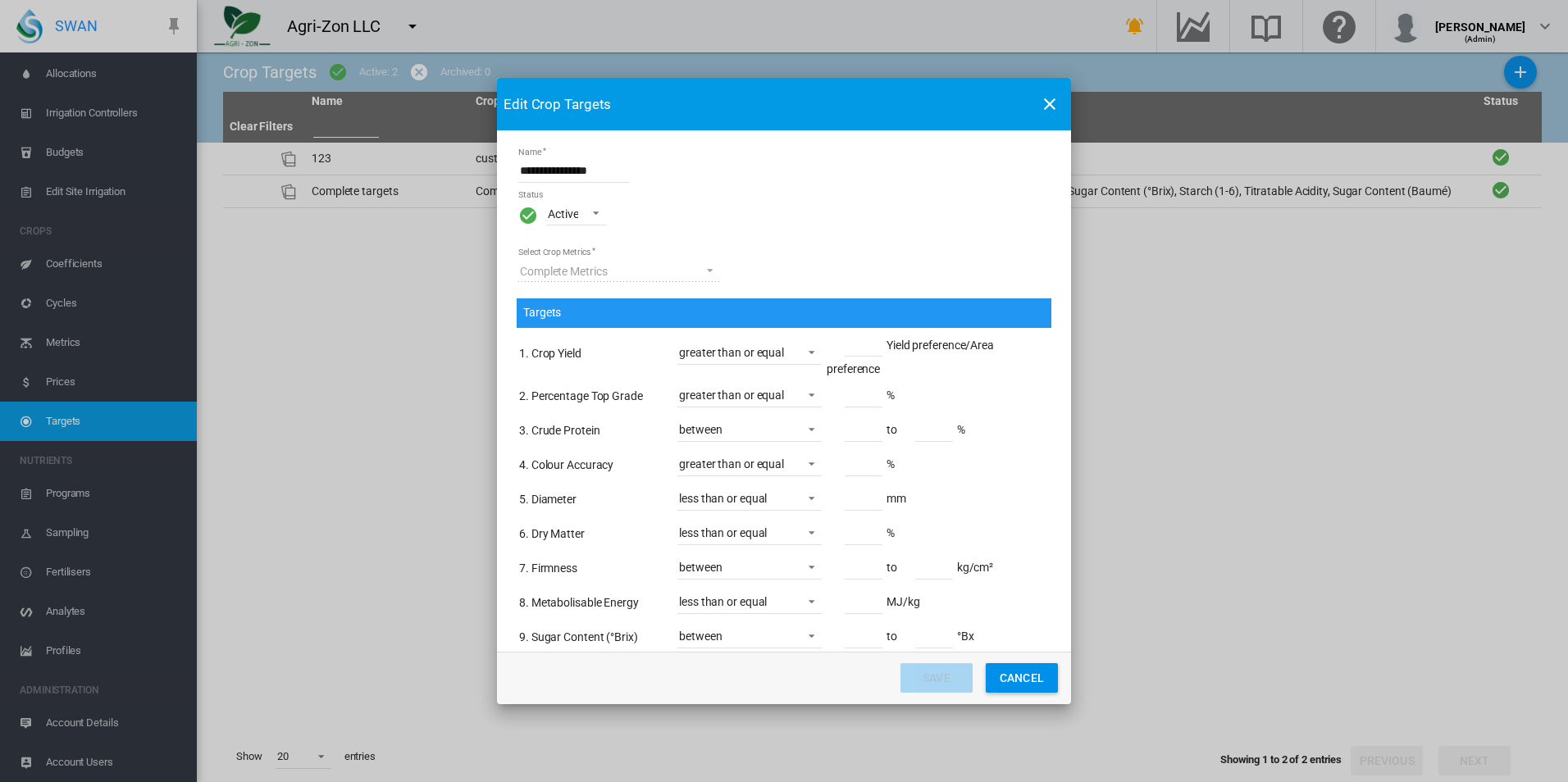
click at [800, 400] on span "Name Status ..." at bounding box center [806, 393] width 20 height 15
click at [799, 394] on md-option "greater than or equal" at bounding box center [746, 395] width 171 height 40
click at [977, 403] on td "** %" at bounding box center [938, 397] width 224 height 33
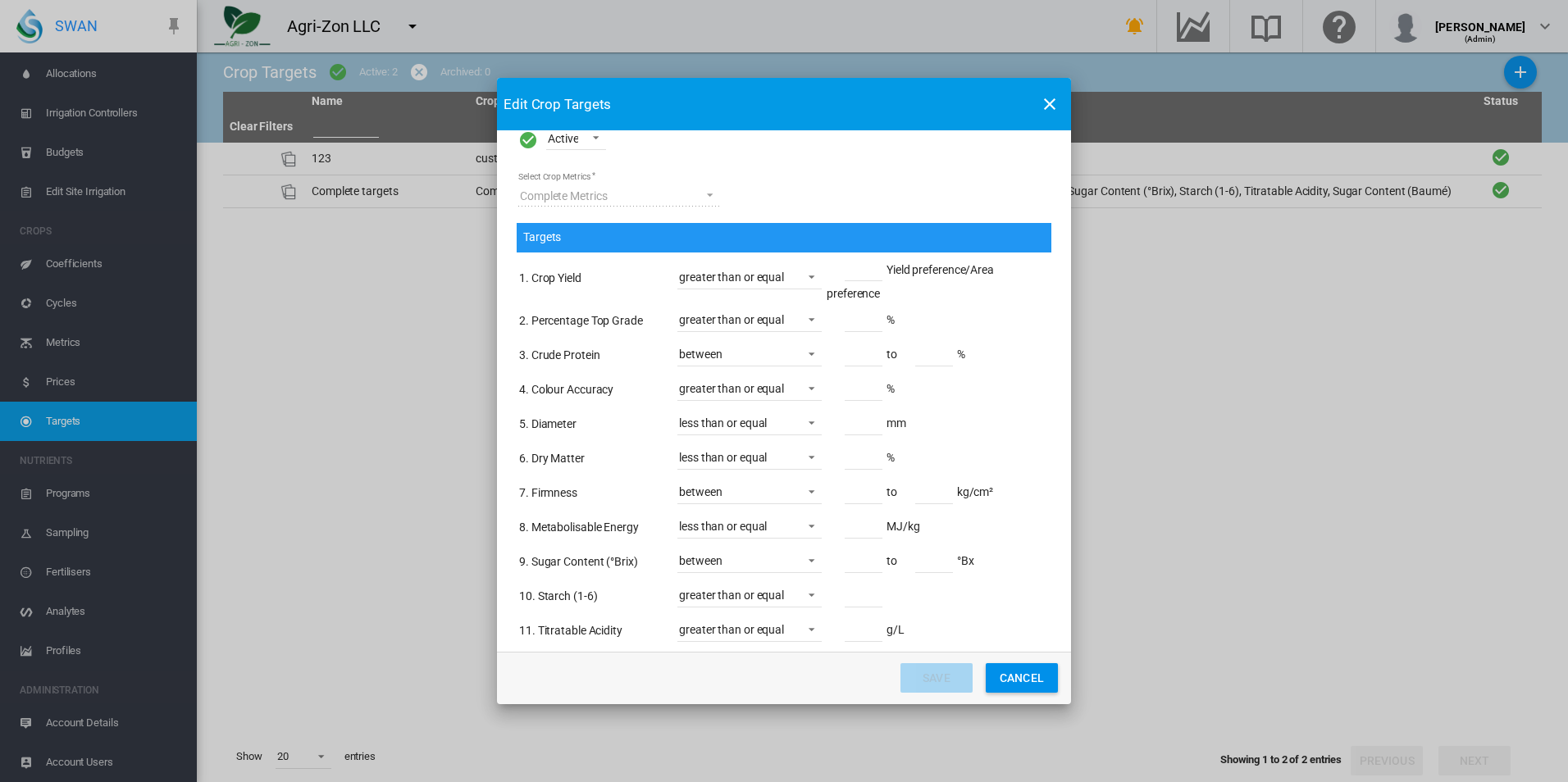
scroll to position [128, 0]
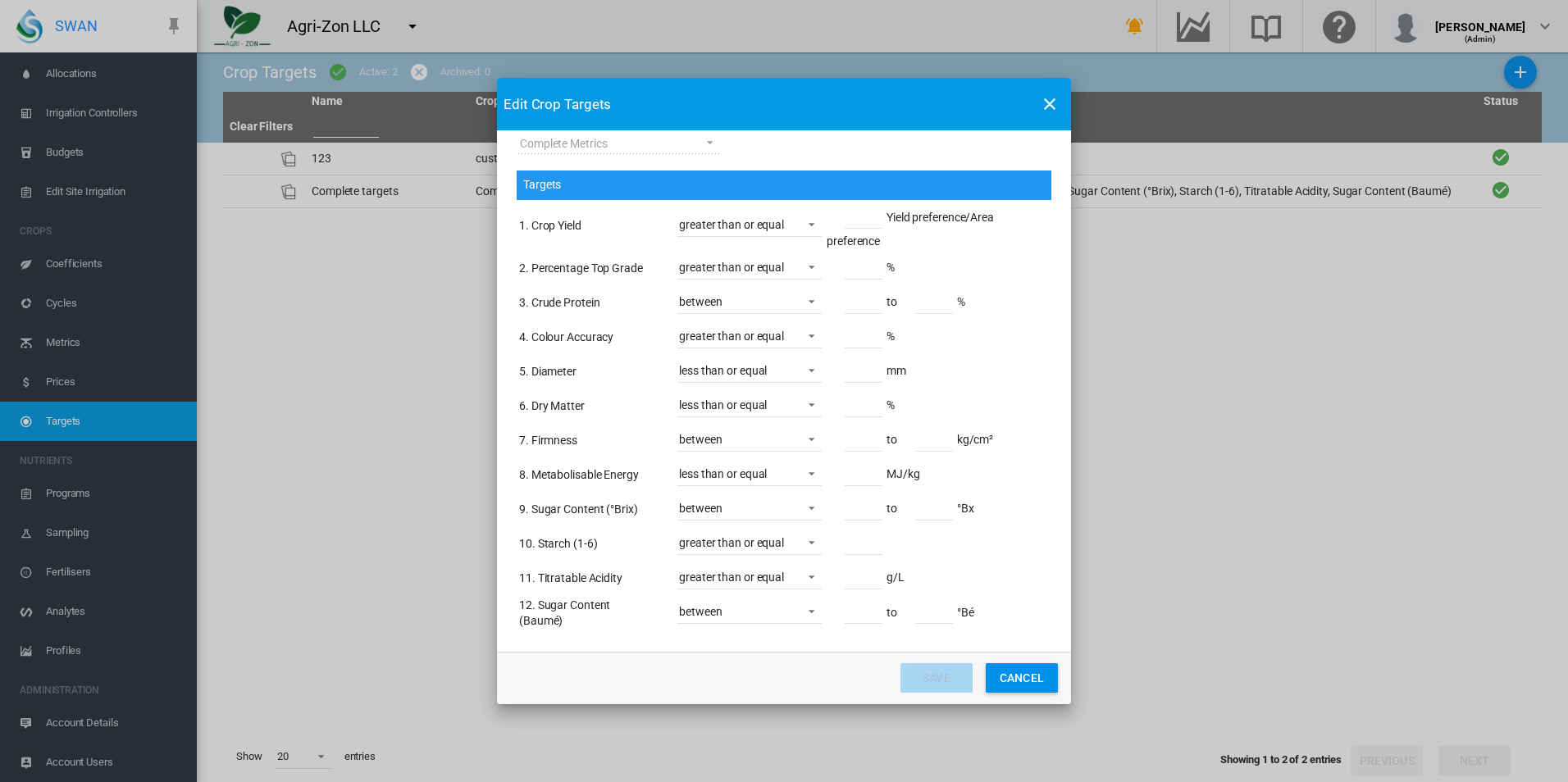
click at [741, 231] on div "greater than or equal" at bounding box center [732, 224] width 105 height 13
click at [741, 231] on div "greater than or equal" at bounding box center [726, 224] width 105 height 16
click at [971, 264] on td "** %" at bounding box center [938, 269] width 224 height 33
click at [870, 222] on input "Name Status ..." at bounding box center [863, 217] width 38 height 24
click at [943, 245] on td "Yield preference/Area preference" at bounding box center [938, 226] width 224 height 49
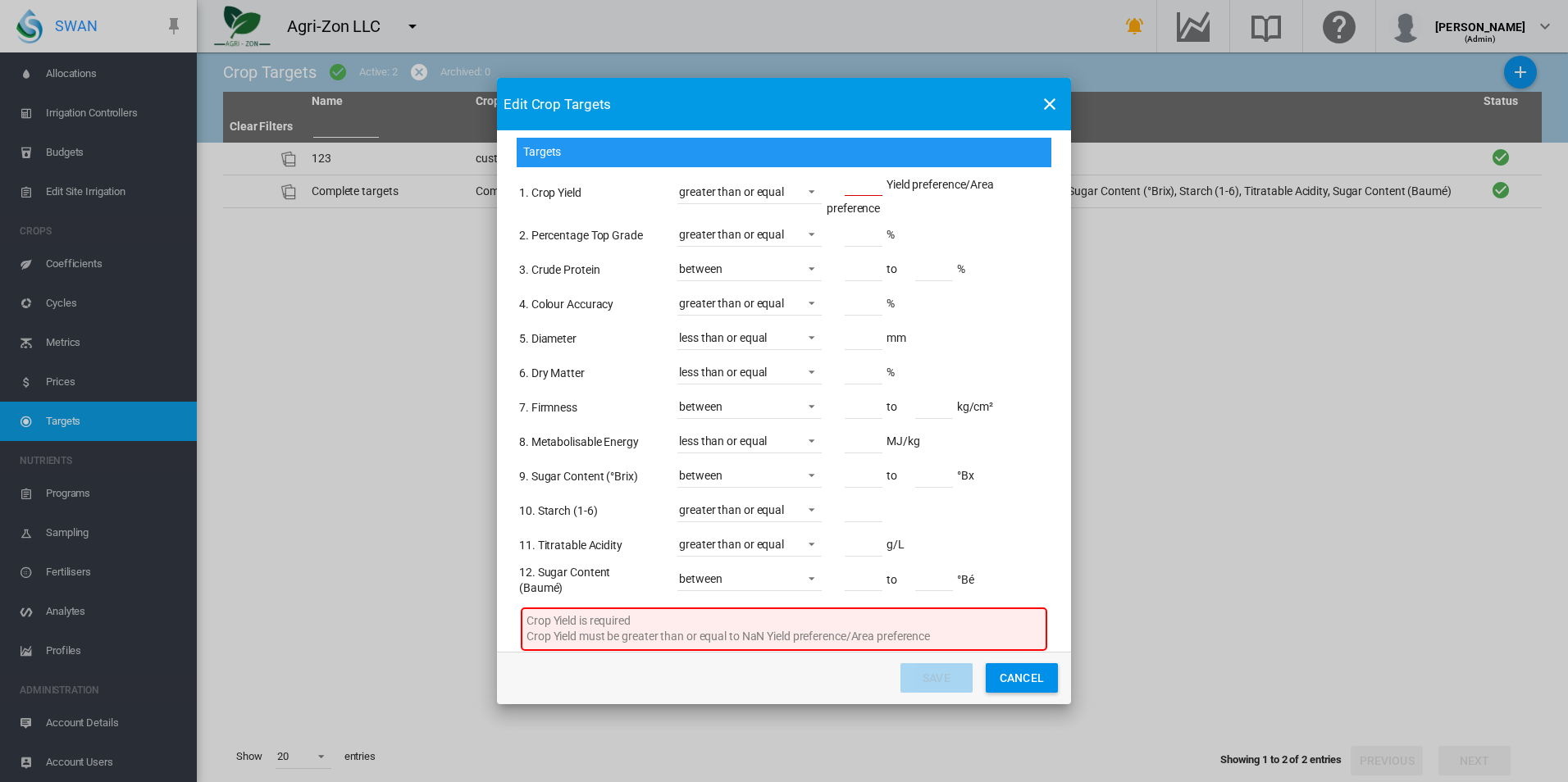
scroll to position [188, 0]
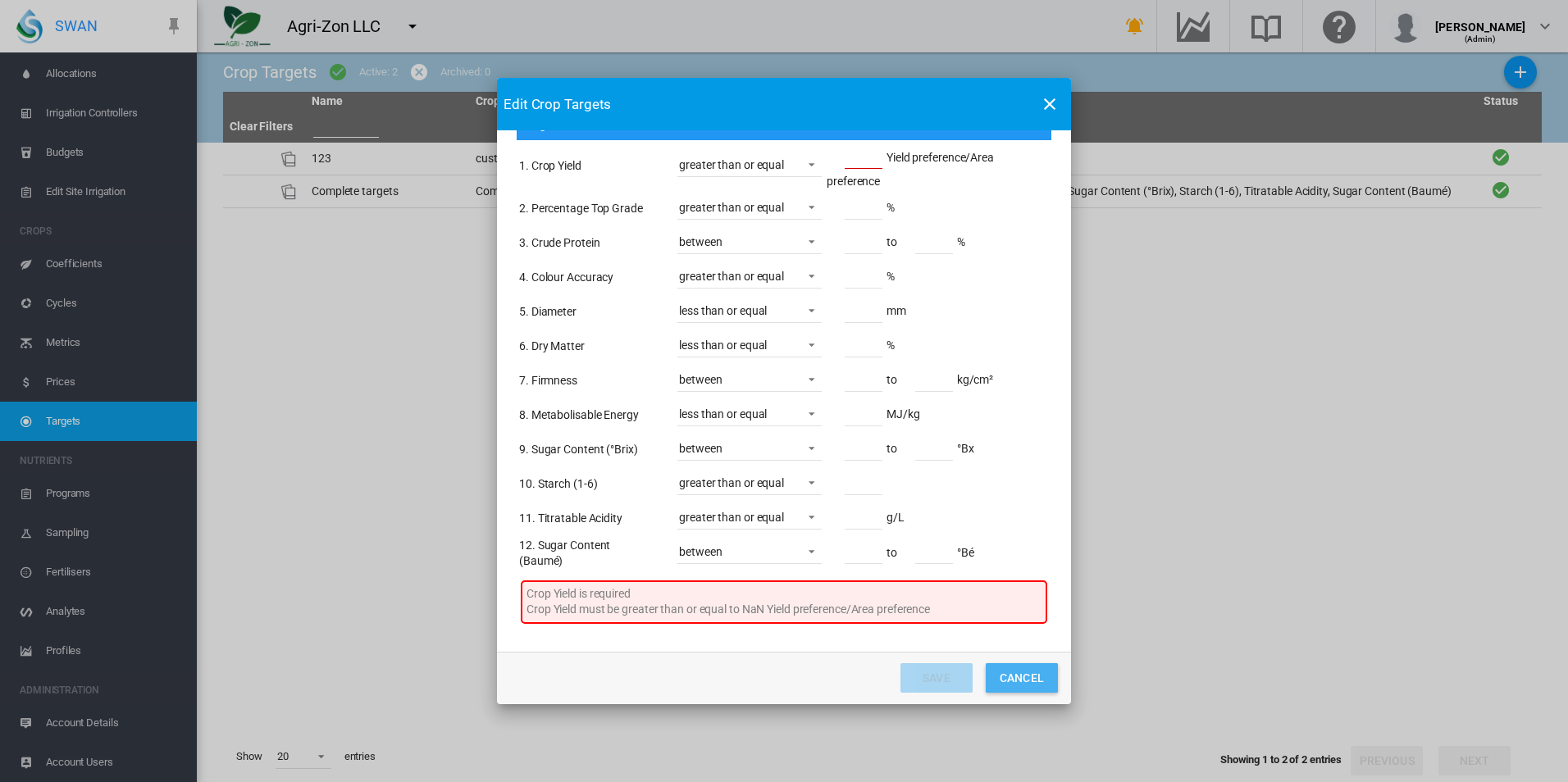
click at [1028, 680] on button "Cancel" at bounding box center [1022, 678] width 73 height 29
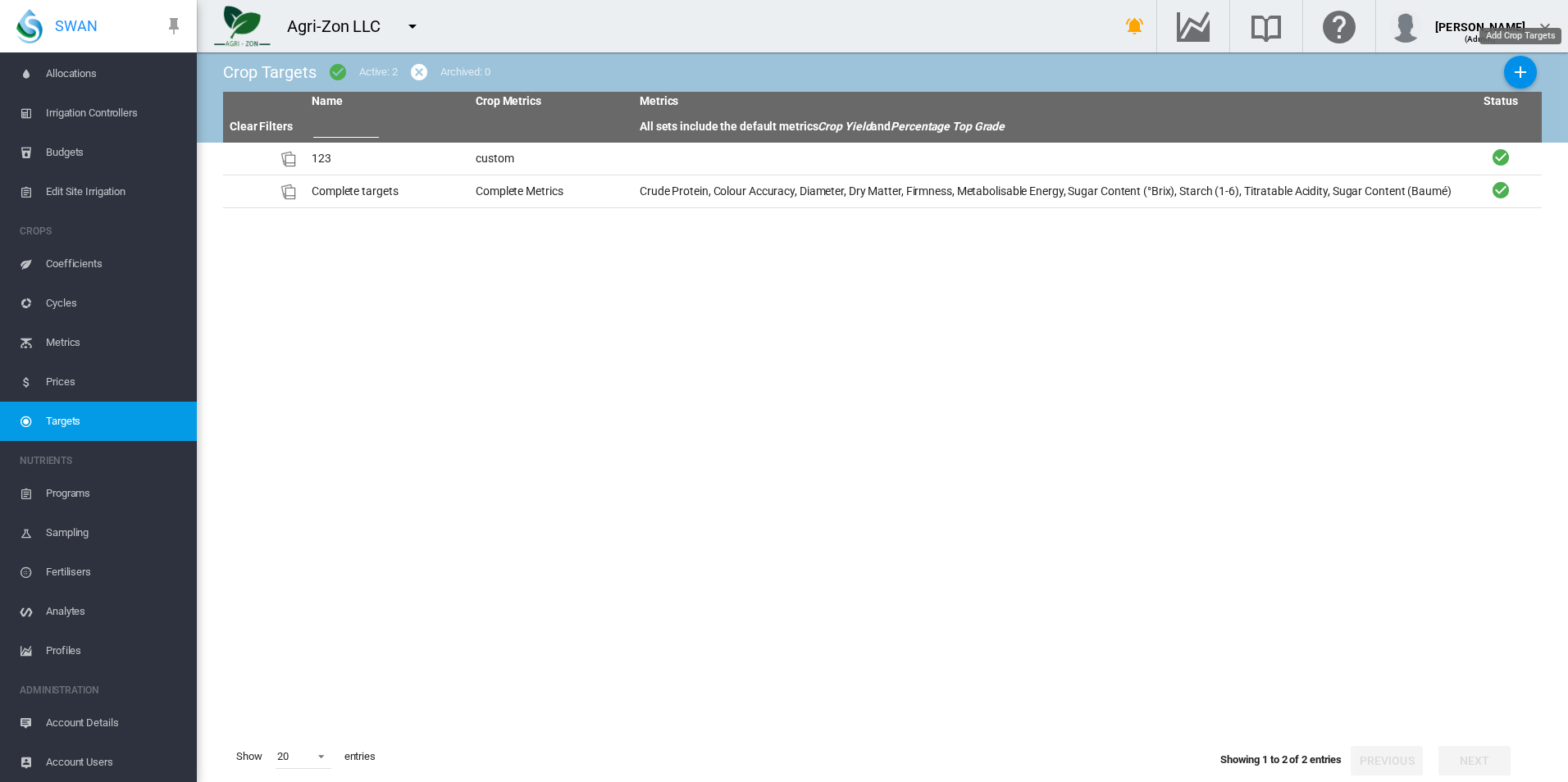
click at [1526, 73] on md-icon "icon-plus" at bounding box center [1521, 72] width 20 height 20
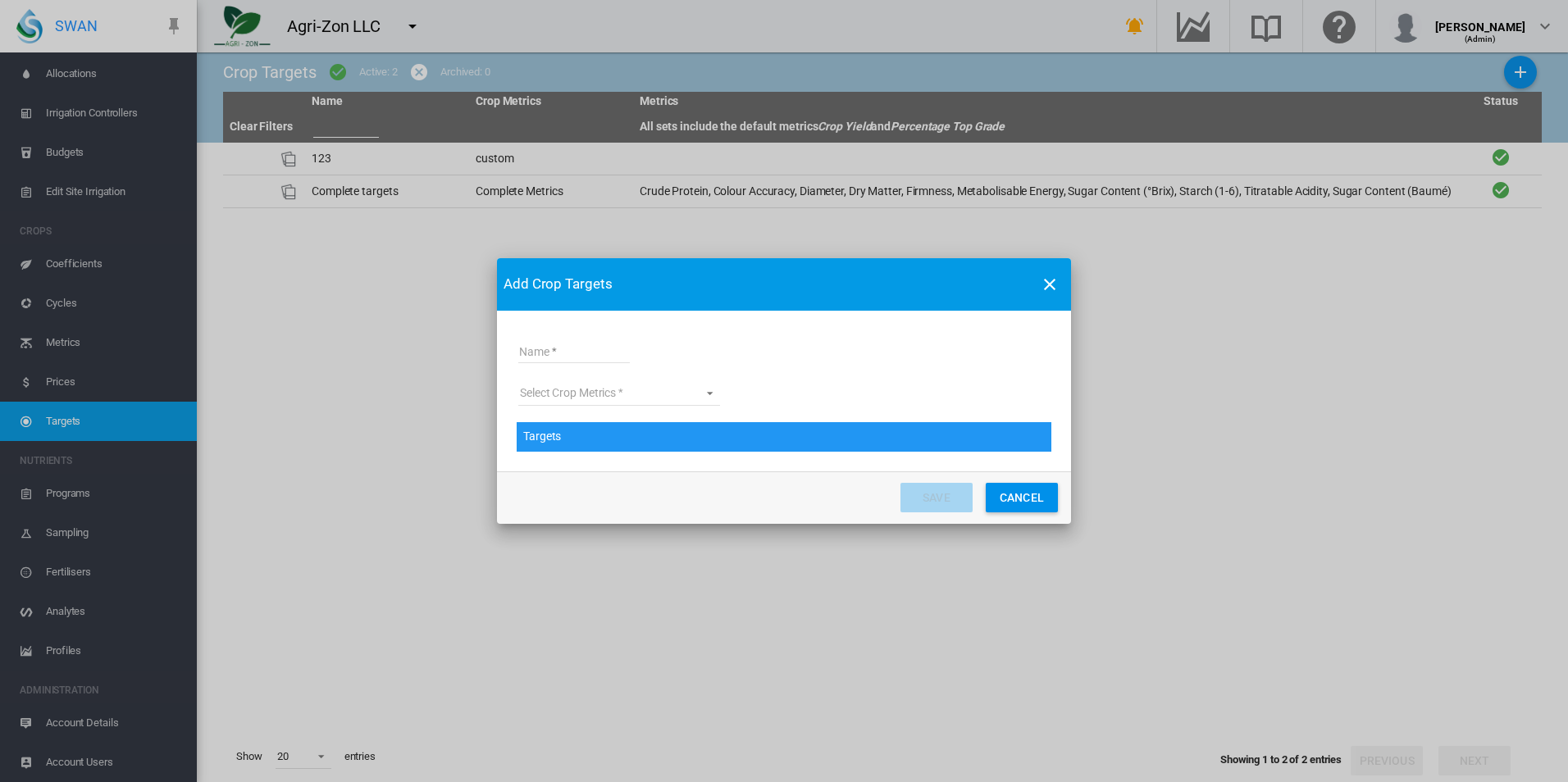
click at [617, 398] on md-select "Select Crop Metrics Almond lb Complete Metrics custom MT Test 01" at bounding box center [619, 394] width 202 height 24
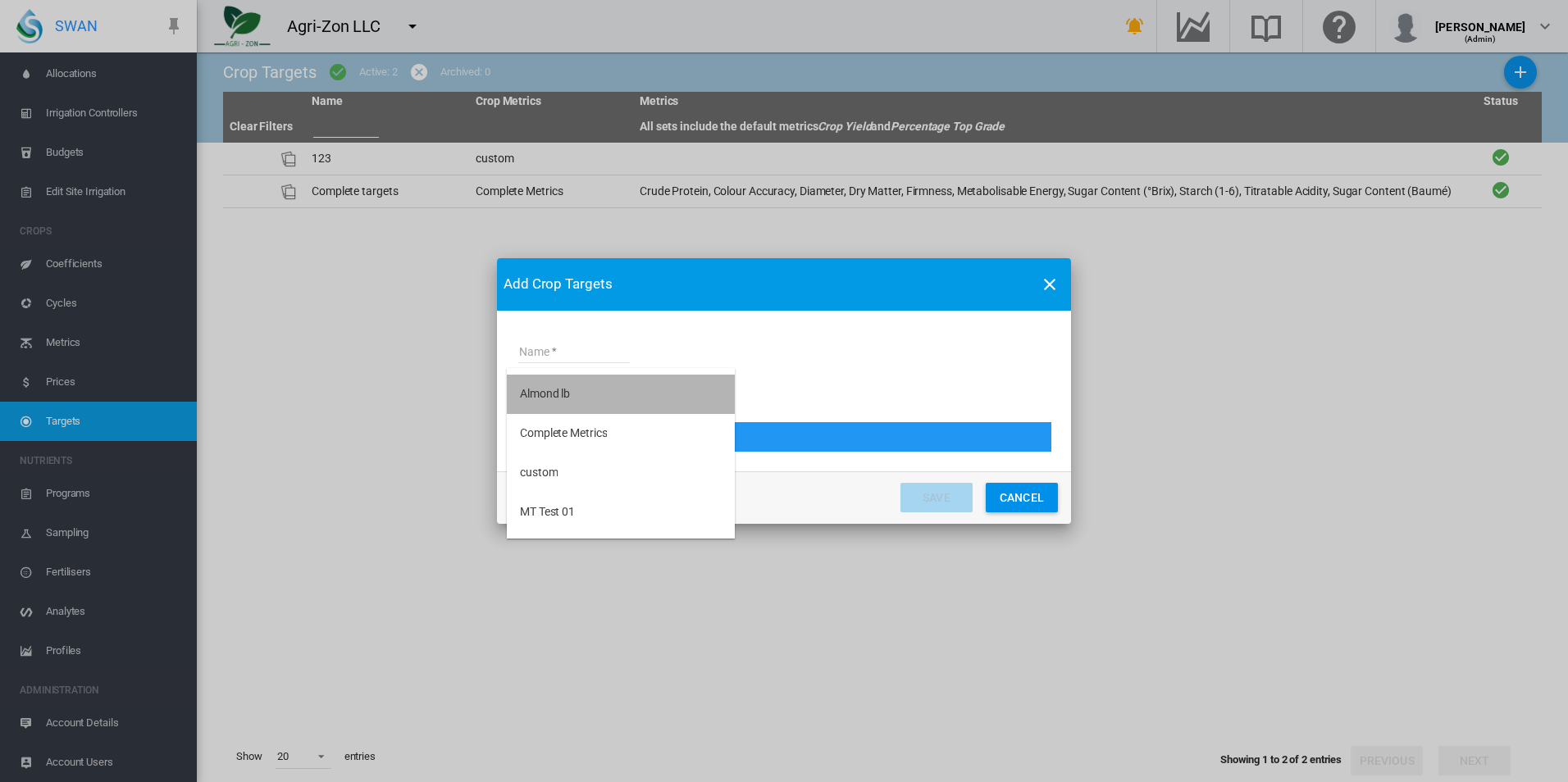
click at [629, 393] on md-option "Almond lb" at bounding box center [621, 394] width 228 height 40
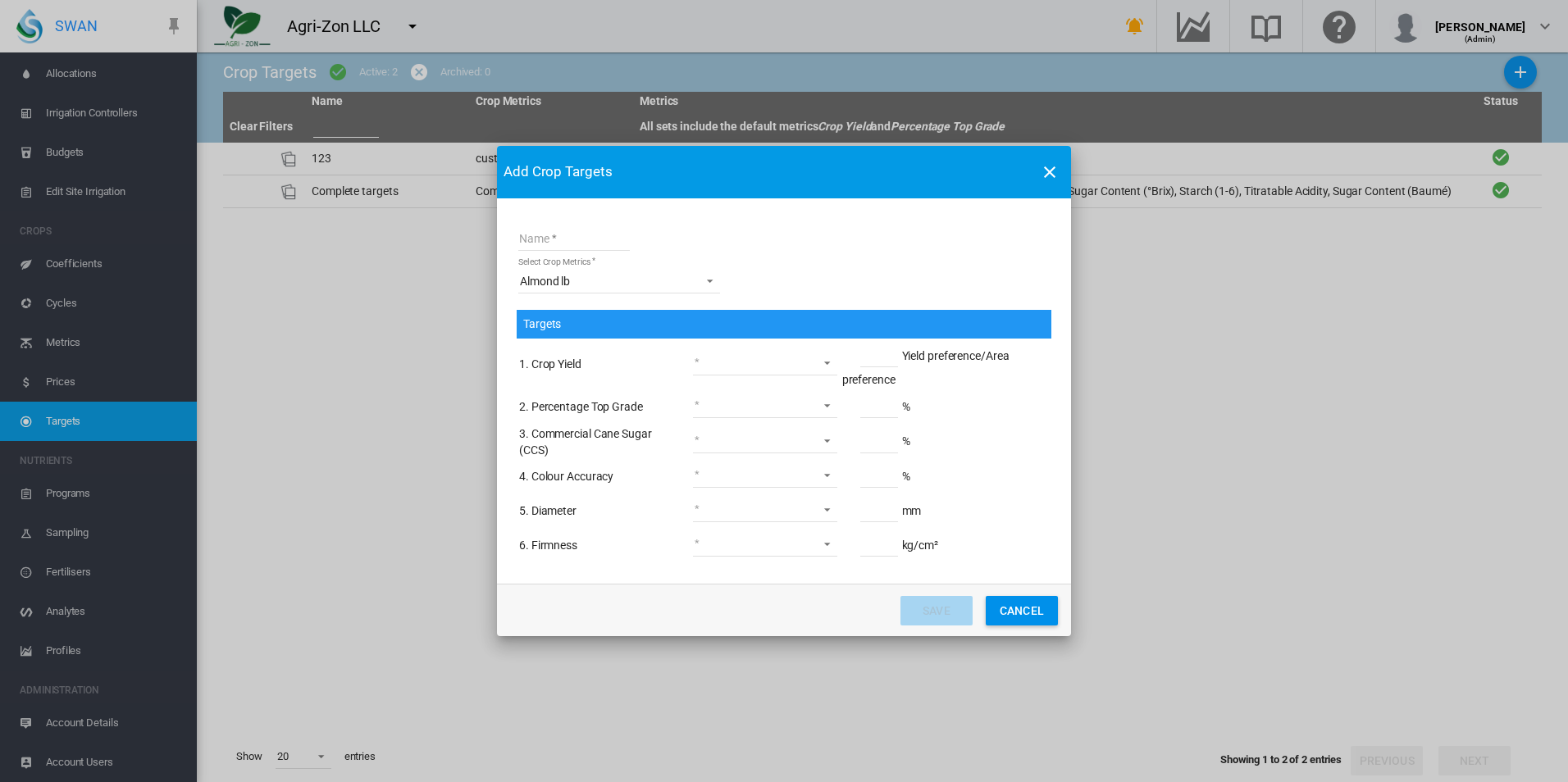
click at [768, 370] on md-select "greater than or equal less than or equal between not applicable" at bounding box center [765, 363] width 144 height 24
click at [767, 374] on md-option "greater than or equal" at bounding box center [766, 364] width 171 height 40
click at [895, 354] on input "Name Select ..." at bounding box center [879, 355] width 38 height 24
click at [618, 275] on form "Name Select Crop Metrics Almond lb Targets 1. Crop Yield greater than or equal …" at bounding box center [783, 394] width 534 height 339
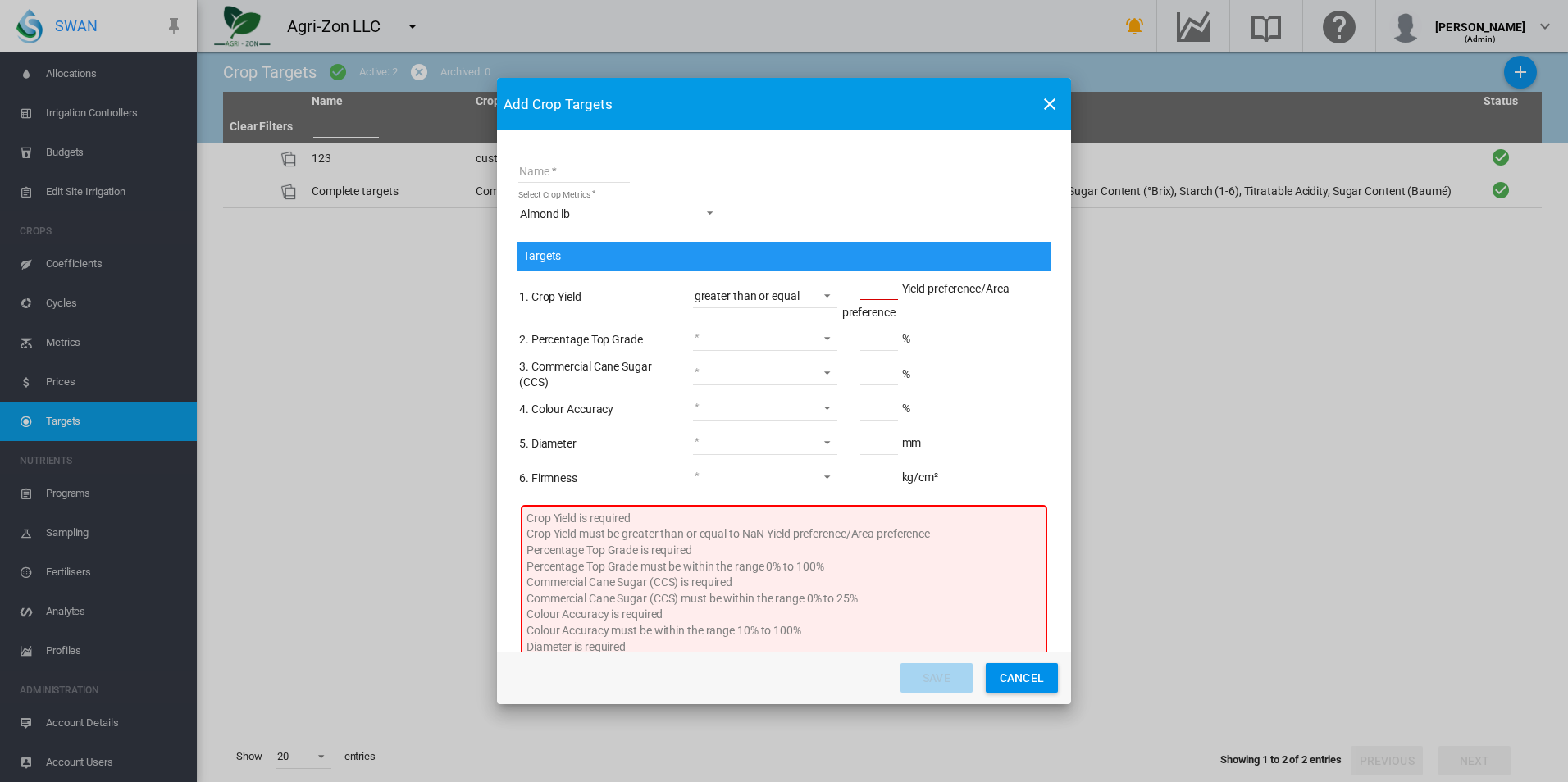
click at [887, 292] on input "Name Select ..." at bounding box center [879, 287] width 38 height 24
type input "*"
click at [940, 321] on td "* Yield preference/Area preference" at bounding box center [945, 297] width 208 height 49
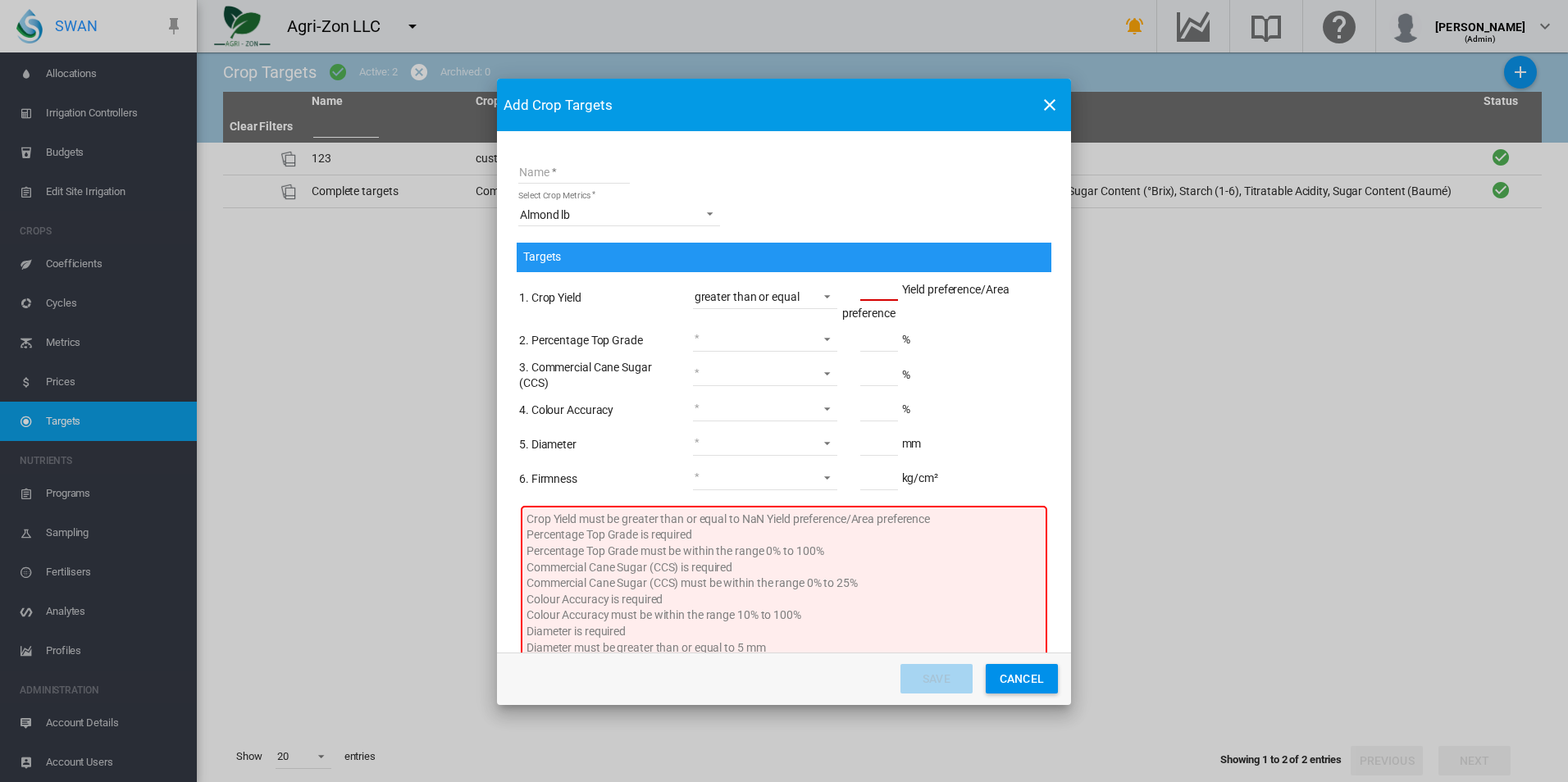
click at [727, 338] on md-select "greater than or equal less than or equal between not applicable" at bounding box center [765, 339] width 144 height 24
click at [738, 348] on md-option "greater than or equal" at bounding box center [762, 339] width 171 height 40
click at [851, 342] on span "%" at bounding box center [876, 339] width 68 height 13
click at [861, 335] on input "Name Select ..." at bounding box center [879, 339] width 38 height 24
type input "*"
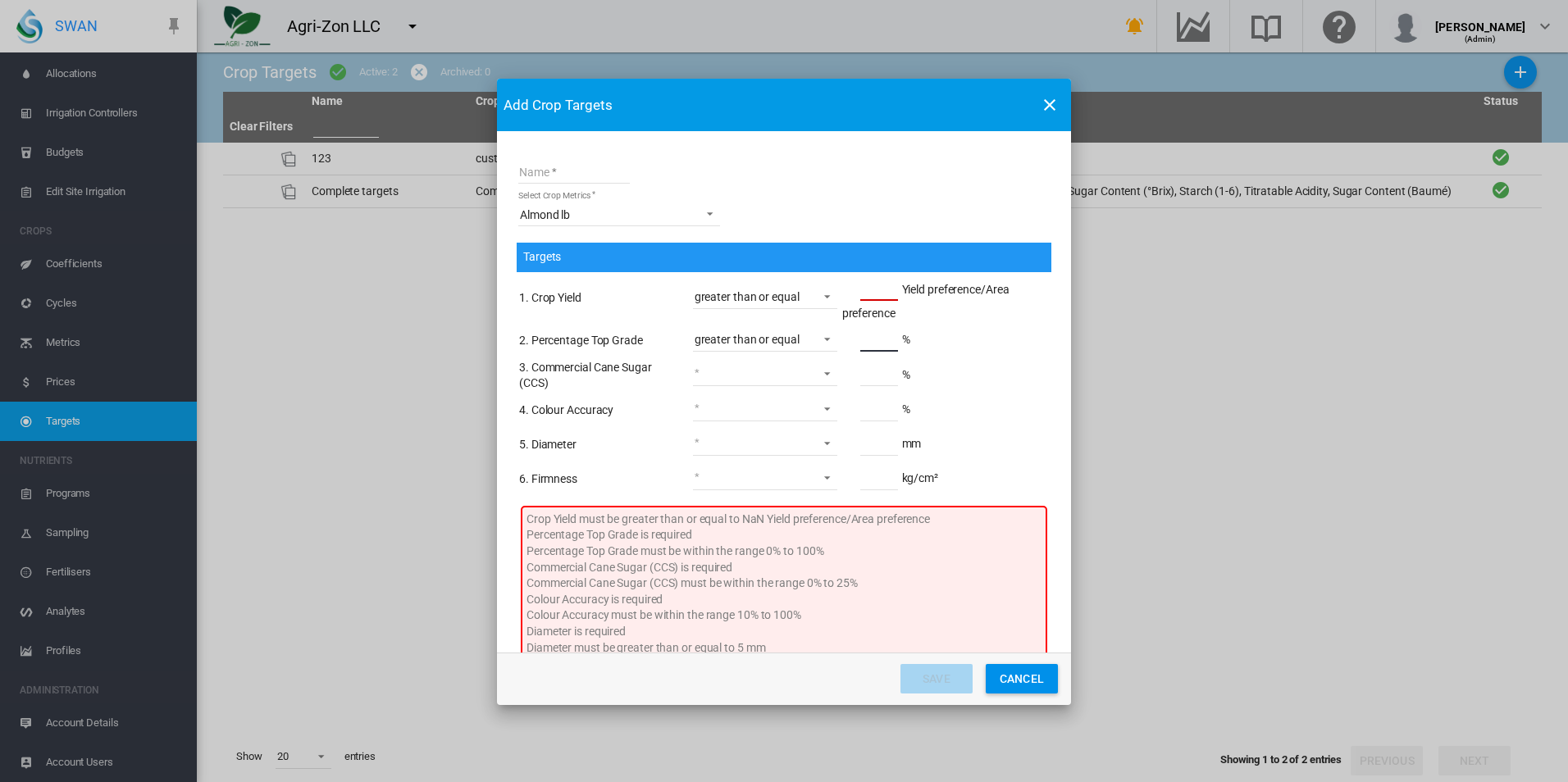
click at [867, 377] on input "Name Select ..." at bounding box center [879, 374] width 38 height 24
click at [581, 212] on span "Almond lb" at bounding box center [605, 215] width 172 height 16
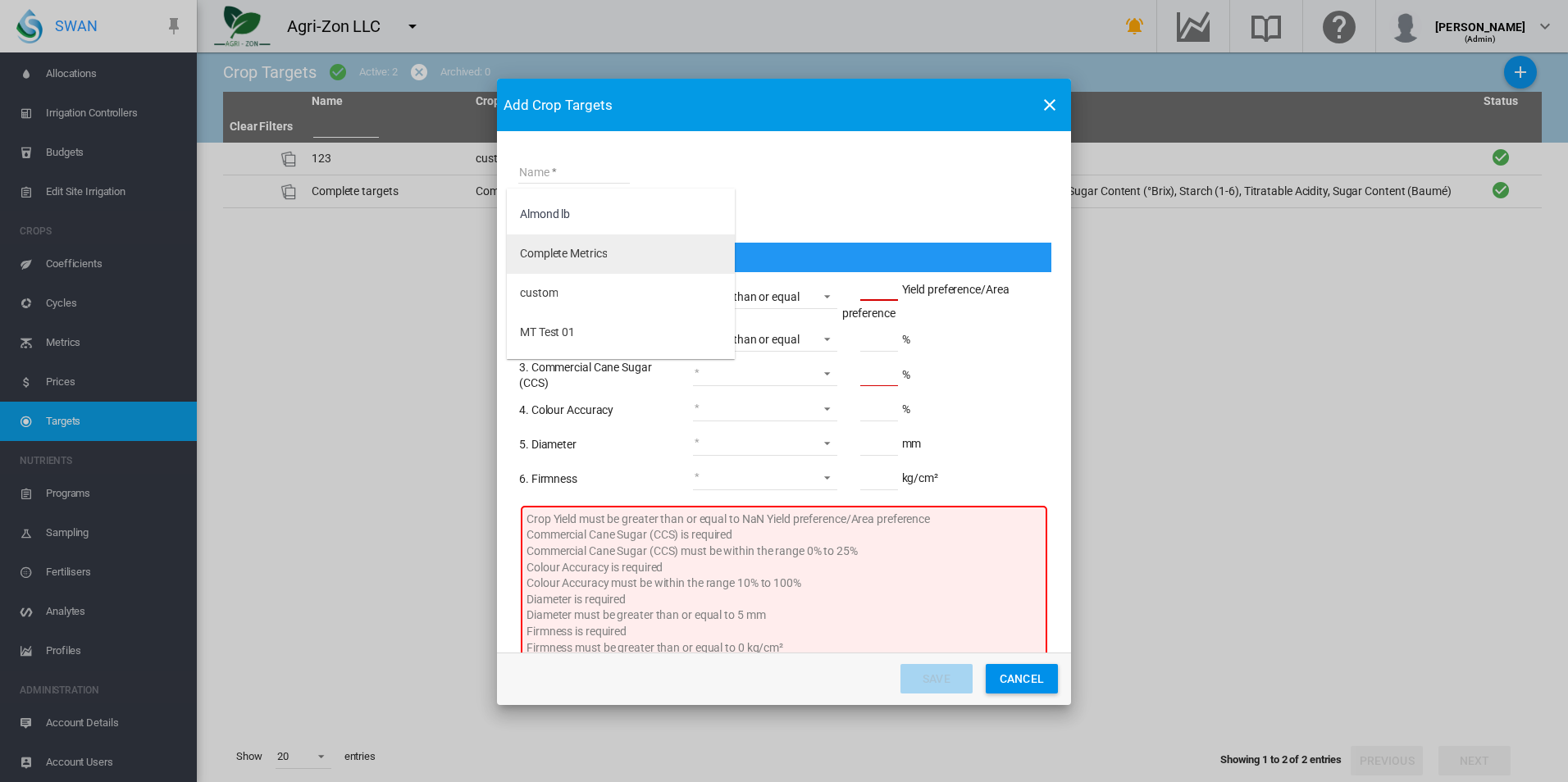
click at [606, 251] on div "Complete Metrics" at bounding box center [563, 254] width 87 height 16
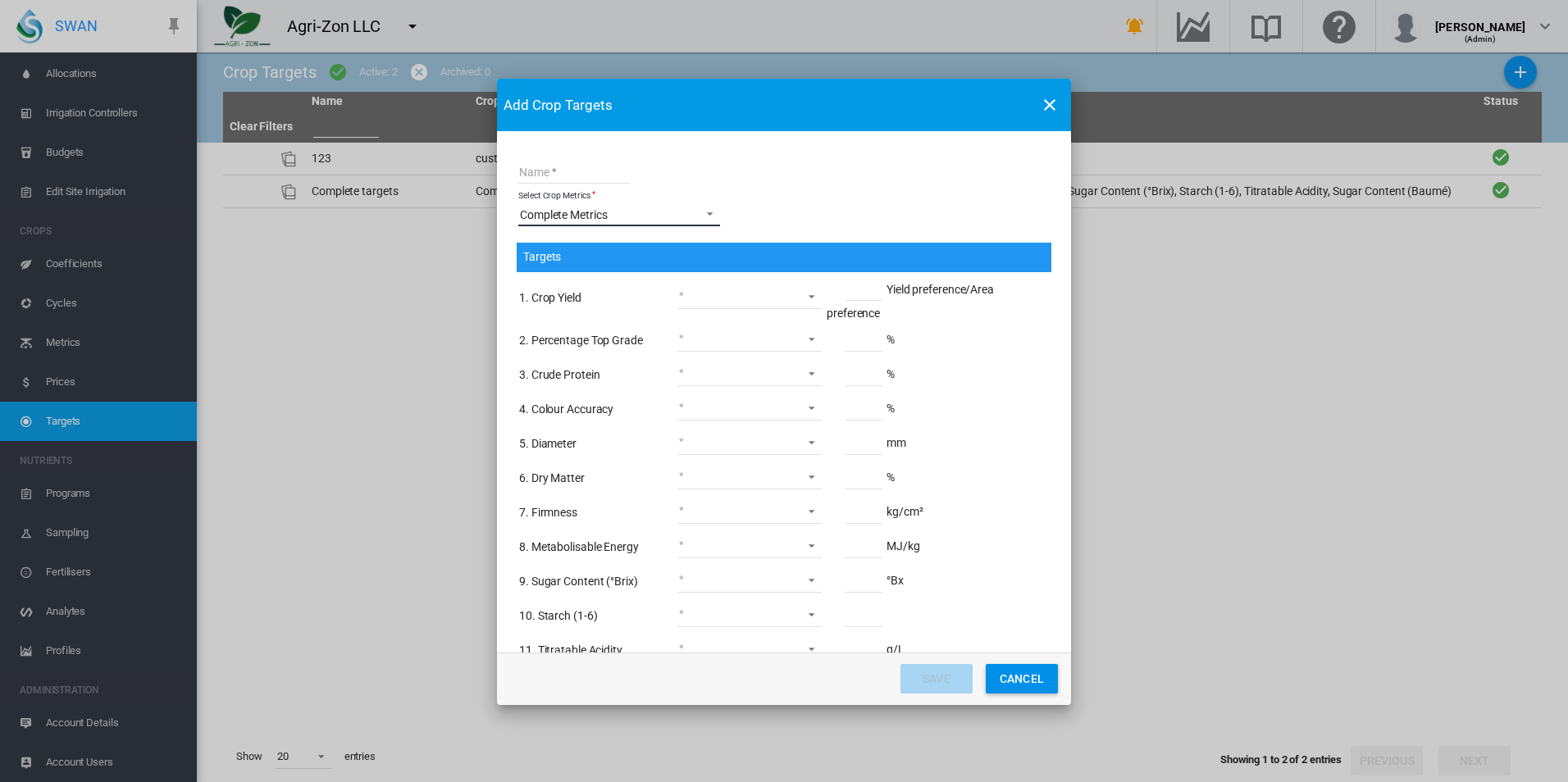
click at [632, 219] on span "Complete Metrics" at bounding box center [605, 215] width 172 height 16
click at [629, 245] on md-option "custom" at bounding box center [621, 255] width 228 height 40
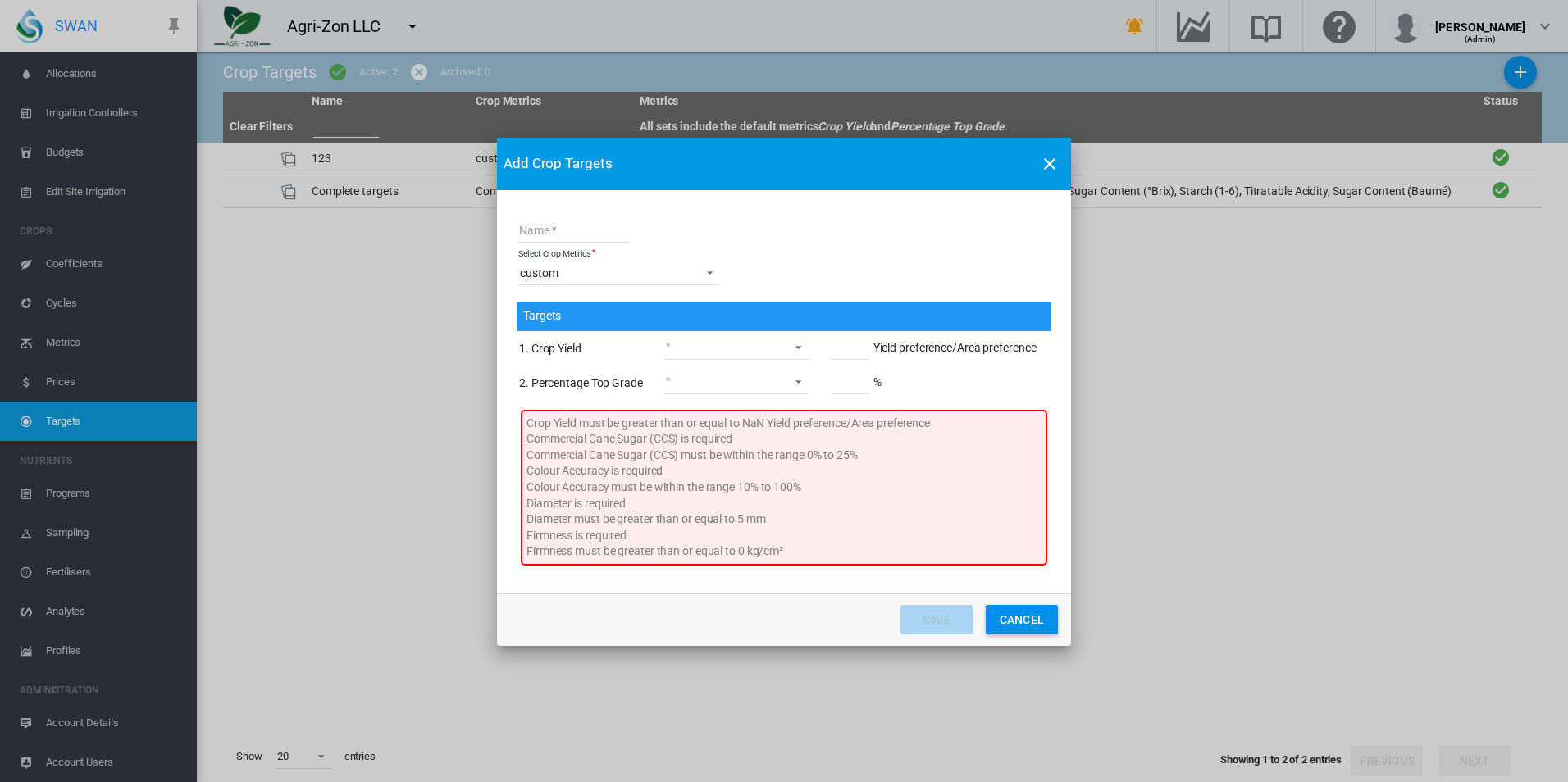
click at [734, 344] on md-select "greater than or equal less than or equal between not applicable" at bounding box center [736, 348] width 144 height 24
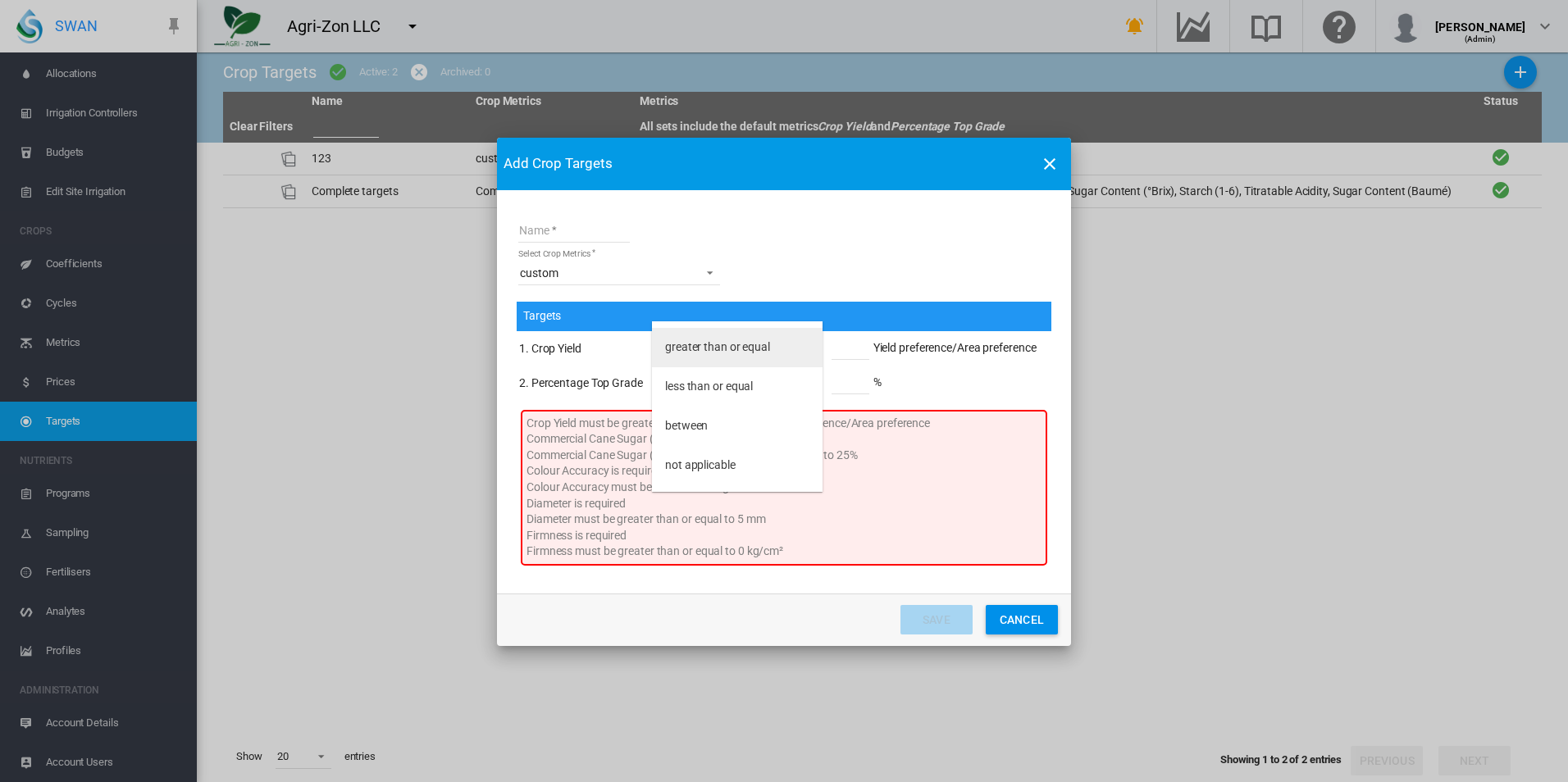
click at [731, 346] on div "greater than or equal" at bounding box center [718, 347] width 105 height 16
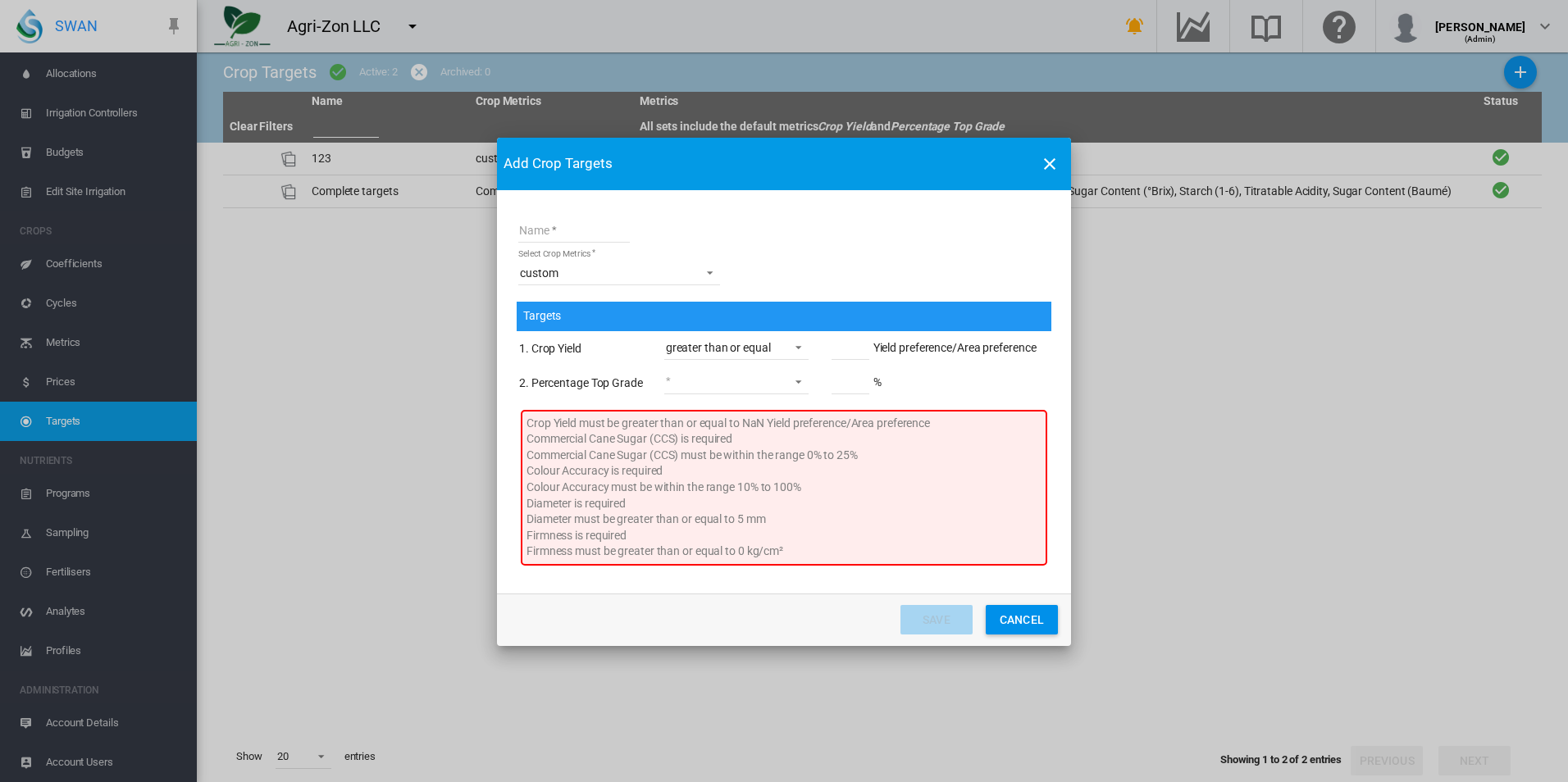
click at [857, 352] on input "Name Select ..." at bounding box center [850, 348] width 38 height 24
type input "*"
click at [774, 381] on tbody "1. Crop Yield greater than or equal * Yield preference/Area preference 2. Perce…" at bounding box center [777, 367] width 518 height 67
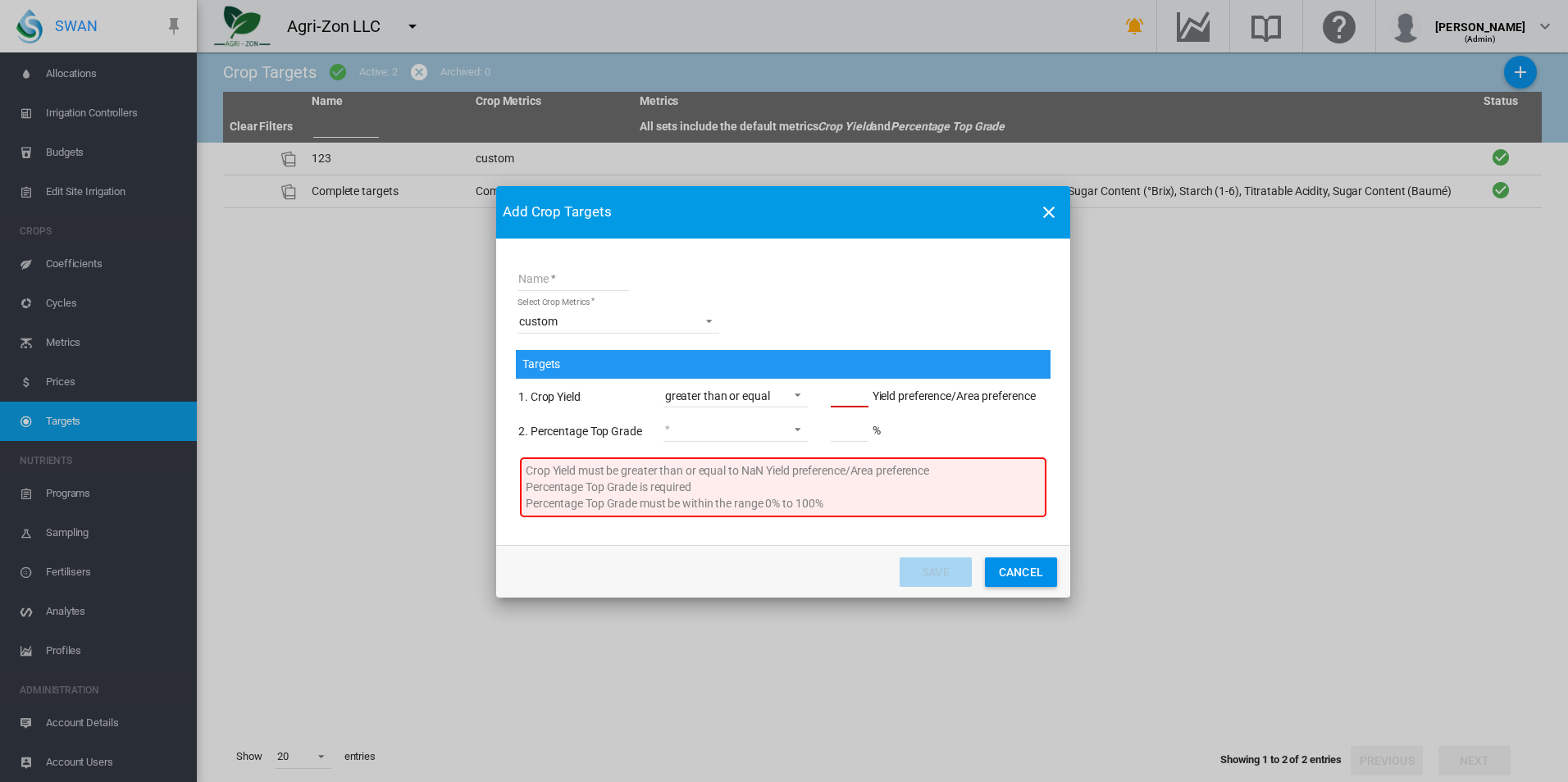
click at [751, 429] on md-select "greater than or equal less than or equal between not applicable" at bounding box center [735, 430] width 144 height 24
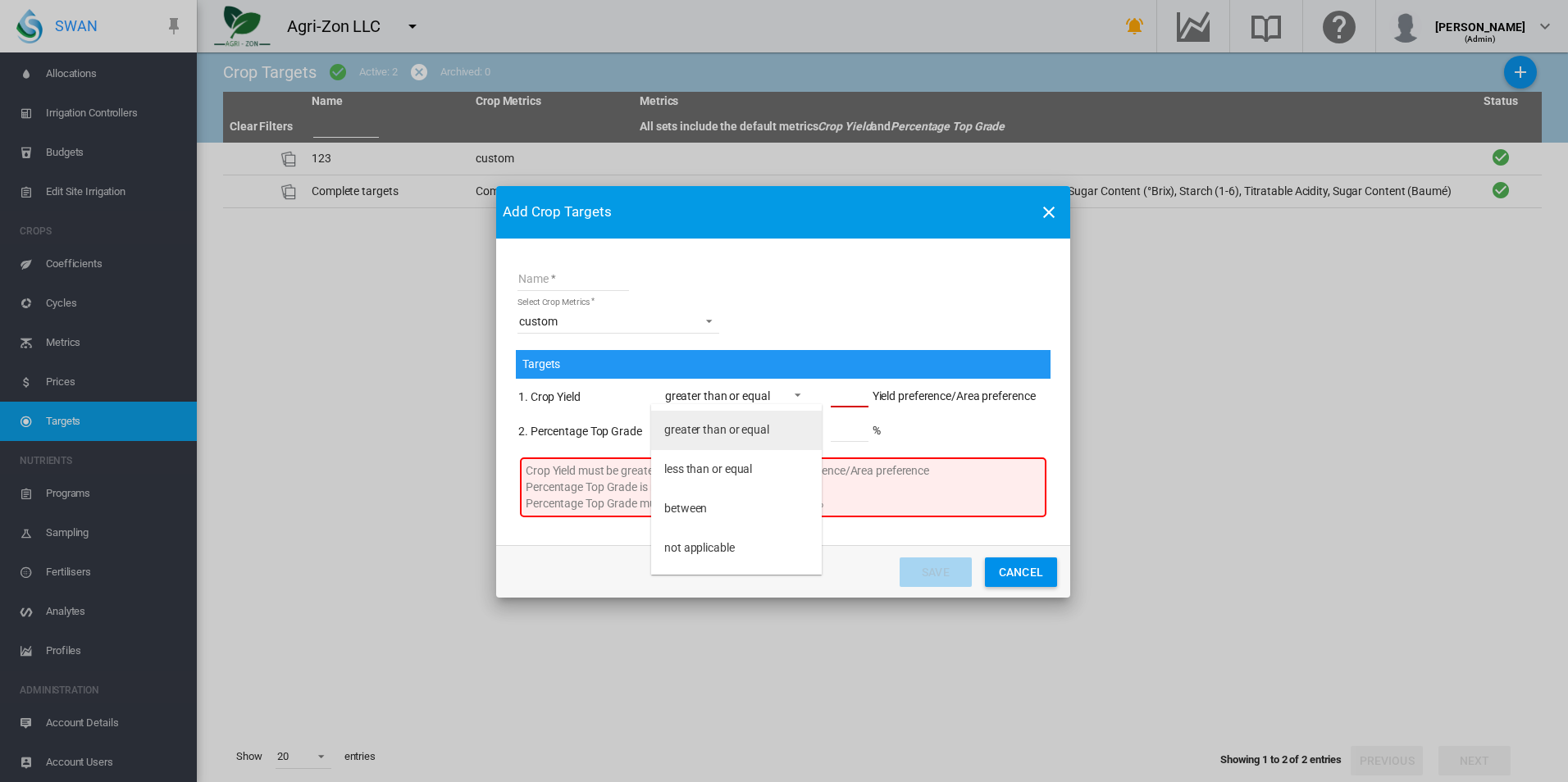
click at [745, 435] on div "greater than or equal" at bounding box center [717, 430] width 105 height 16
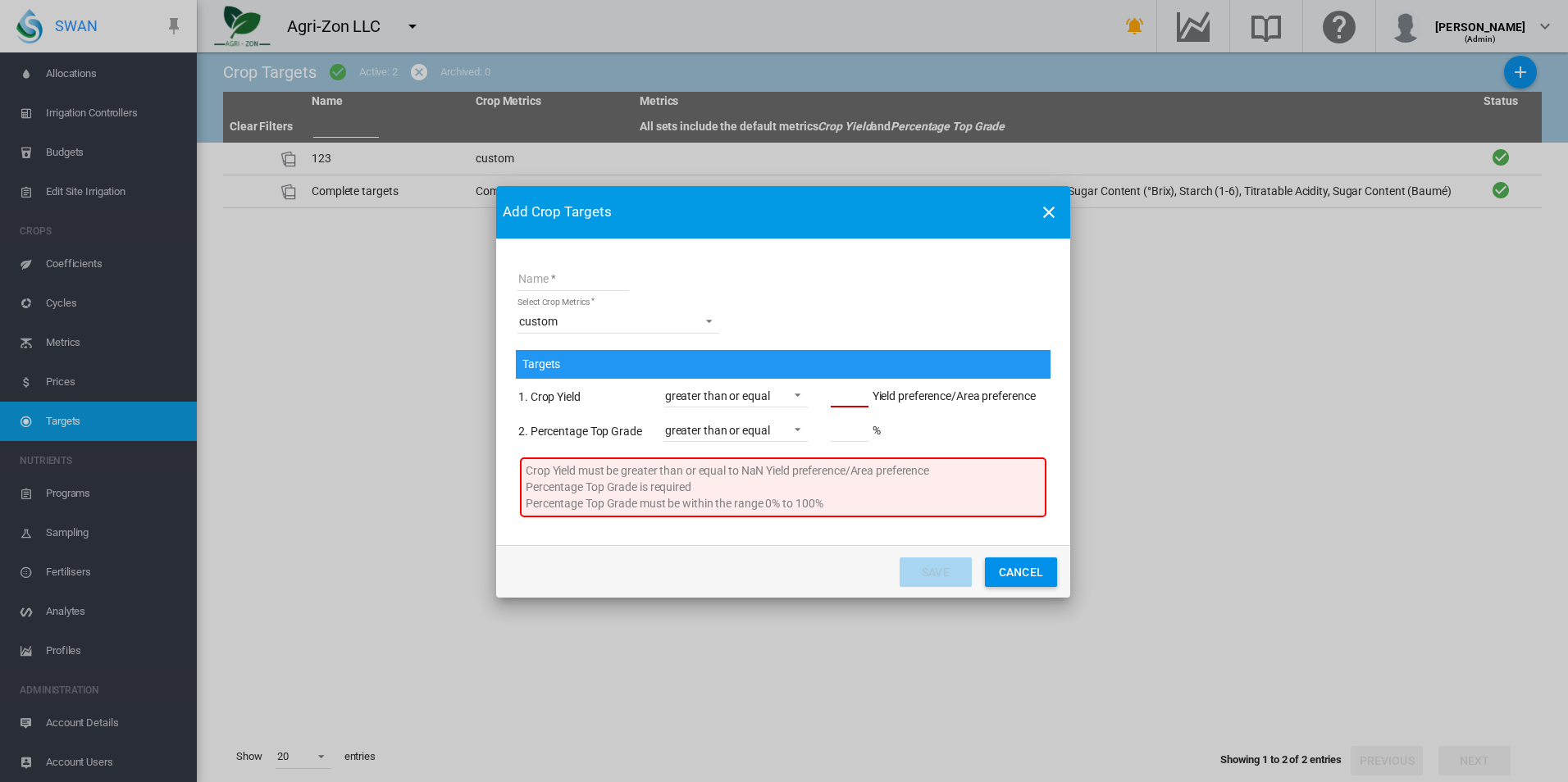
click at [859, 434] on input "Name Select ..." at bounding box center [850, 430] width 38 height 24
type input "*"
click at [939, 441] on td "* %" at bounding box center [924, 432] width 224 height 33
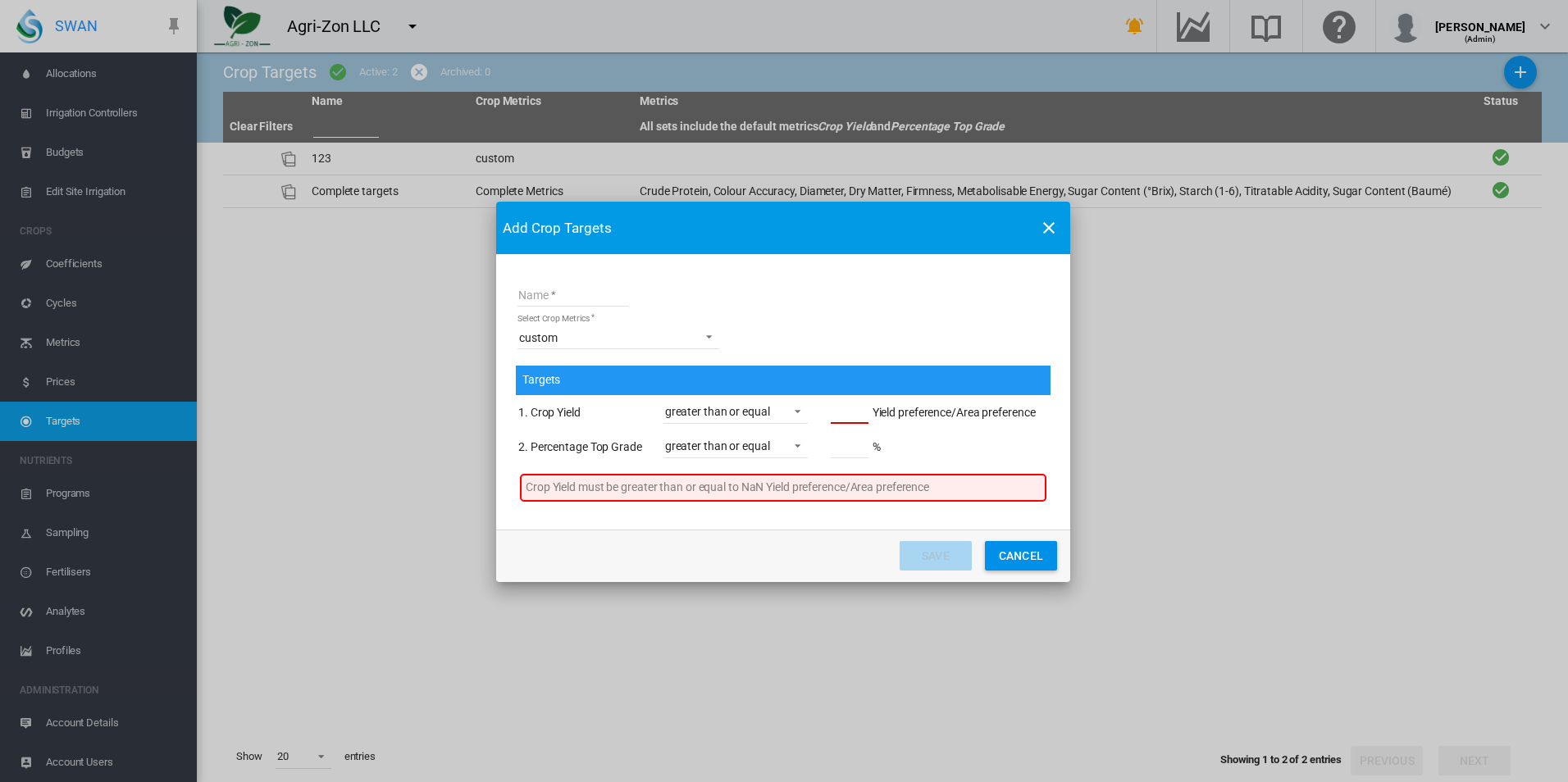
click at [927, 436] on td "* %" at bounding box center [924, 448] width 224 height 33
click at [850, 404] on input "*" at bounding box center [850, 412] width 38 height 24
click at [783, 414] on span "Name Select ..." at bounding box center [793, 409] width 20 height 15
click at [766, 440] on md-option "less than or equal" at bounding box center [737, 452] width 171 height 40
click at [763, 402] on md-select-value "less than or equal" at bounding box center [735, 412] width 144 height 24
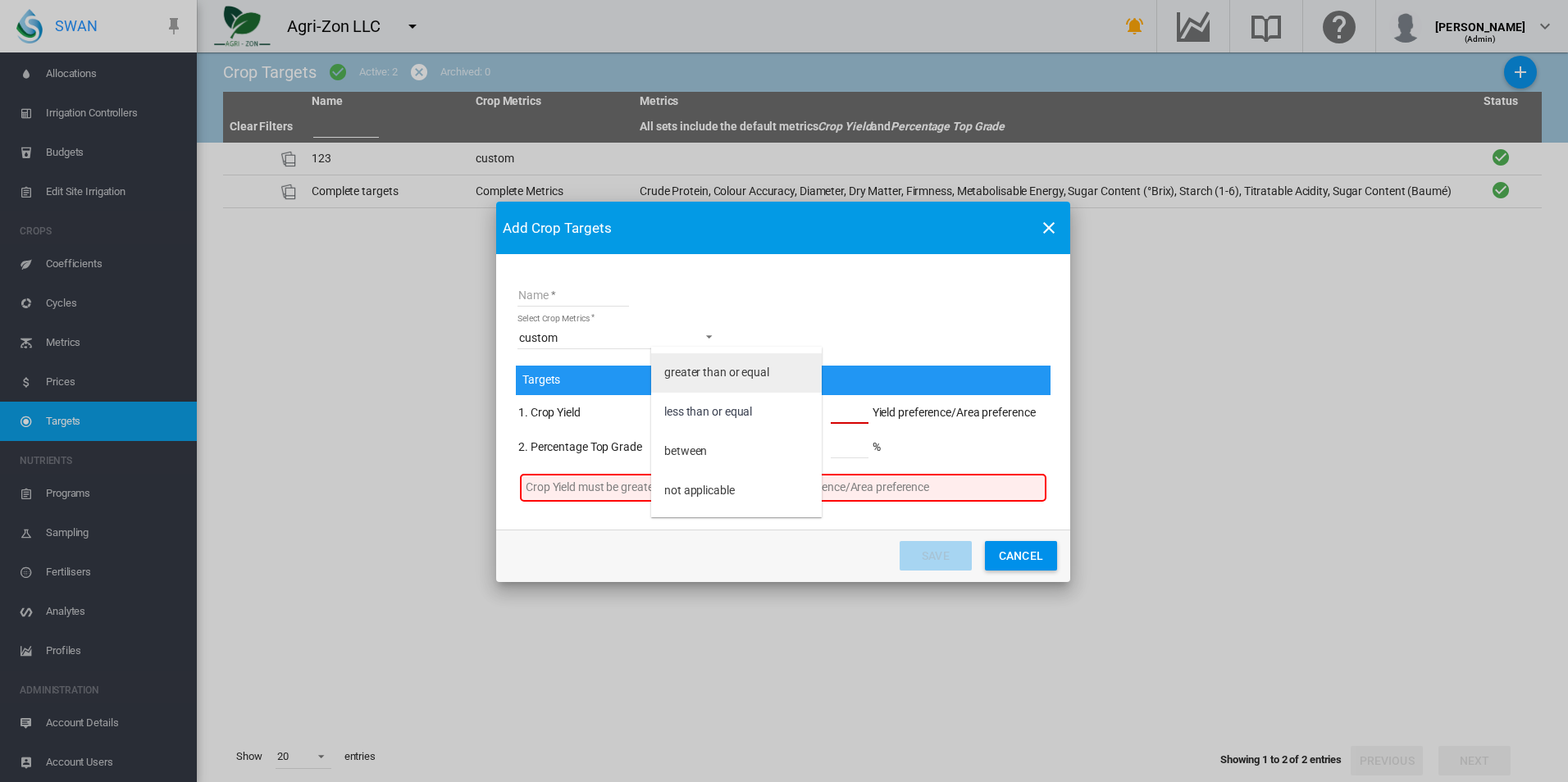
click at [757, 367] on div "greater than or equal" at bounding box center [717, 373] width 105 height 16
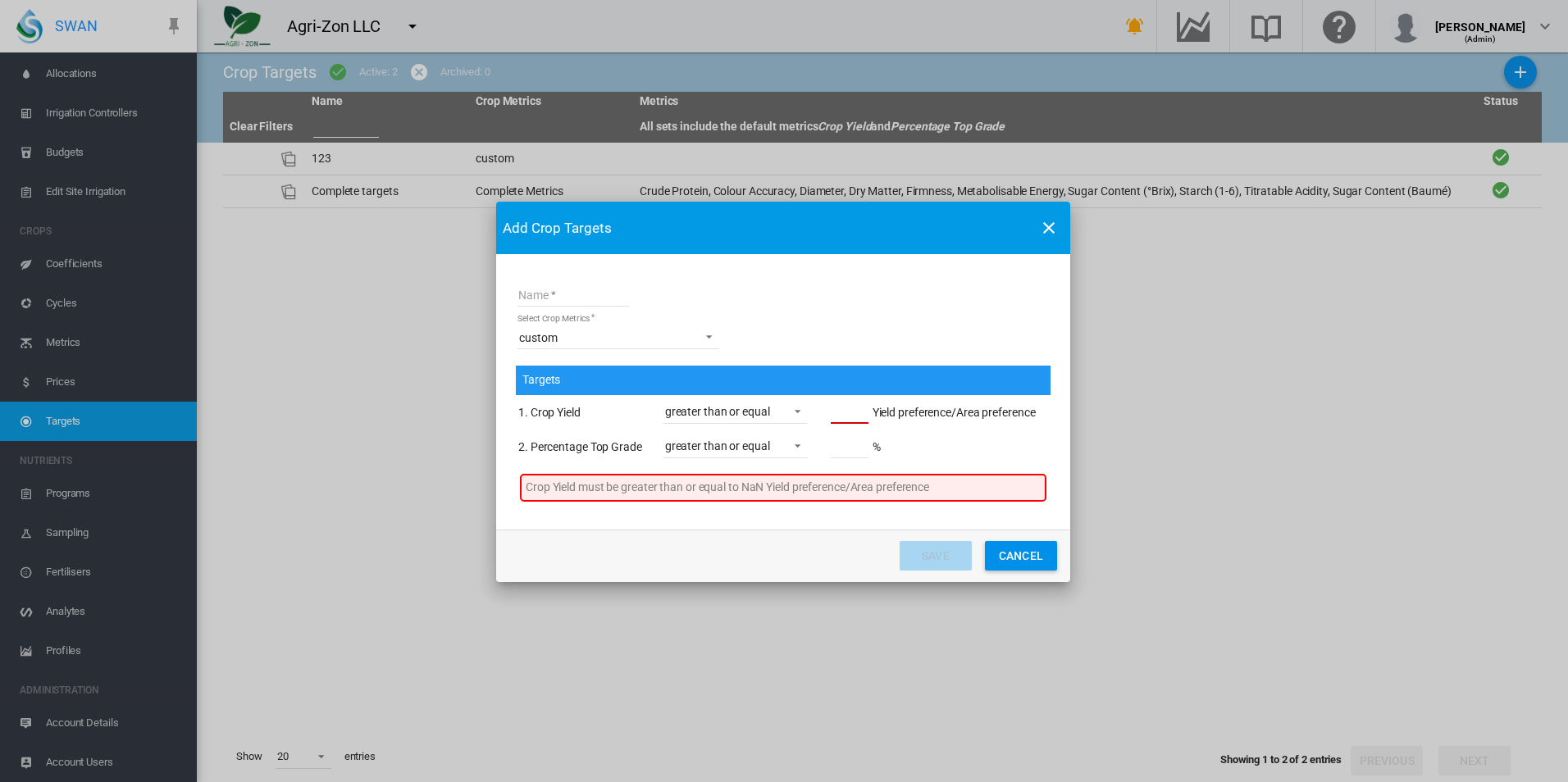
click at [599, 306] on input "Name" at bounding box center [572, 294] width 111 height 24
type input "****"
click at [781, 328] on form "Name **** Select Crop Metrics custom Targets 1. Crop Yield greater than or equa…" at bounding box center [783, 394] width 534 height 229
click at [1027, 554] on button "Cancel" at bounding box center [1021, 556] width 73 height 29
